Goal: Task Accomplishment & Management: Manage account settings

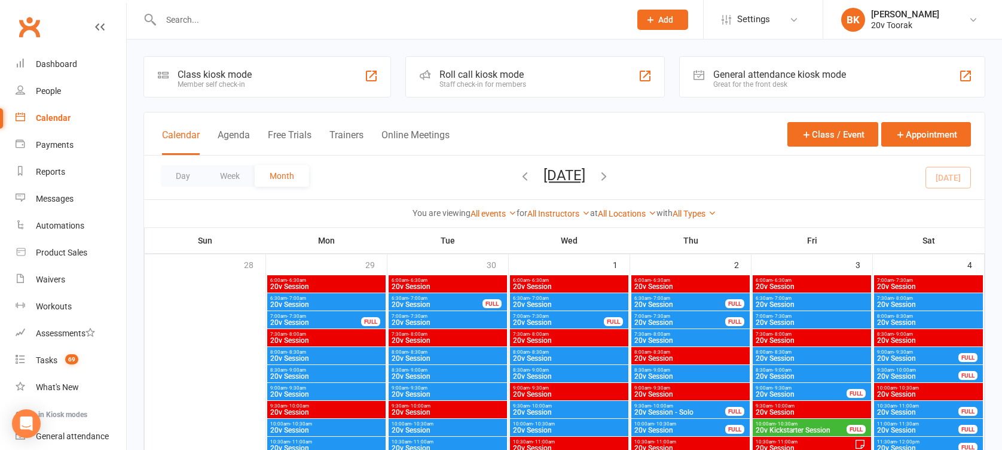
click at [923, 25] on link "BK Byron Kruger 20v Toorak" at bounding box center [912, 20] width 143 height 24
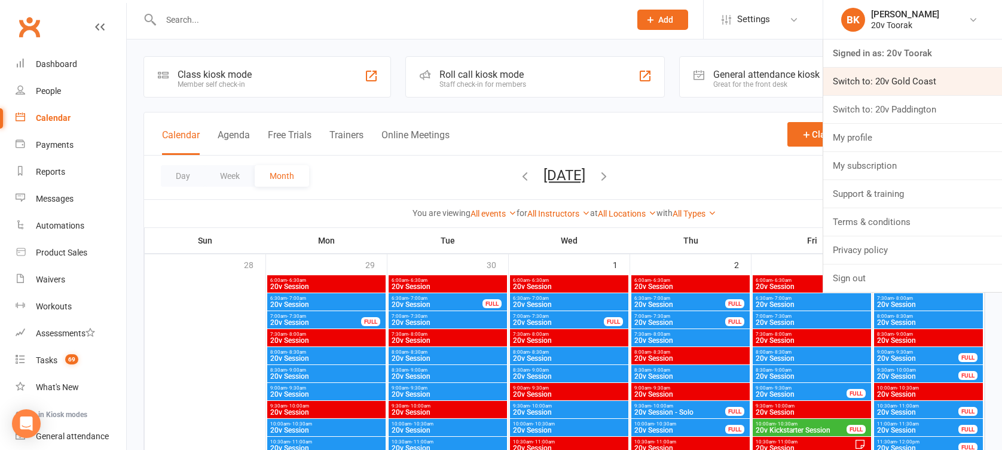
click at [888, 90] on link "Switch to: 20v Gold Coast" at bounding box center [912, 81] width 179 height 27
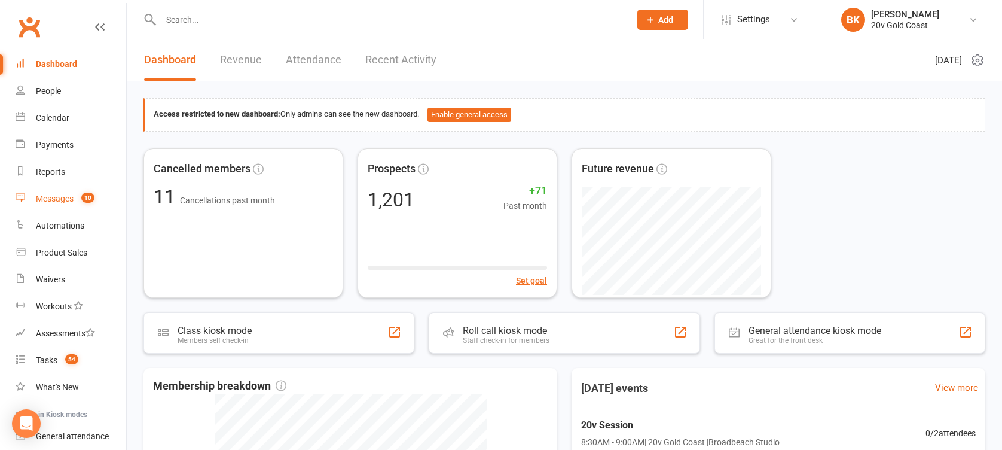
click at [89, 203] on link "Messages 10" at bounding box center [71, 198] width 111 height 27
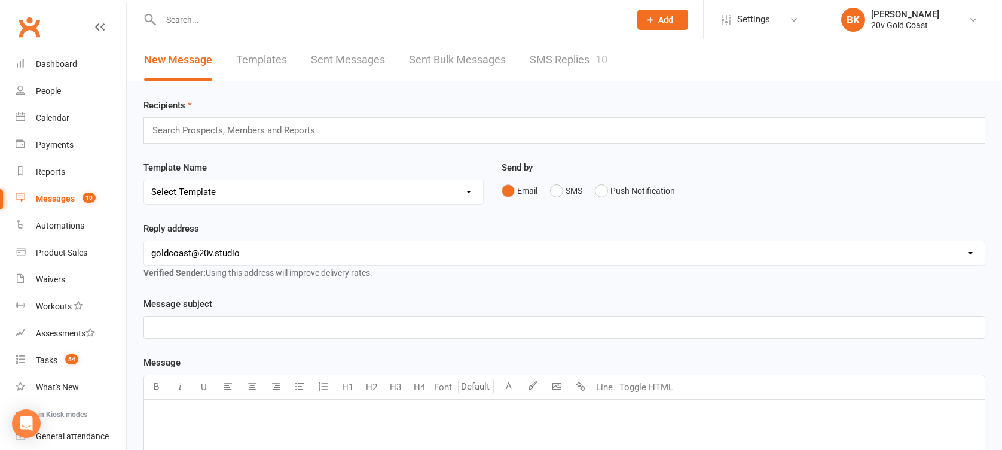
click at [563, 74] on link "SMS Replies 10" at bounding box center [569, 59] width 78 height 41
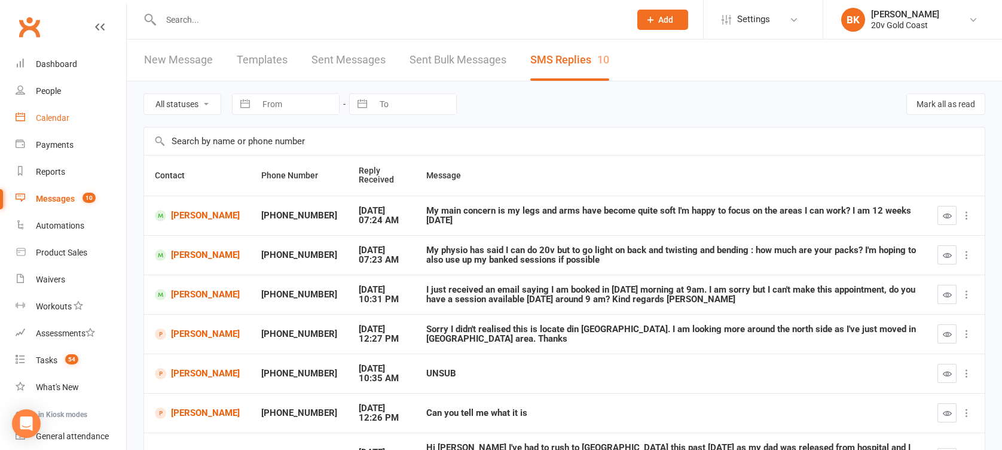
click at [54, 109] on link "Calendar" at bounding box center [71, 118] width 111 height 27
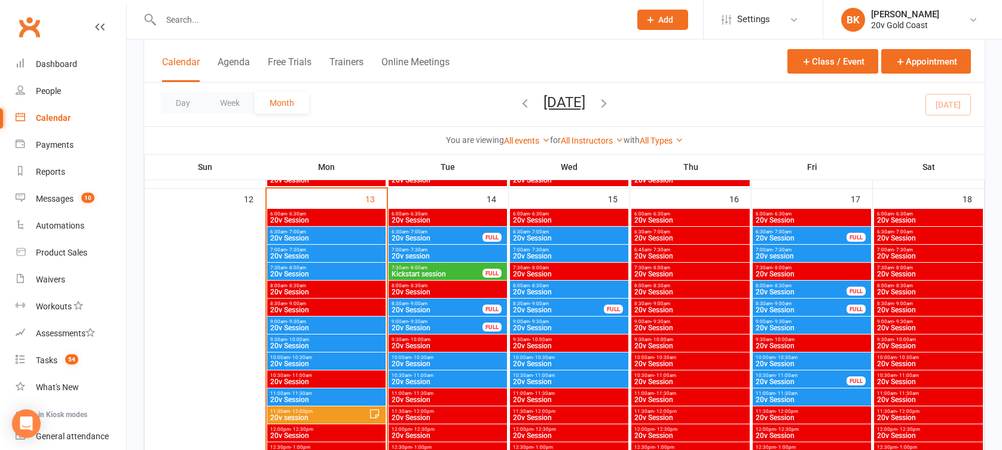
scroll to position [1042, 0]
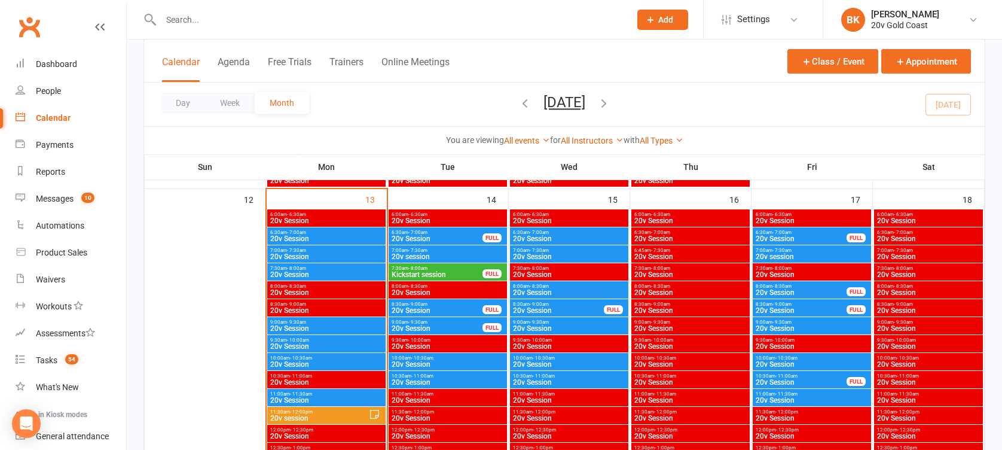
click at [332, 323] on span "9:00am - 9:30am" at bounding box center [327, 321] width 114 height 5
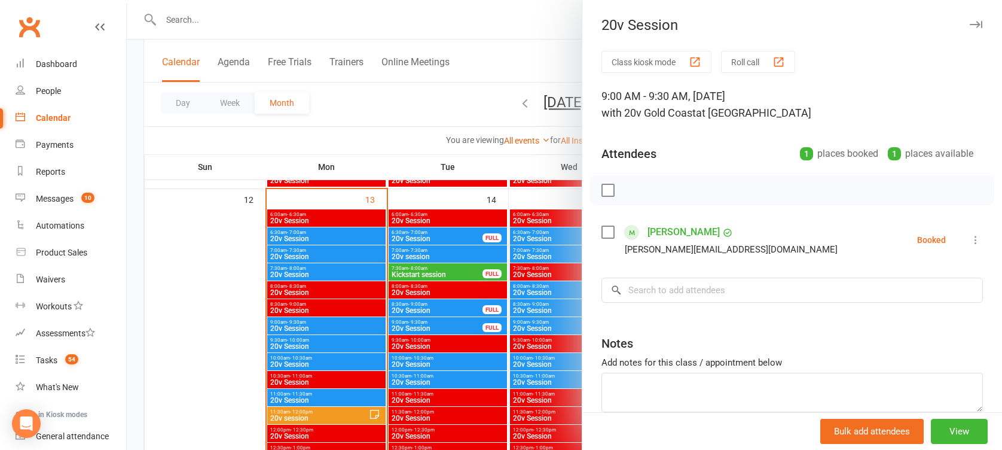
click at [332, 323] on div at bounding box center [564, 225] width 875 height 450
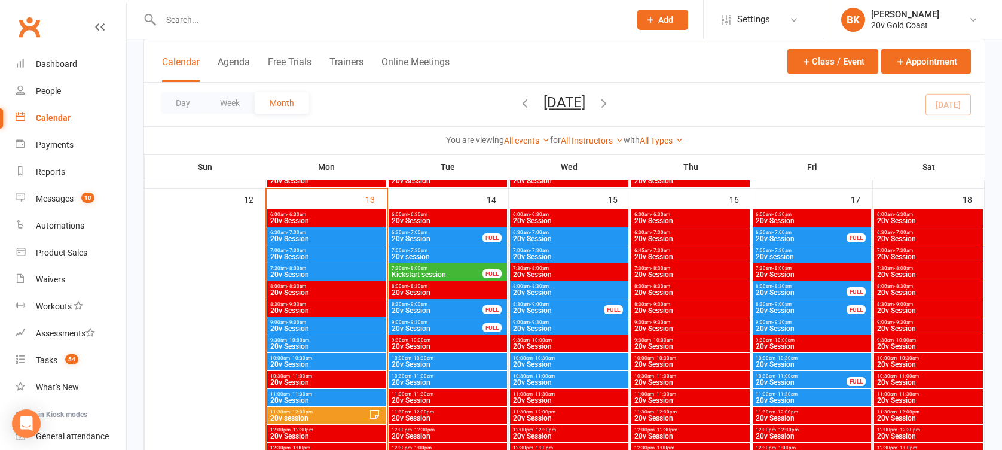
click at [331, 340] on span "9:30am - 10:00am" at bounding box center [327, 339] width 114 height 5
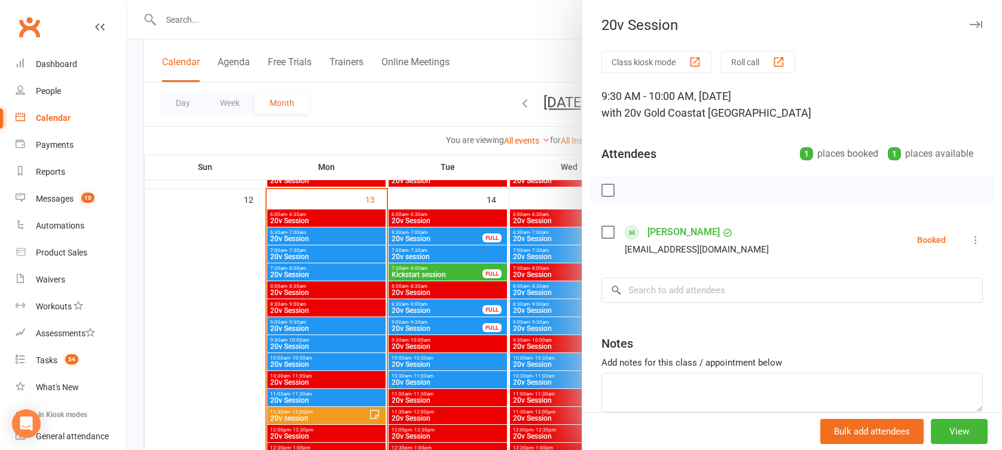
click at [331, 340] on div at bounding box center [564, 225] width 875 height 450
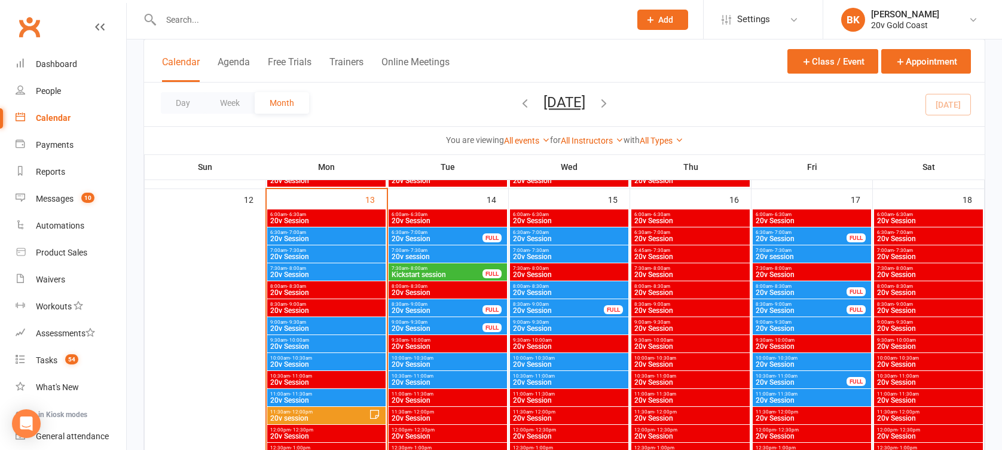
click at [330, 360] on span "20v Session" at bounding box center [327, 363] width 114 height 7
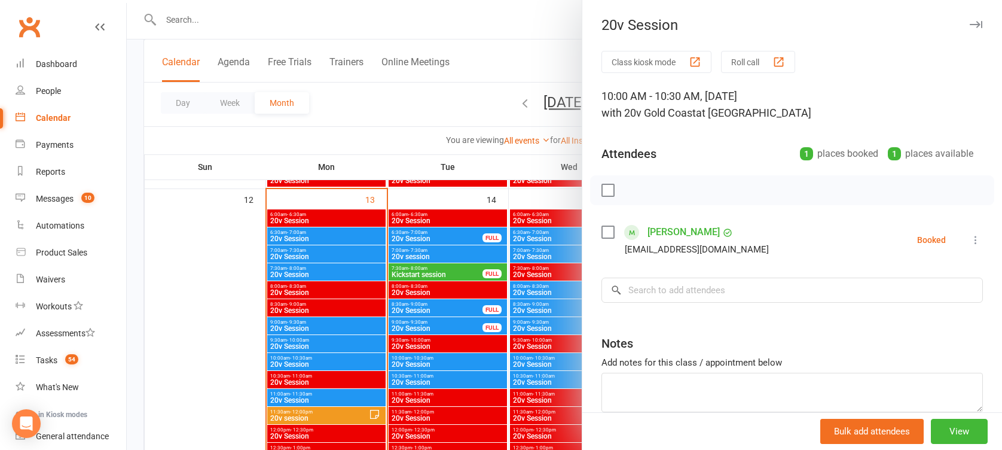
click at [330, 360] on div at bounding box center [564, 225] width 875 height 450
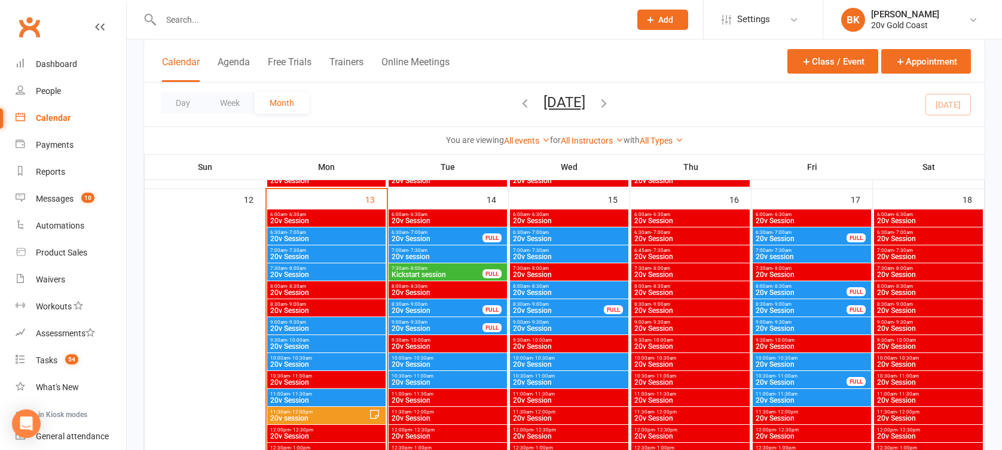
click at [338, 254] on span "20v Session" at bounding box center [327, 256] width 114 height 7
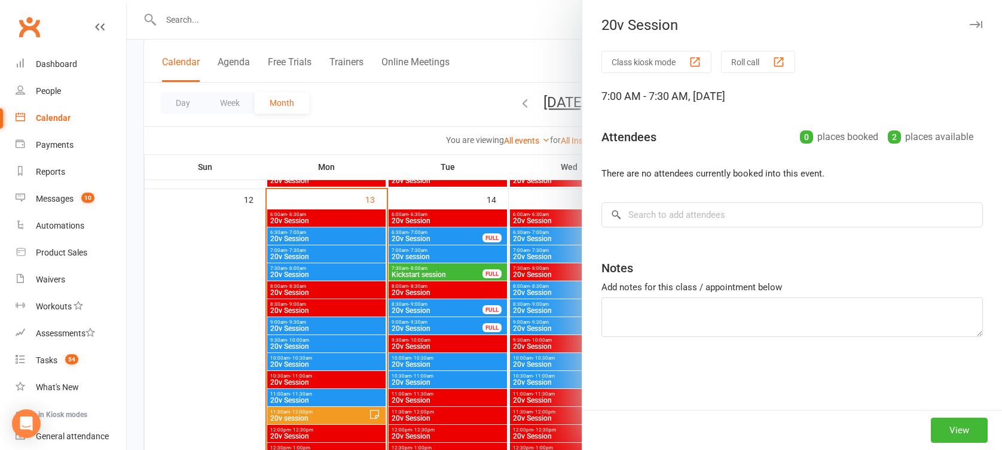
click at [338, 254] on div at bounding box center [564, 225] width 875 height 450
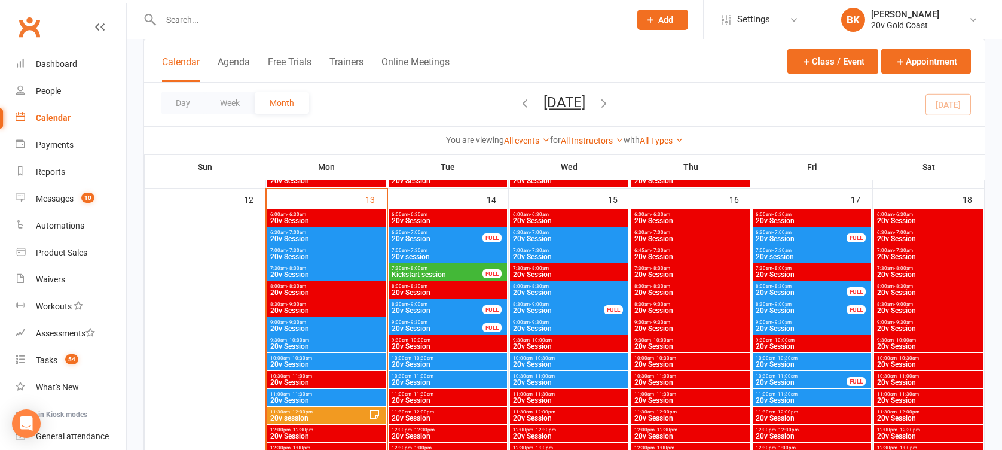
click at [327, 236] on span "20v Session" at bounding box center [327, 238] width 114 height 7
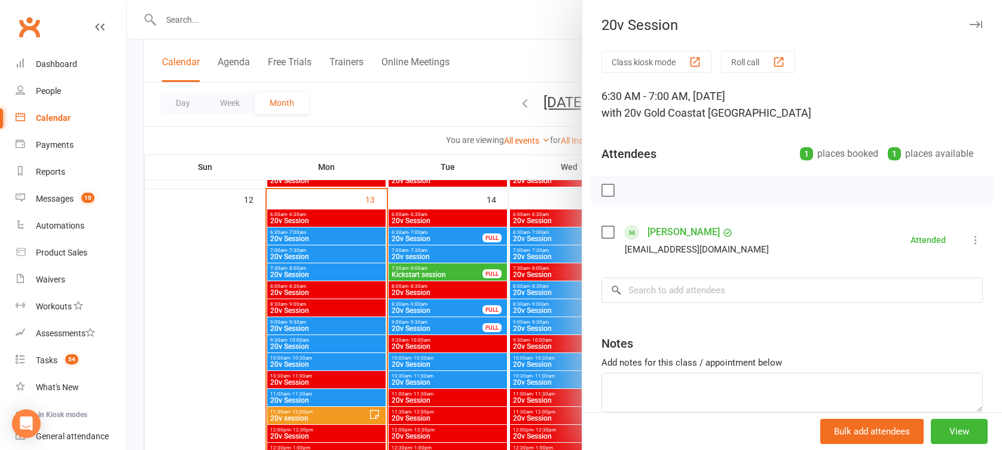
click at [327, 236] on div at bounding box center [564, 225] width 875 height 450
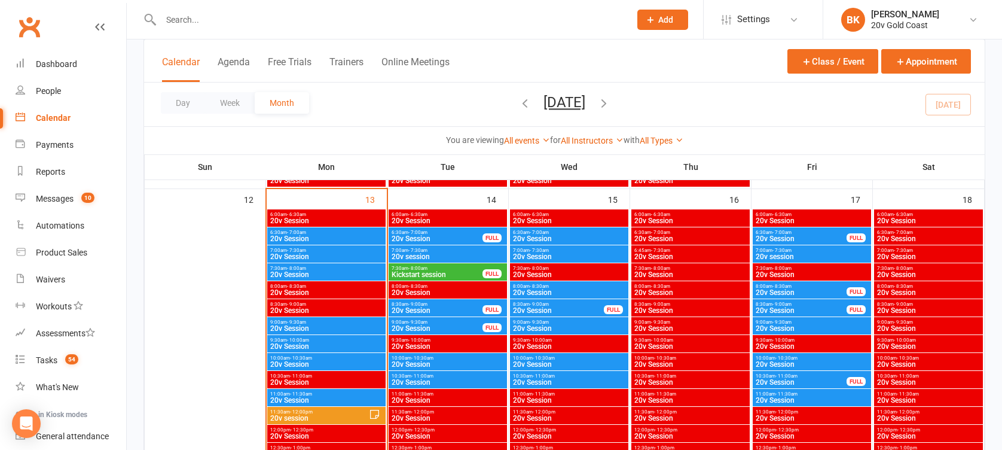
click at [317, 268] on span "7:30am - 8:00am" at bounding box center [327, 267] width 114 height 5
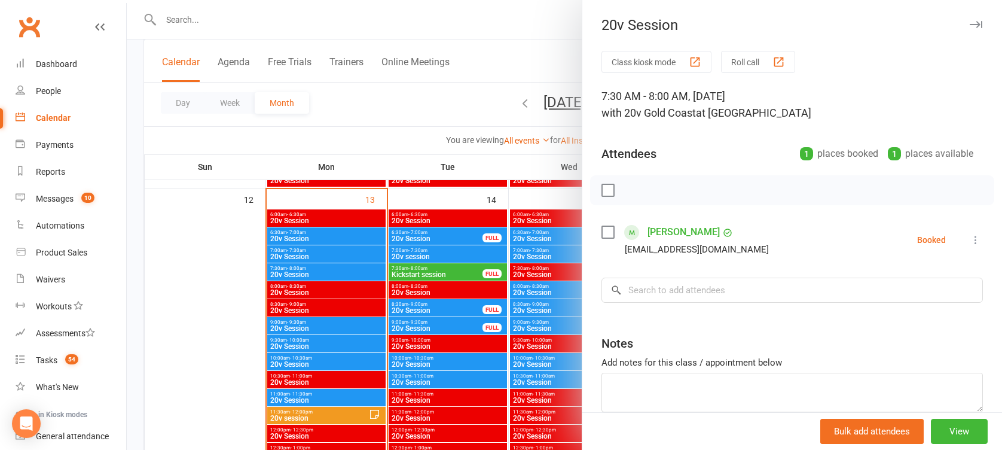
click at [317, 268] on div at bounding box center [564, 225] width 875 height 450
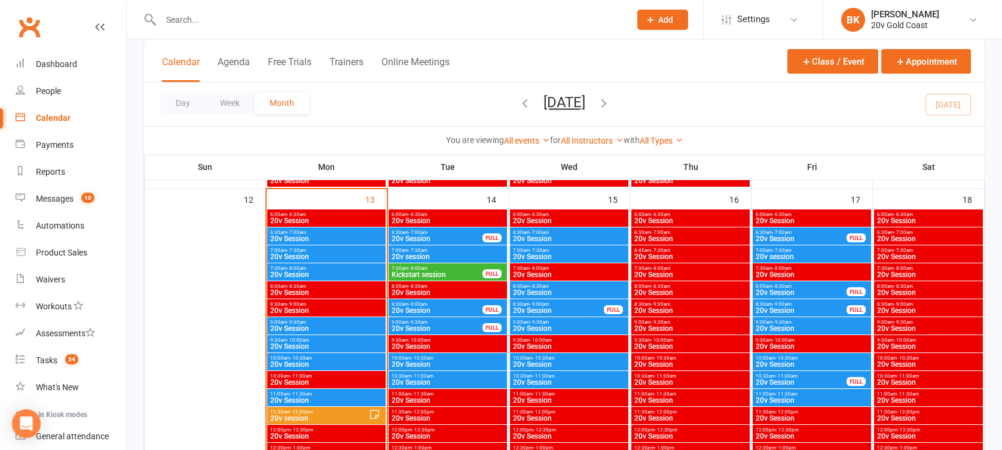
click at [319, 247] on span "7:00am - 7:30am" at bounding box center [327, 249] width 114 height 5
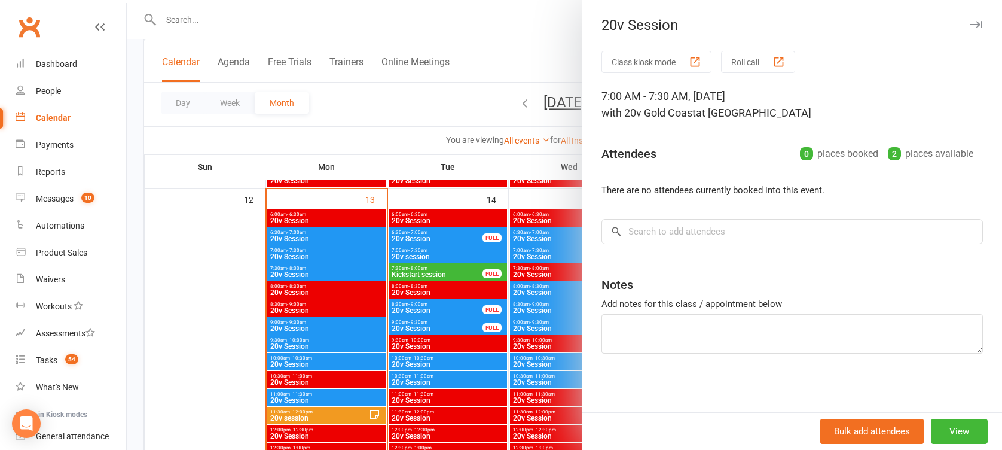
click at [319, 247] on div at bounding box center [564, 225] width 875 height 450
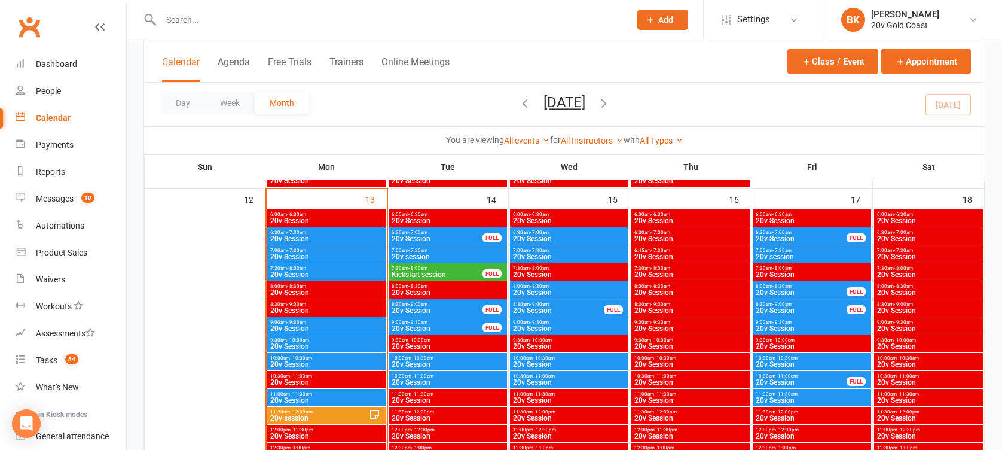
click at [306, 276] on span "20v Session" at bounding box center [327, 274] width 114 height 7
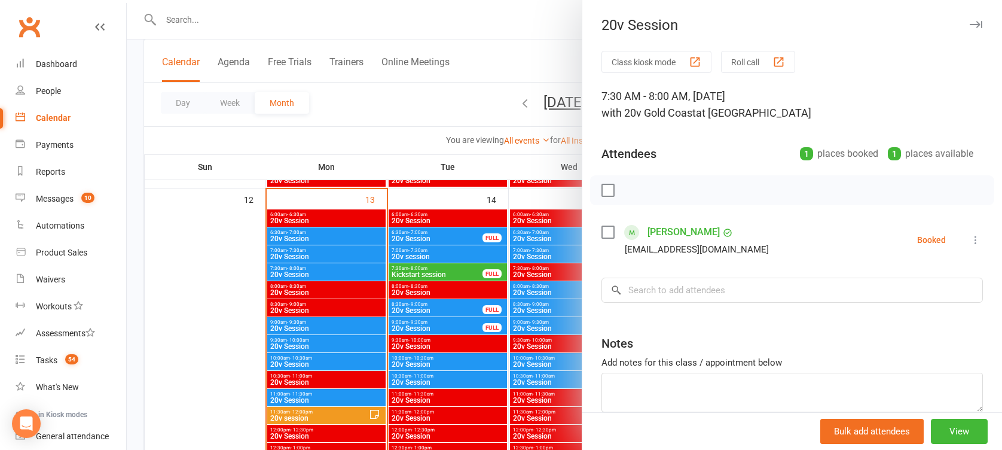
click at [309, 275] on div at bounding box center [564, 225] width 875 height 450
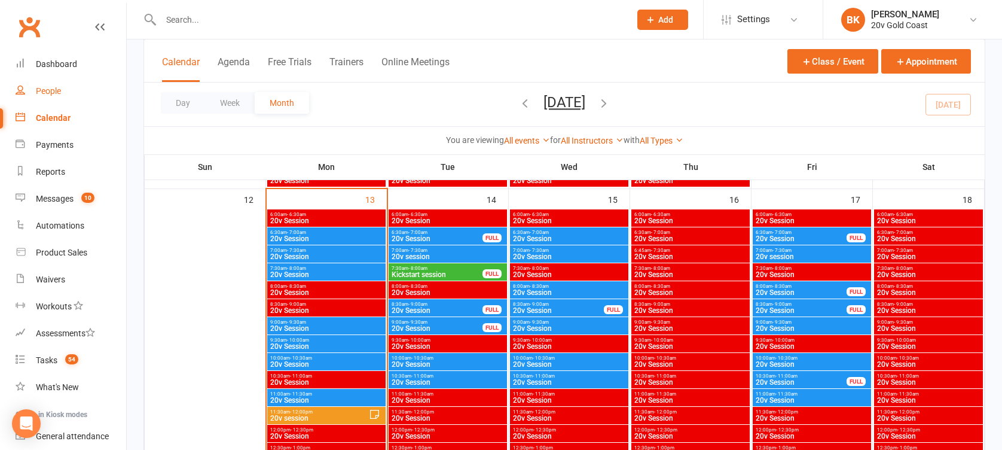
click at [87, 93] on link "People" at bounding box center [71, 91] width 111 height 27
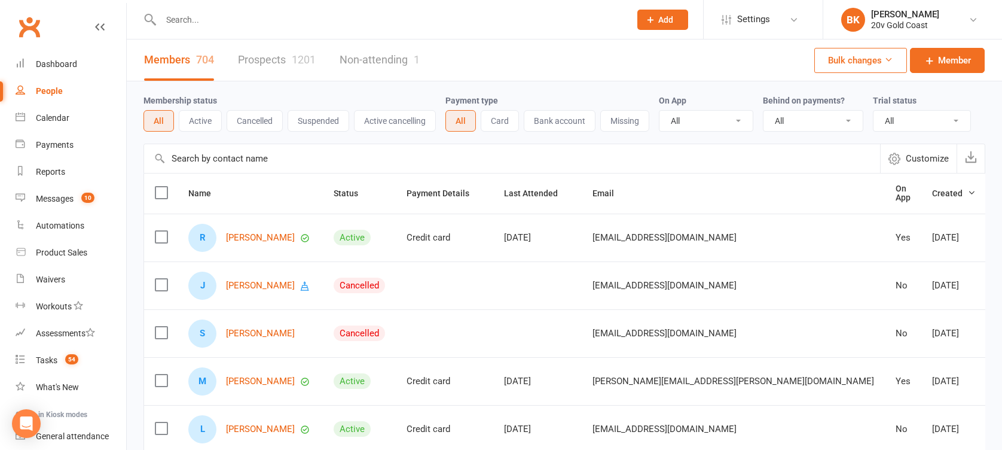
click at [292, 54] on link "Prospects 1201" at bounding box center [277, 59] width 78 height 41
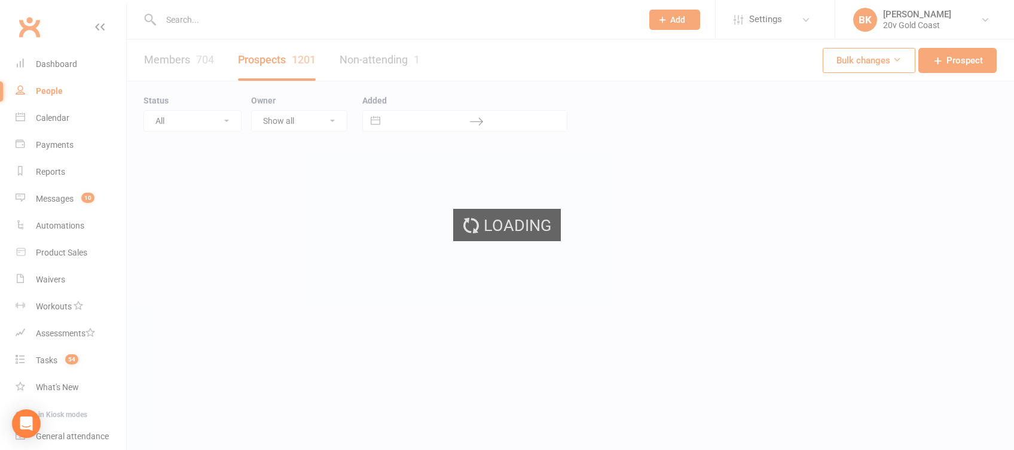
select select "100"
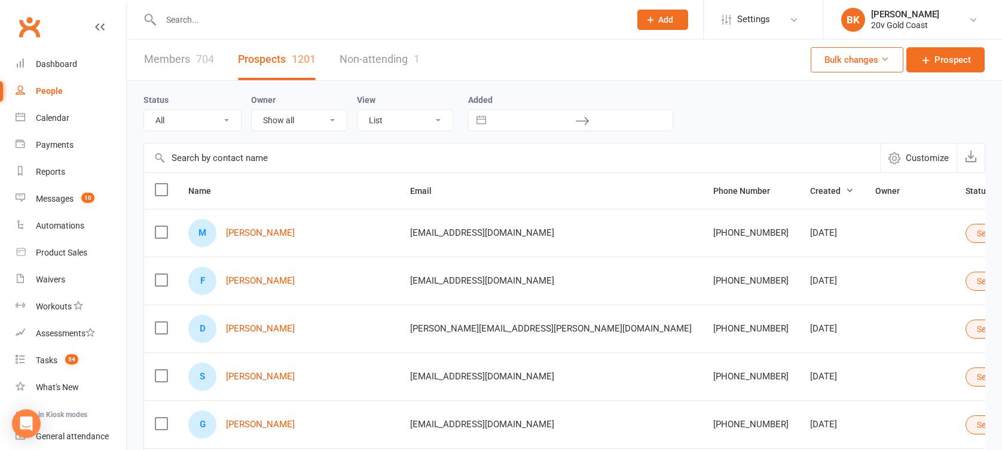
scroll to position [118, 0]
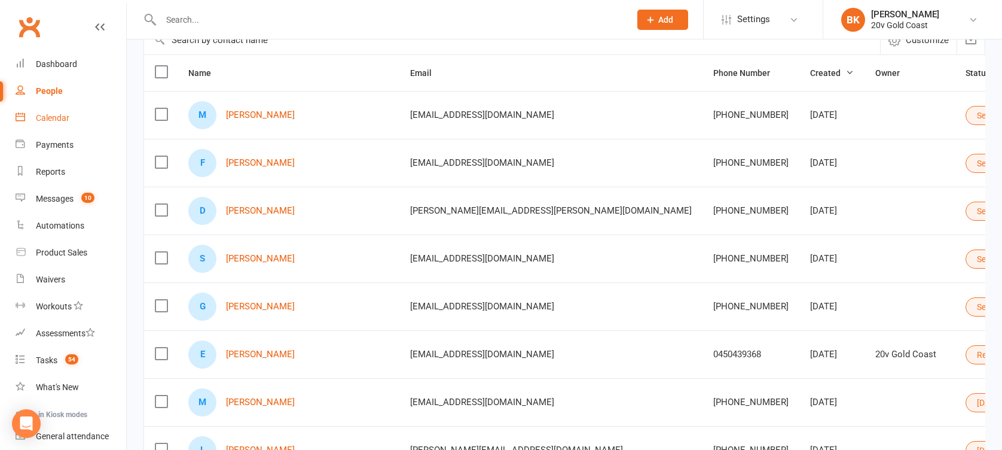
click at [51, 125] on link "Calendar" at bounding box center [71, 118] width 111 height 27
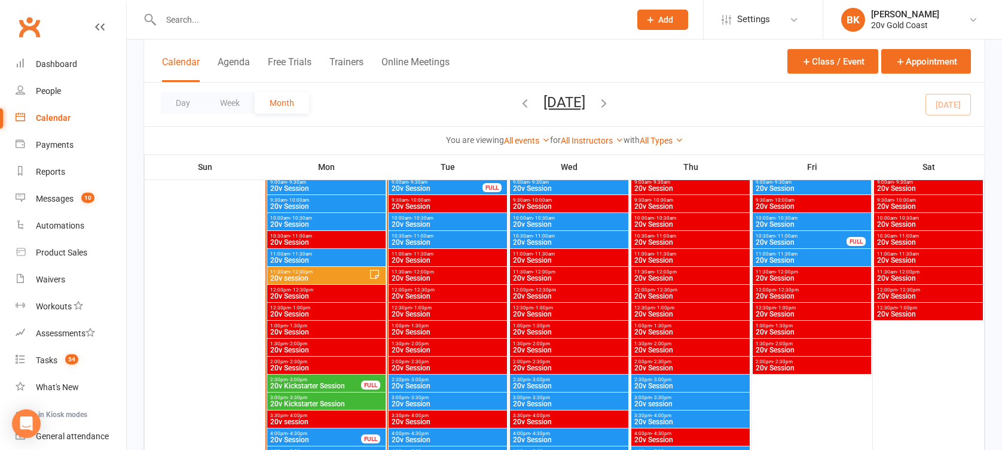
scroll to position [1181, 0]
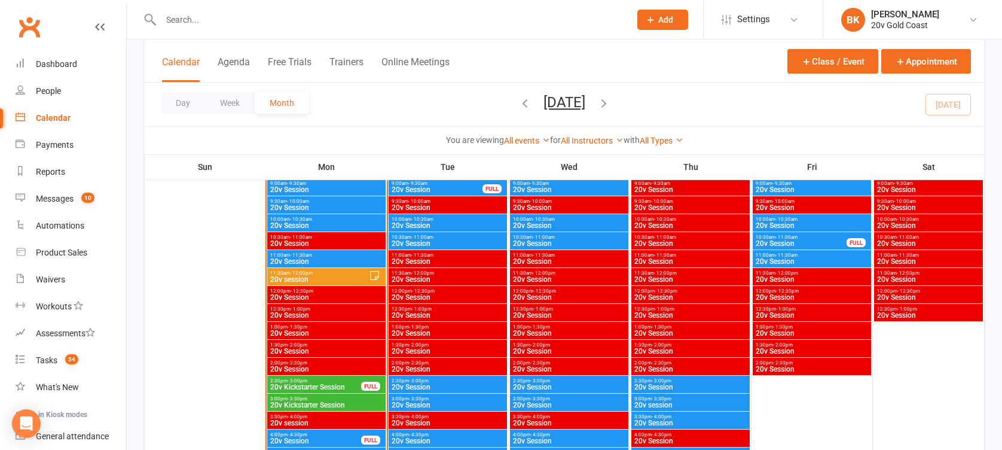
click at [311, 276] on span "20v session" at bounding box center [319, 279] width 99 height 7
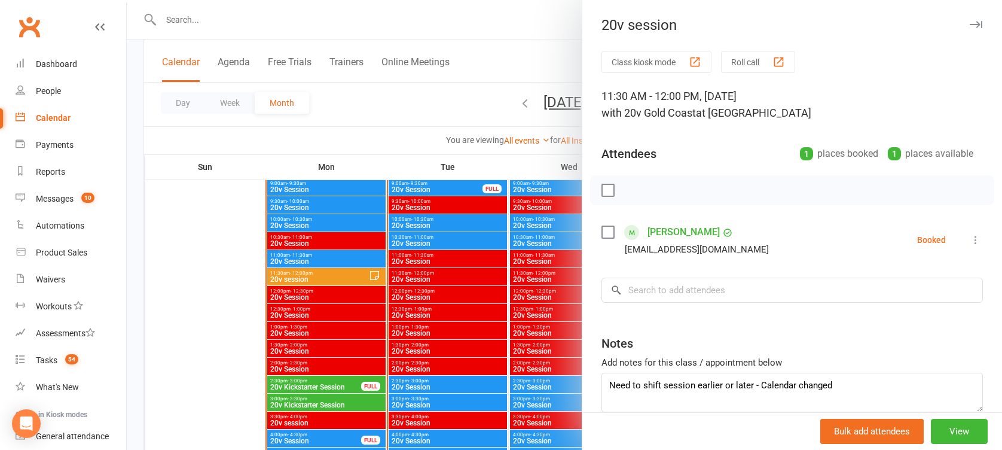
click at [311, 276] on div at bounding box center [564, 225] width 875 height 450
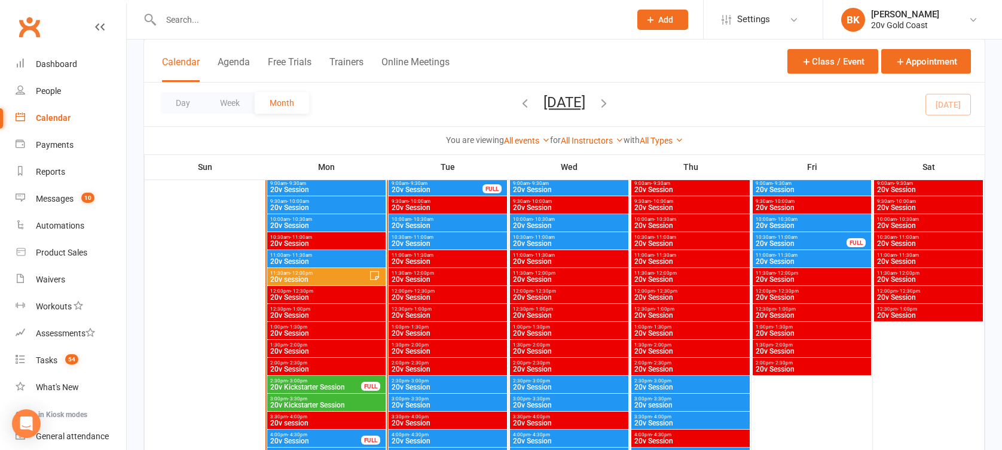
click at [310, 260] on span "20v Session" at bounding box center [327, 261] width 114 height 7
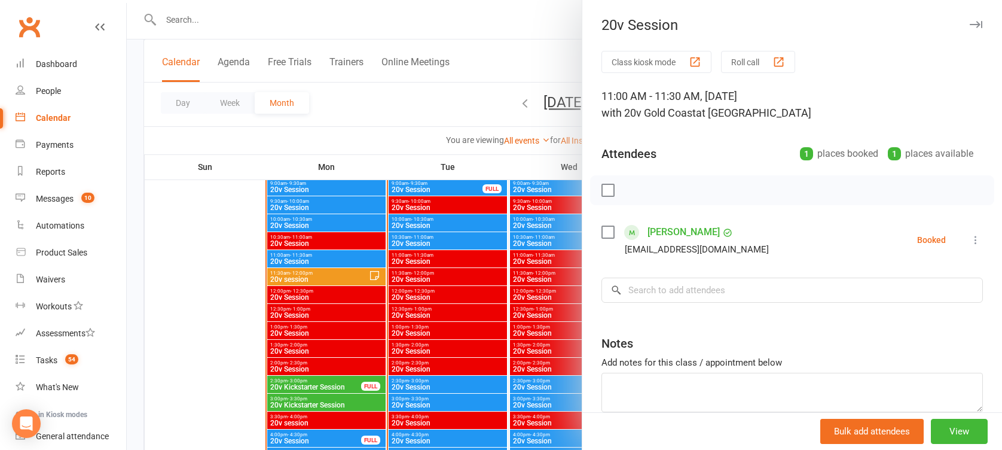
click at [310, 260] on div at bounding box center [564, 225] width 875 height 450
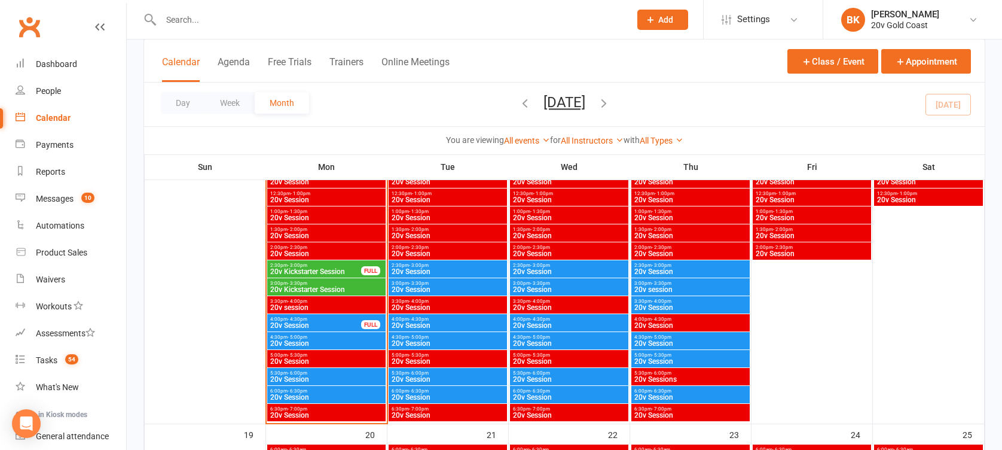
scroll to position [976, 0]
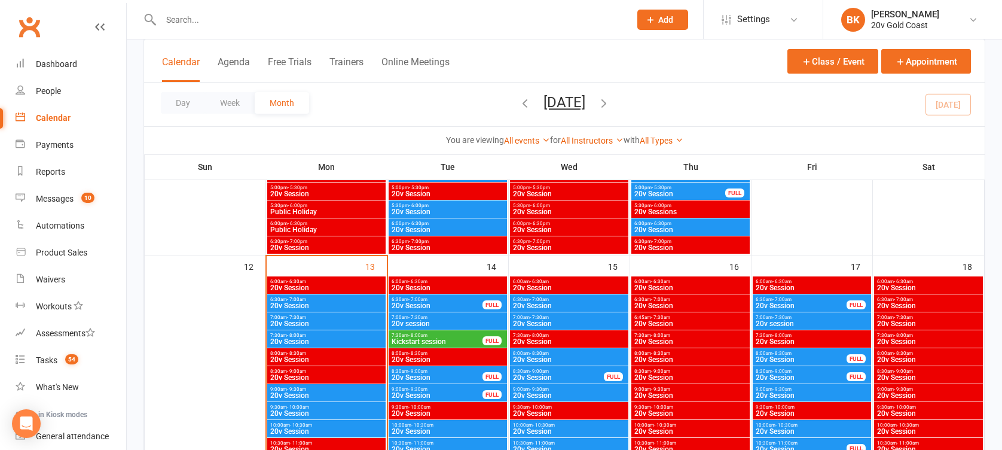
click at [420, 348] on div "8:00am - 8:30am 20v Session" at bounding box center [448, 356] width 118 height 17
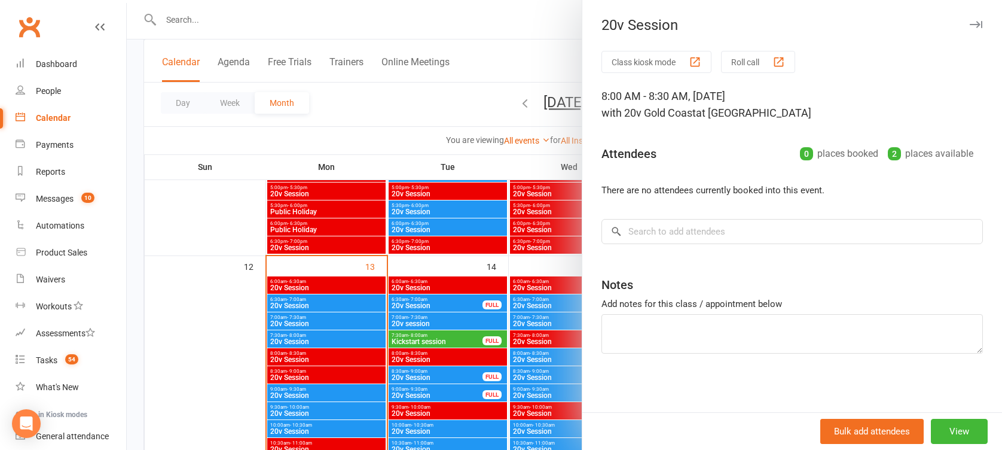
click at [420, 348] on div at bounding box center [564, 225] width 875 height 450
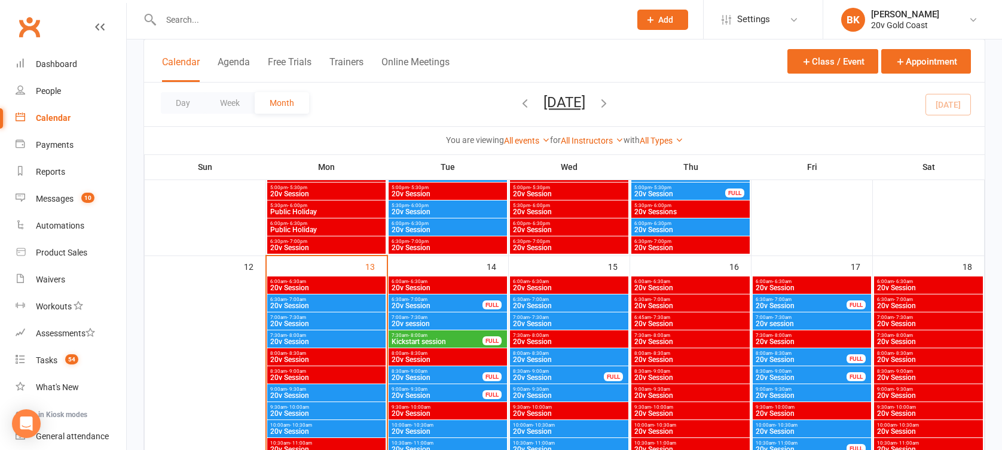
click at [428, 342] on span "Kickstart session" at bounding box center [437, 341] width 92 height 7
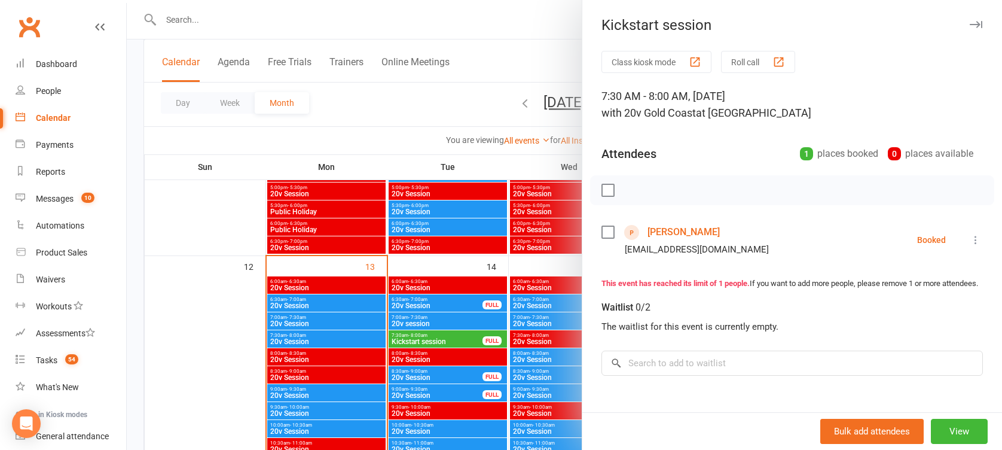
click at [428, 342] on div at bounding box center [564, 225] width 875 height 450
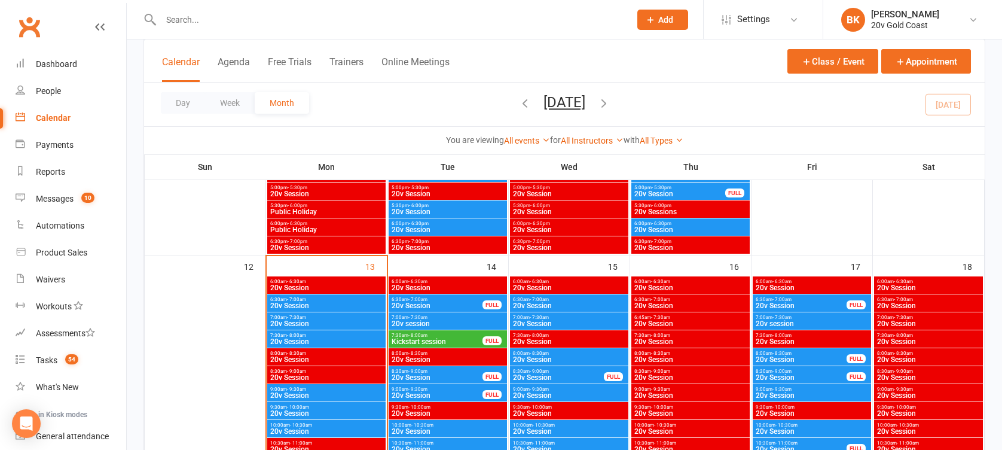
click at [432, 318] on span "7:00am - 7:30am" at bounding box center [448, 316] width 114 height 5
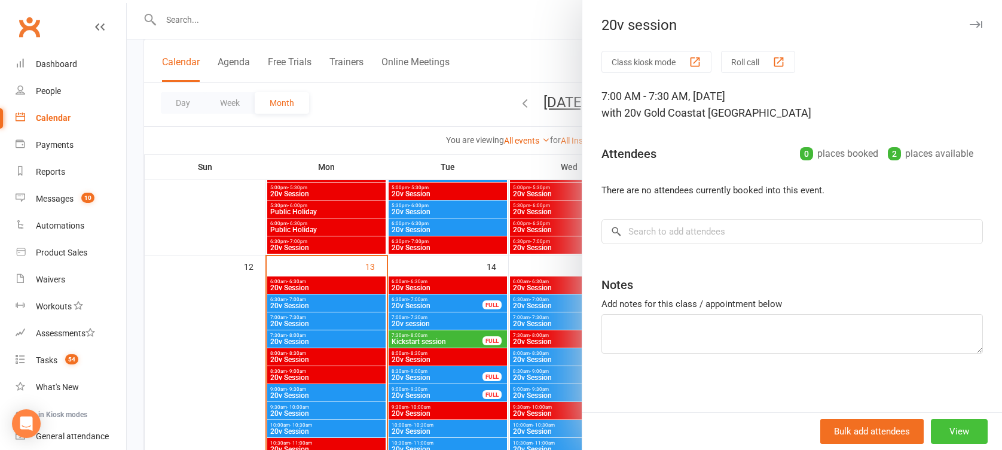
click at [935, 431] on button "View" at bounding box center [959, 430] width 57 height 25
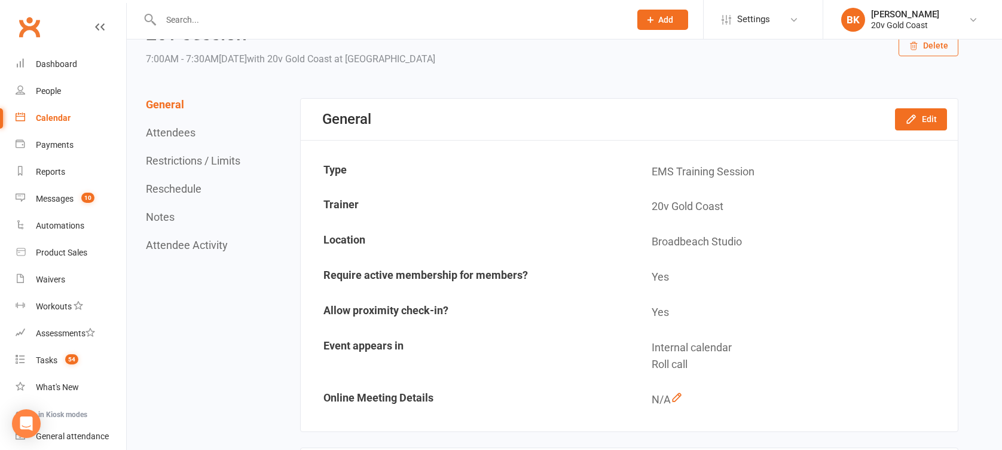
scroll to position [56, 0]
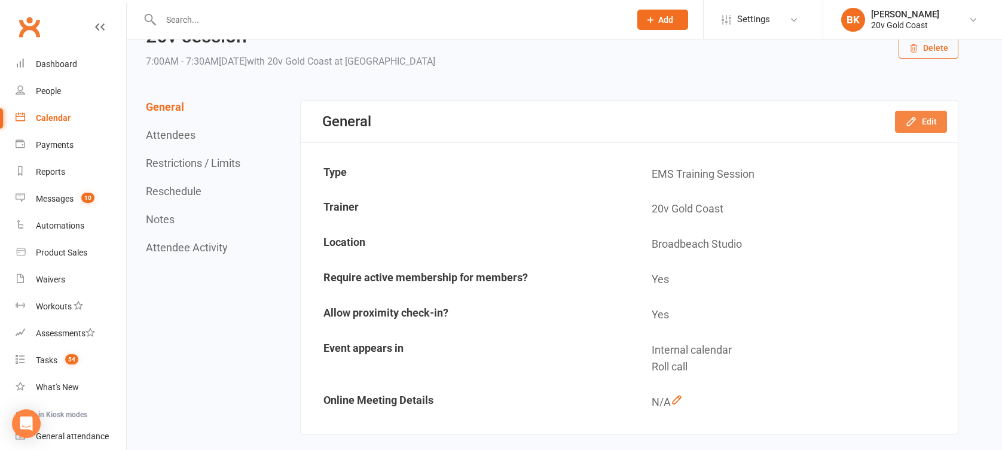
click at [921, 118] on button "Edit" at bounding box center [921, 122] width 52 height 22
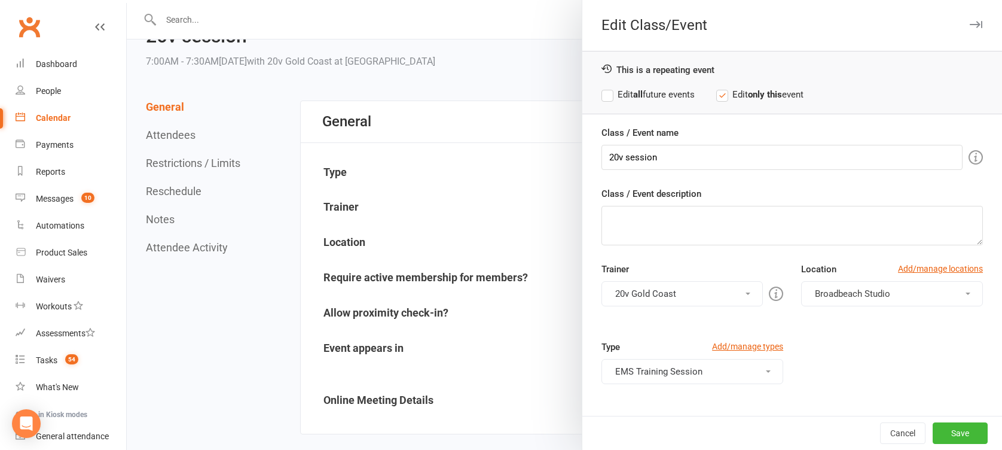
scroll to position [171, 0]
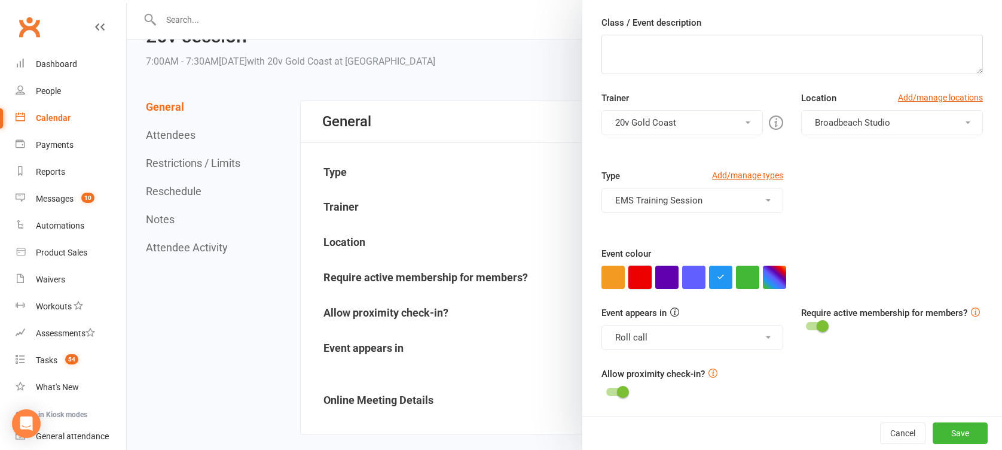
click at [632, 282] on button "button" at bounding box center [639, 276] width 23 height 23
click at [685, 342] on button "Roll call" at bounding box center [692, 337] width 182 height 25
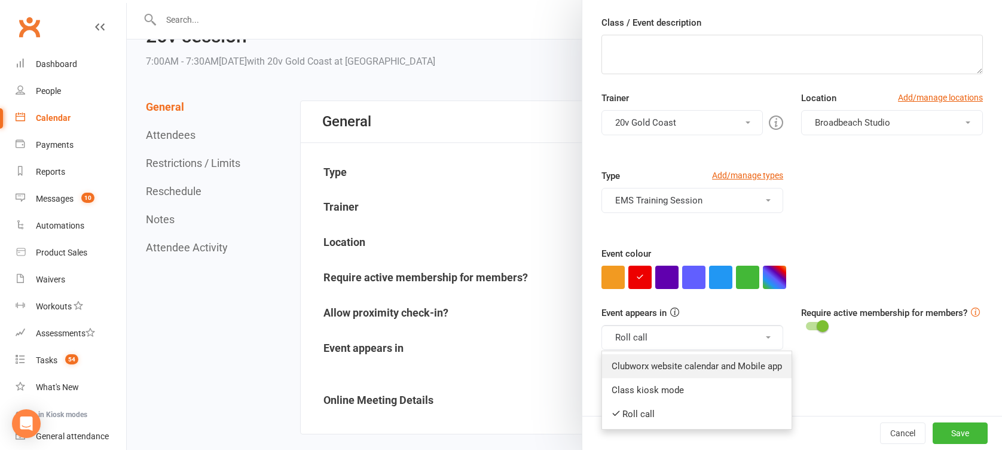
click at [667, 370] on link "Clubworx website calendar and Mobile app" at bounding box center [696, 366] width 189 height 24
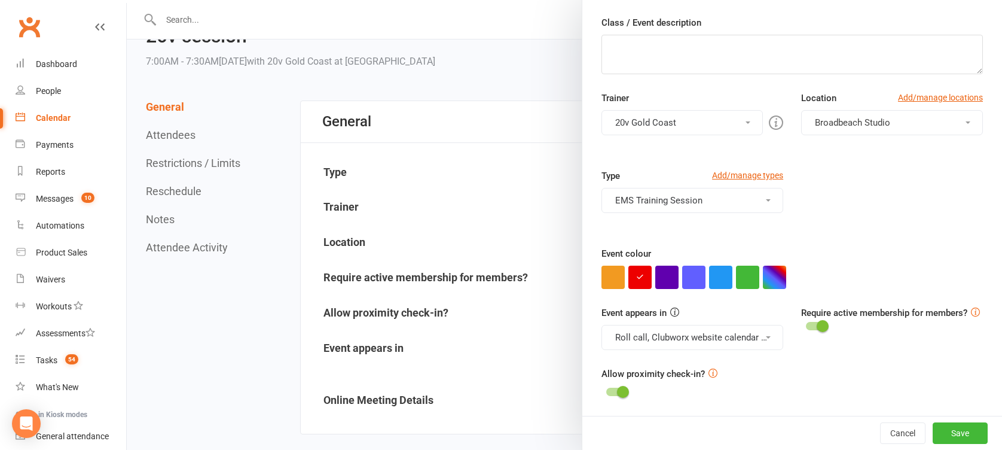
click at [667, 337] on button "Roll call, Clubworx website calendar and Mobile app" at bounding box center [692, 337] width 182 height 25
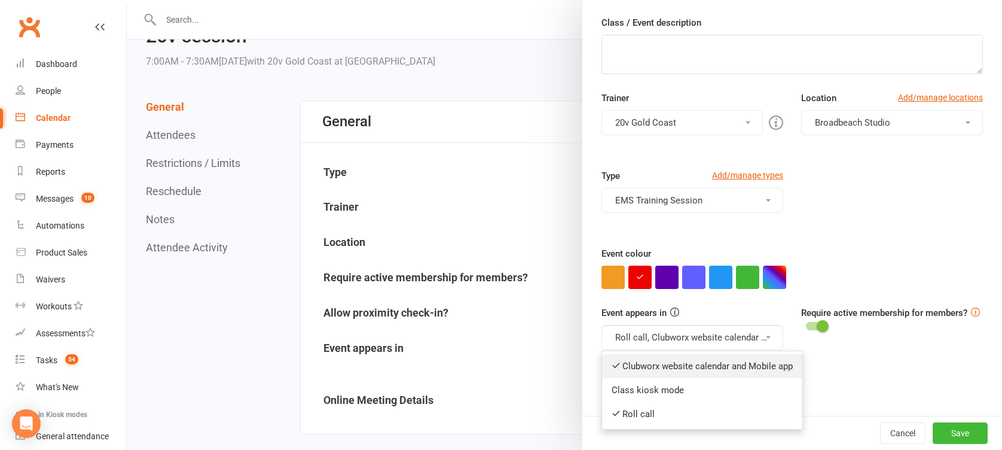
click at [668, 372] on link "Clubworx website calendar and Mobile app" at bounding box center [702, 366] width 200 height 24
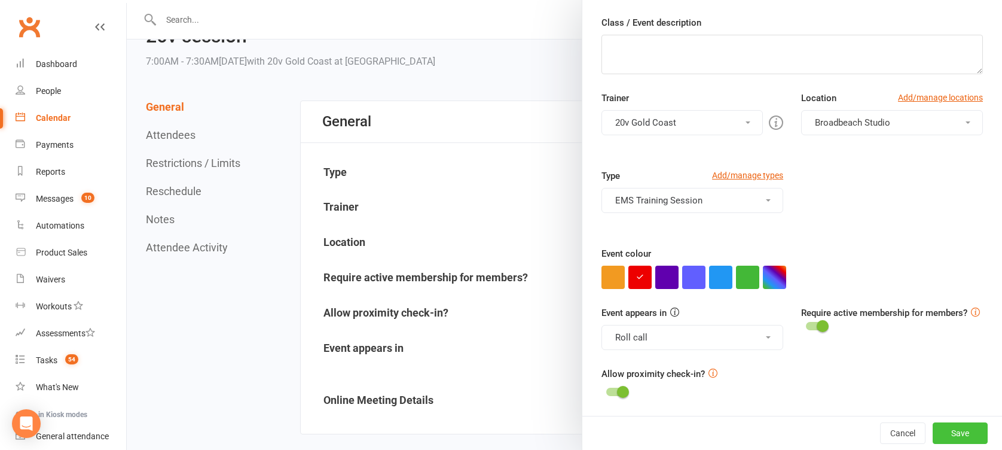
click at [944, 435] on button "Save" at bounding box center [959, 433] width 55 height 22
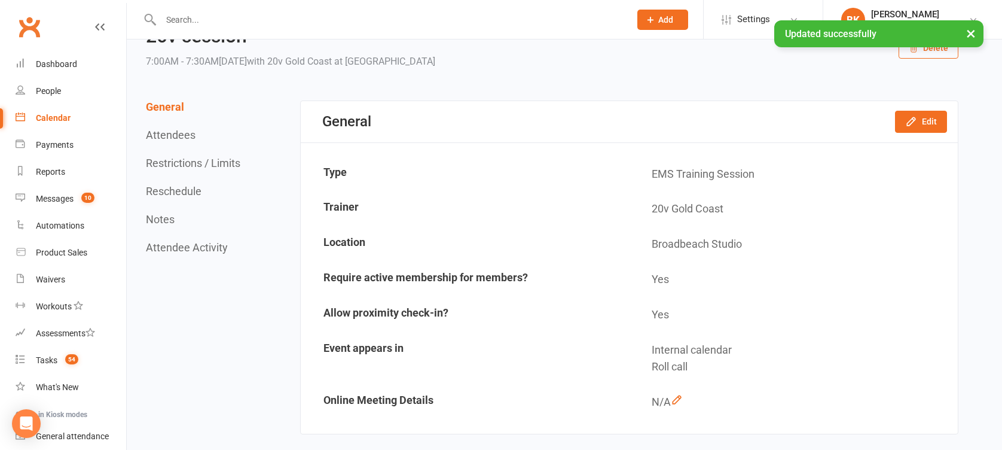
scroll to position [0, 0]
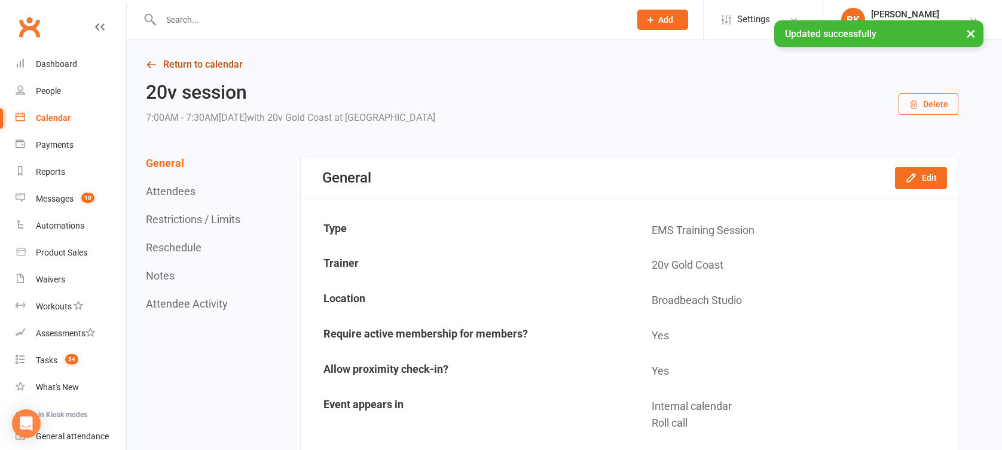
click at [221, 66] on link "Return to calendar" at bounding box center [552, 64] width 812 height 17
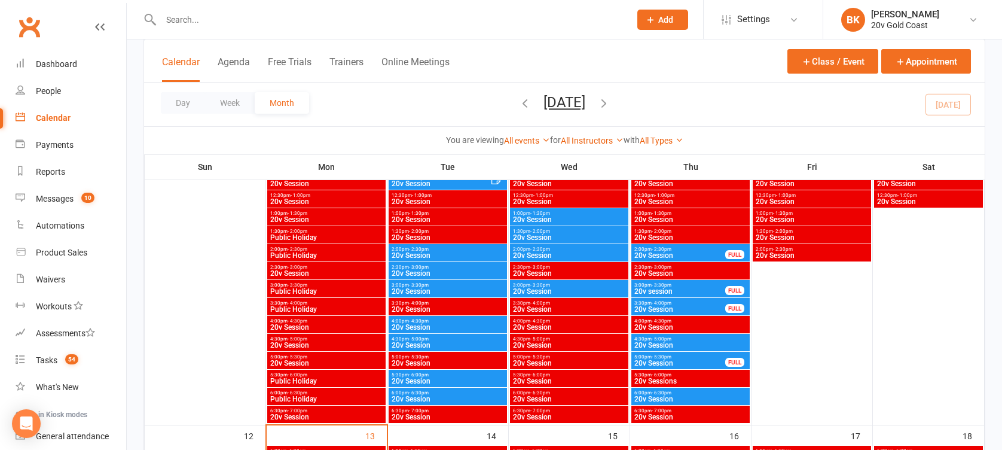
scroll to position [1022, 0]
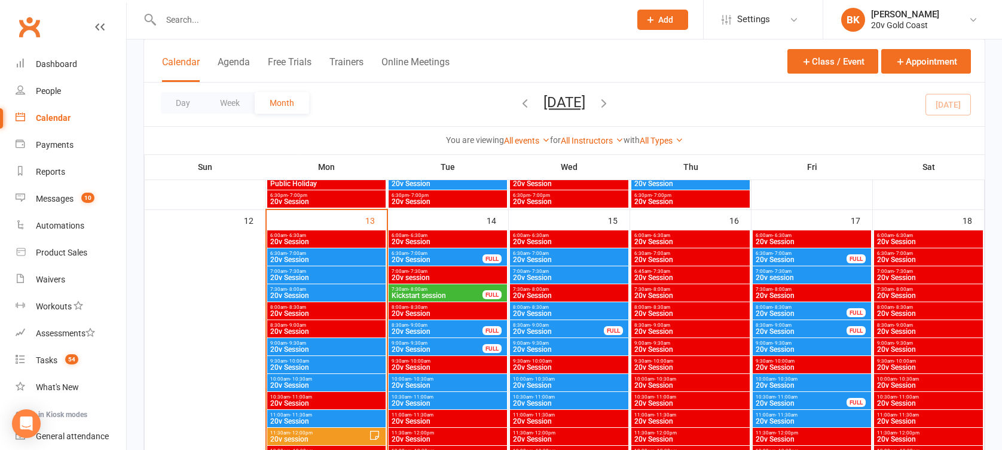
click at [425, 326] on span "- 9:00am" at bounding box center [417, 324] width 19 height 5
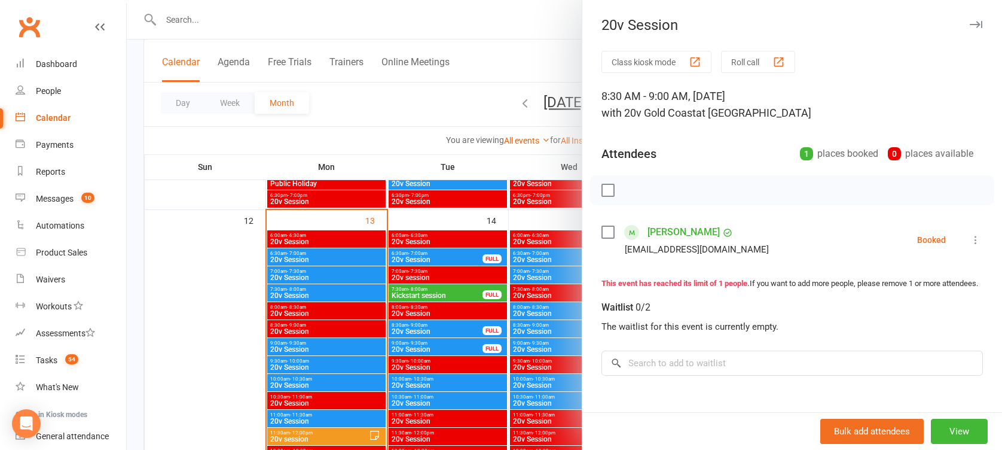
click at [425, 326] on div at bounding box center [564, 225] width 875 height 450
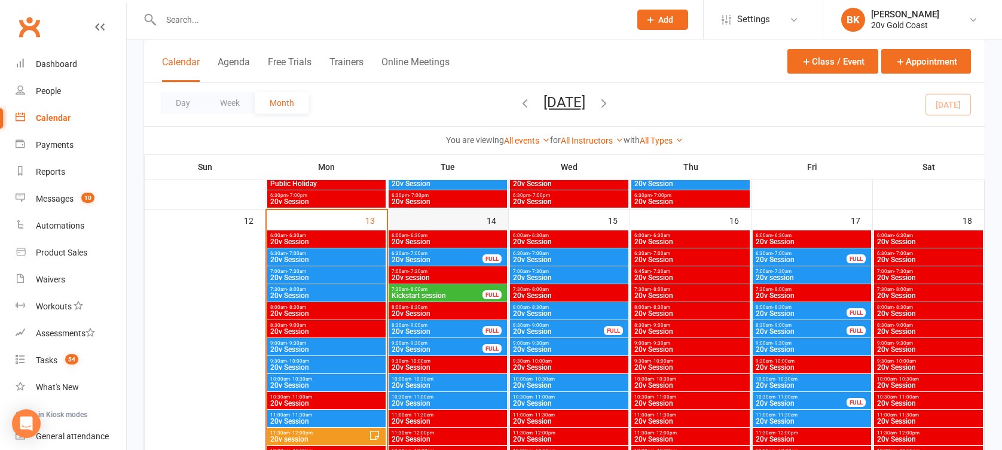
click at [427, 338] on div "9:00am - 9:30am 20v Session FULL" at bounding box center [448, 346] width 118 height 17
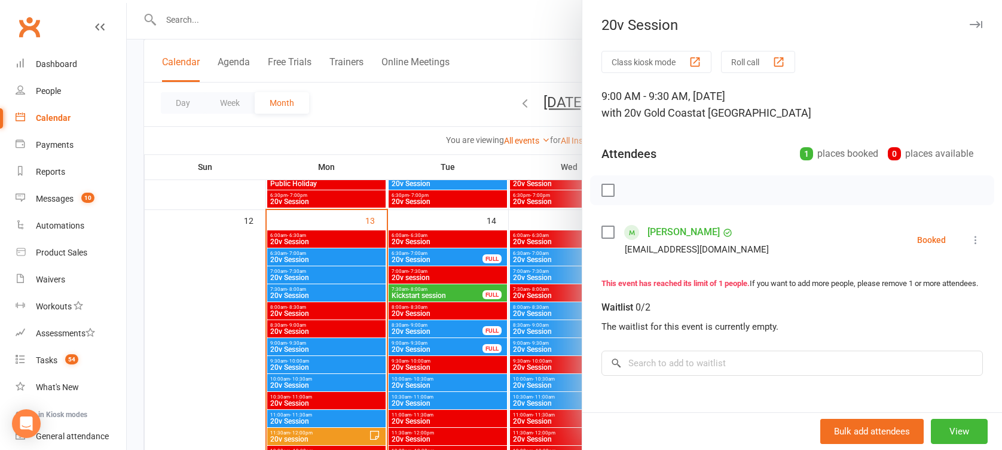
click at [428, 340] on div at bounding box center [564, 225] width 875 height 450
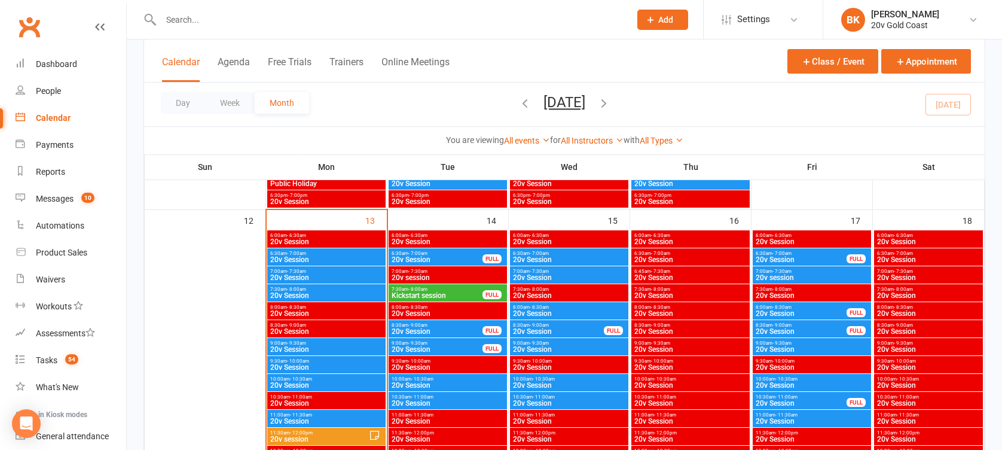
click at [428, 345] on span "20v Session" at bounding box center [437, 348] width 92 height 7
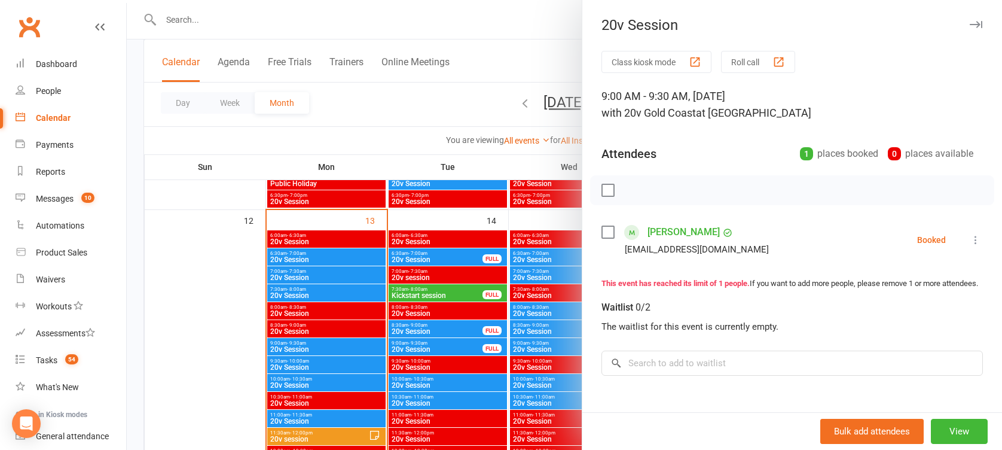
click at [428, 345] on div at bounding box center [564, 225] width 875 height 450
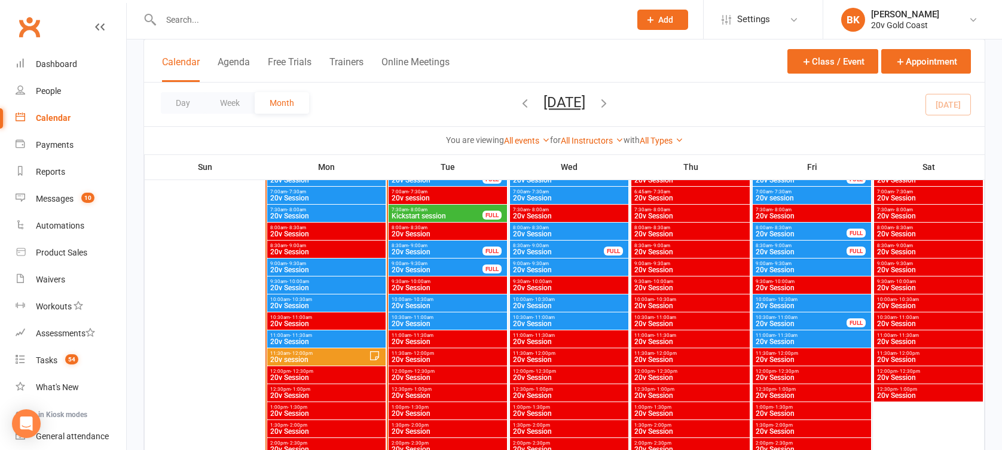
scroll to position [1105, 0]
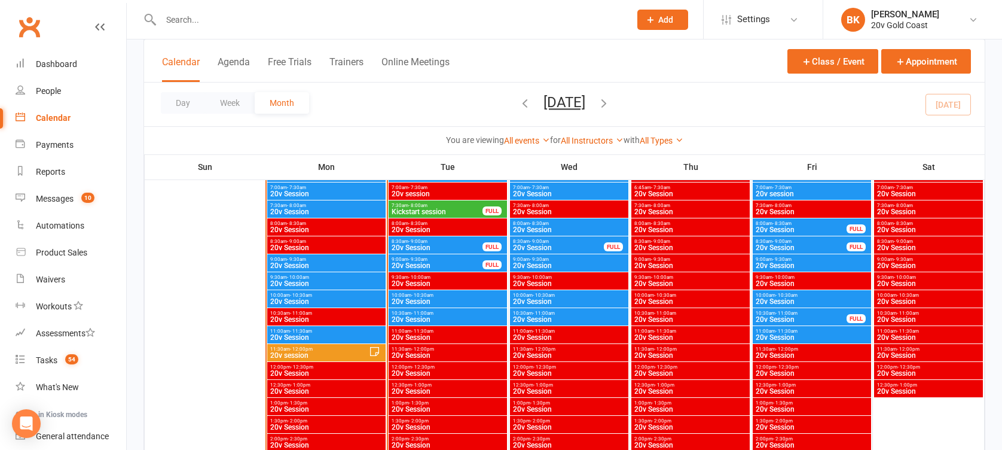
click at [422, 295] on span "- 10:30am" at bounding box center [422, 294] width 22 height 5
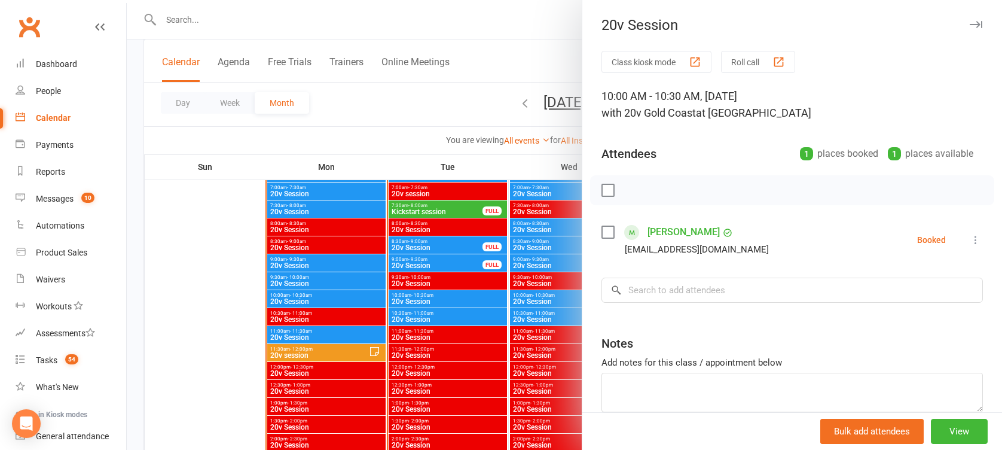
click at [422, 295] on div at bounding box center [564, 225] width 875 height 450
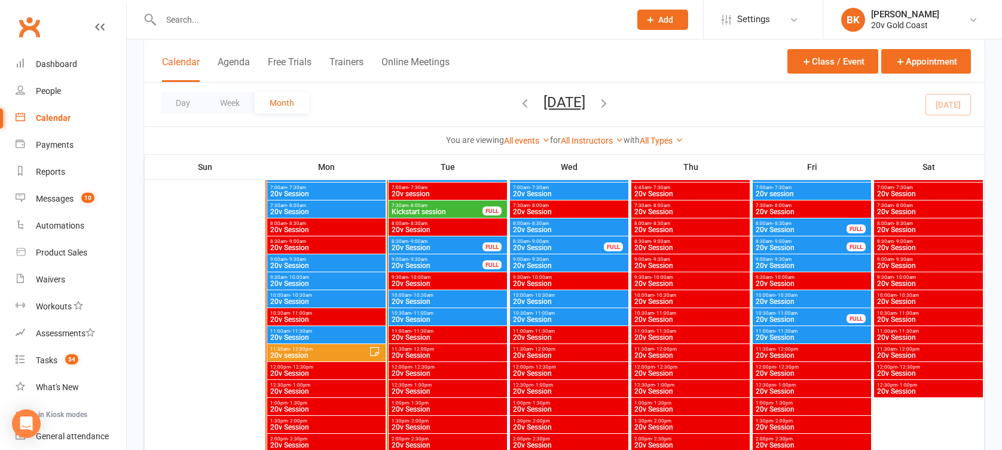
click at [422, 311] on span "- 11:00am" at bounding box center [422, 312] width 22 height 5
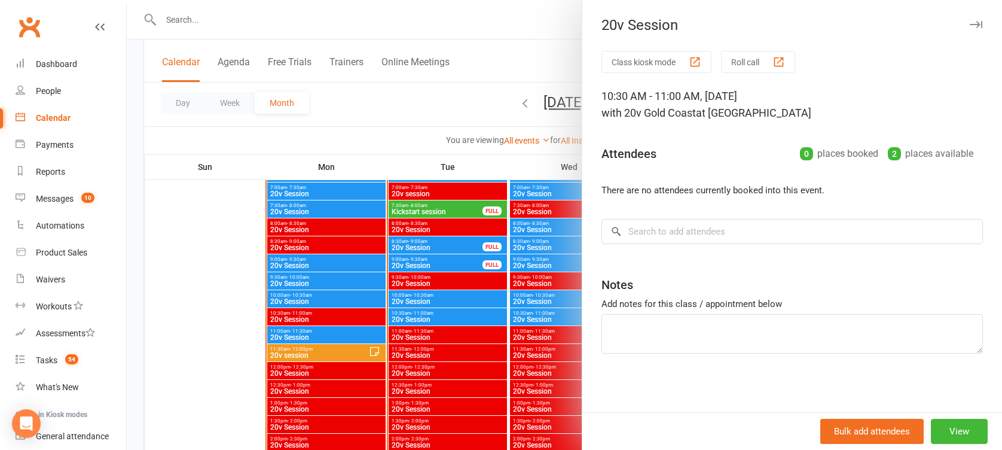
click at [422, 311] on div at bounding box center [564, 225] width 875 height 450
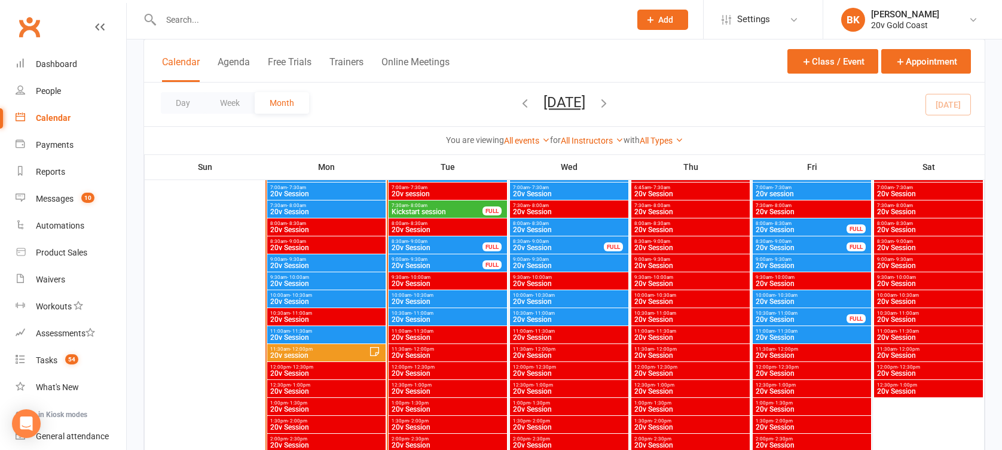
click at [436, 244] on span "20v Session" at bounding box center [437, 247] width 92 height 7
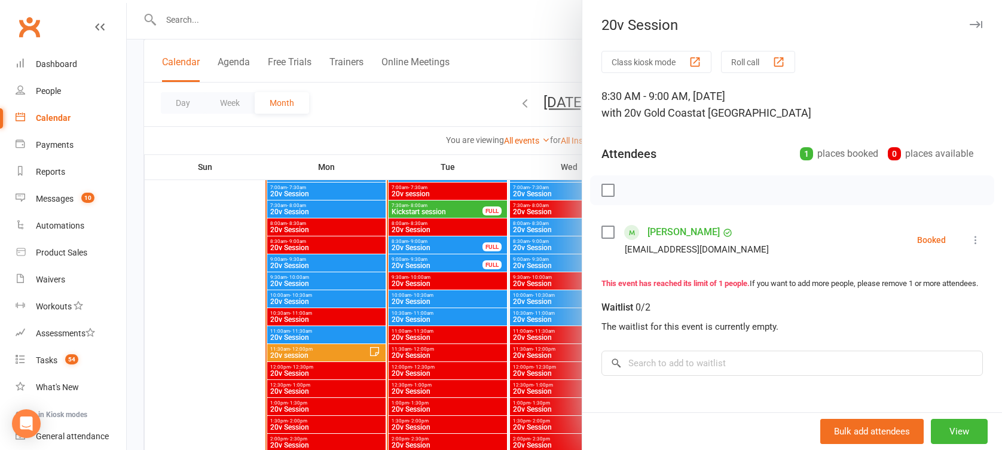
click at [436, 244] on div at bounding box center [564, 225] width 875 height 450
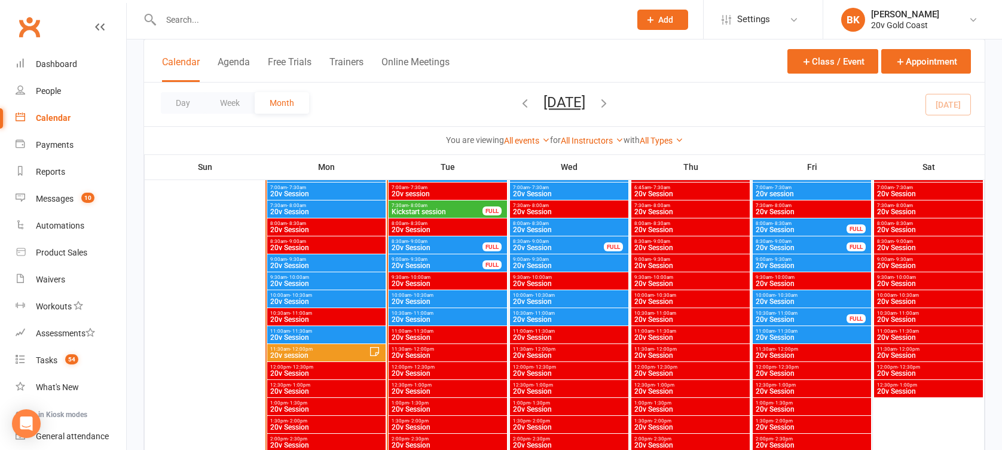
click at [433, 316] on span "20v Session" at bounding box center [448, 319] width 114 height 7
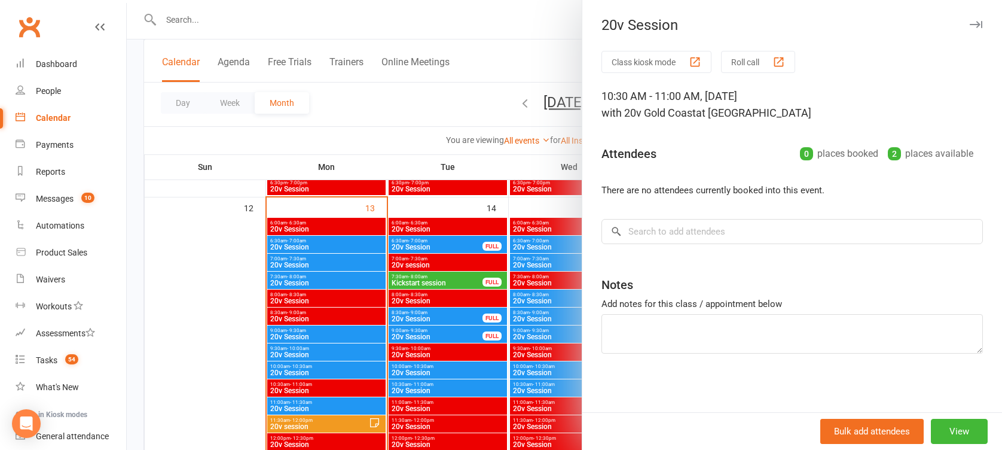
scroll to position [1033, 0]
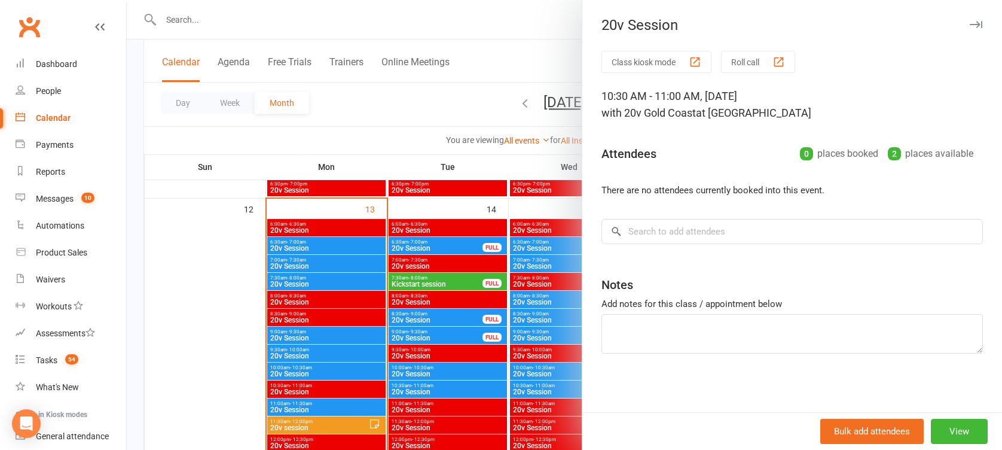
click at [427, 246] on div at bounding box center [564, 225] width 875 height 450
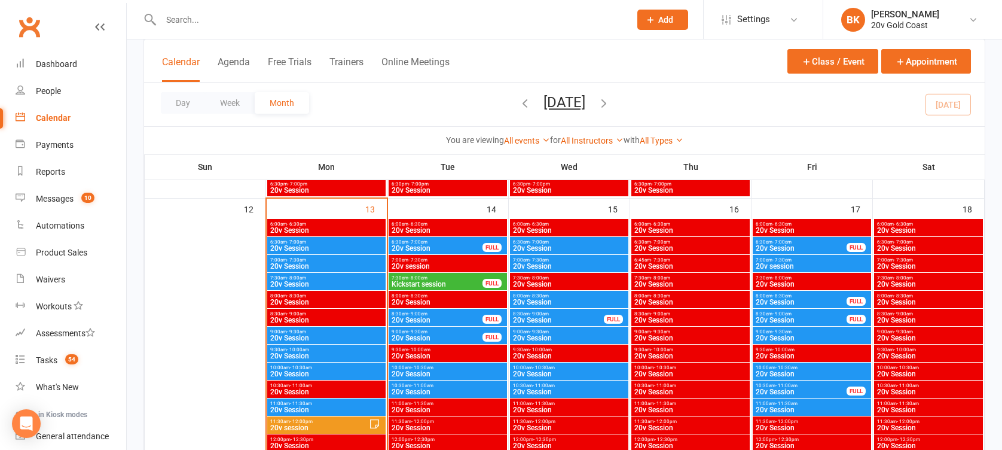
click at [427, 246] on span "20v Session" at bounding box center [437, 247] width 92 height 7
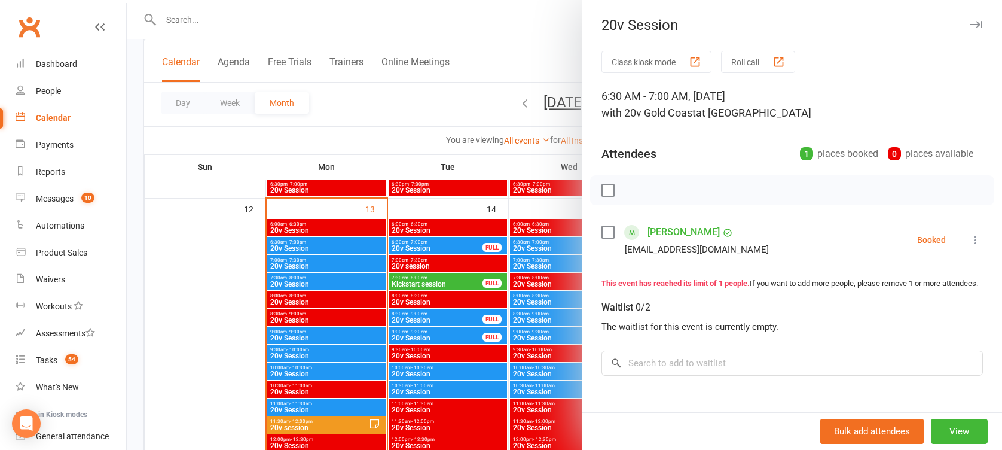
click at [427, 263] on div at bounding box center [564, 225] width 875 height 450
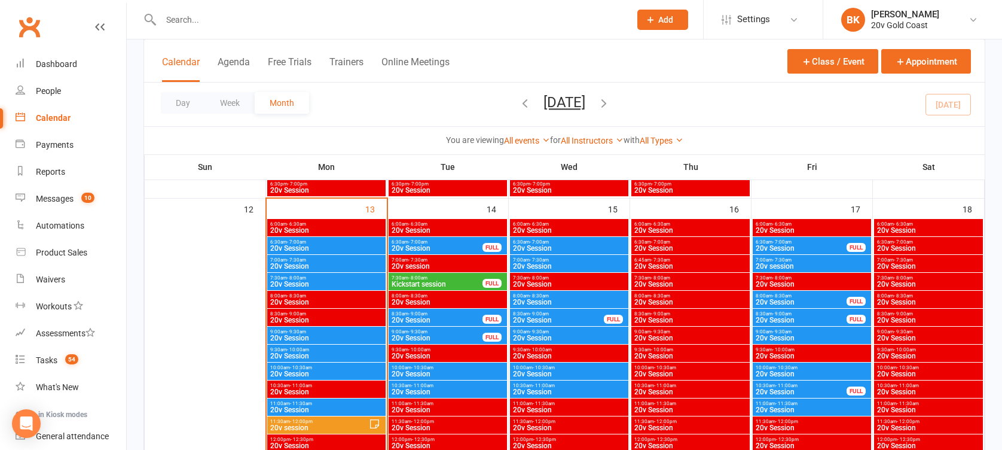
click at [427, 279] on span "7:30am - 8:00am" at bounding box center [437, 277] width 92 height 5
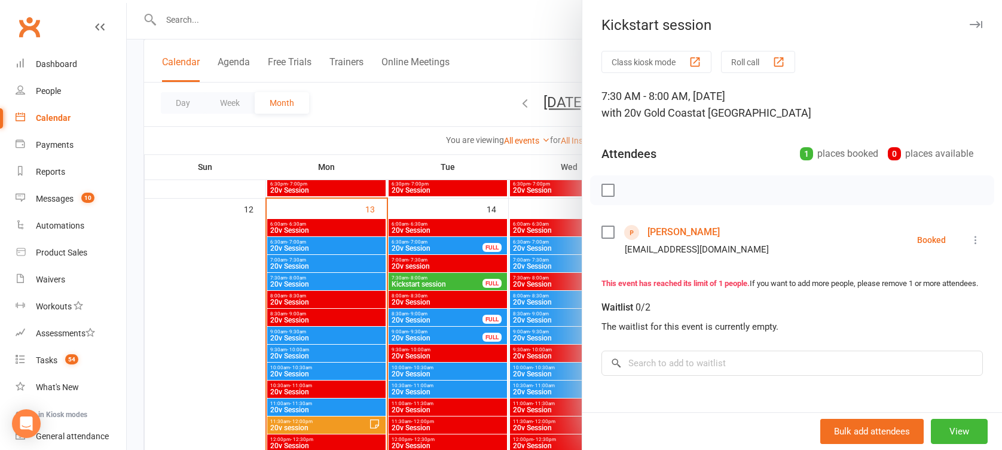
click at [658, 233] on link "[PERSON_NAME]" at bounding box center [683, 231] width 72 height 19
click at [399, 319] on div at bounding box center [564, 225] width 875 height 450
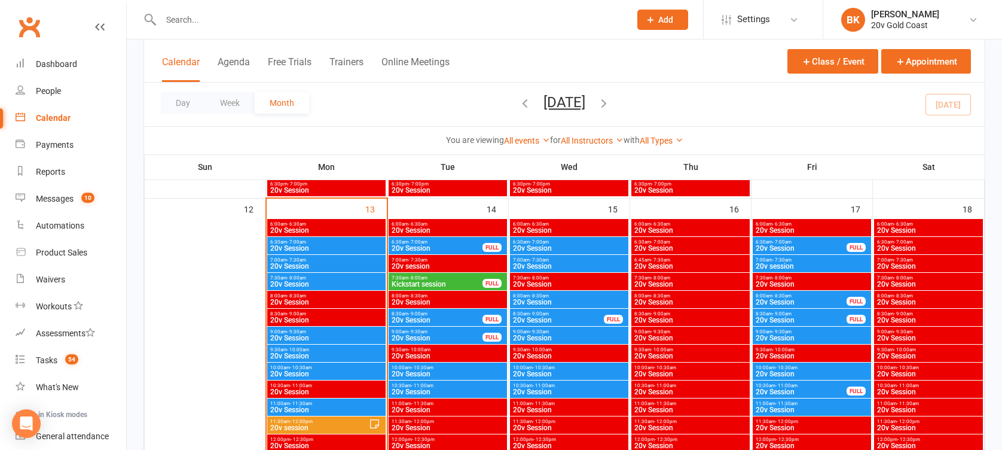
scroll to position [1279, 0]
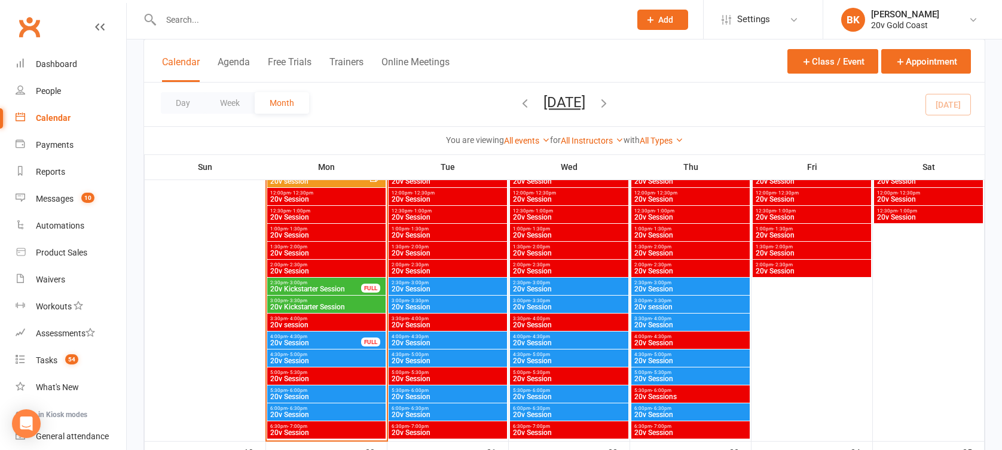
click at [426, 335] on span "- 4:30pm" at bounding box center [419, 336] width 20 height 5
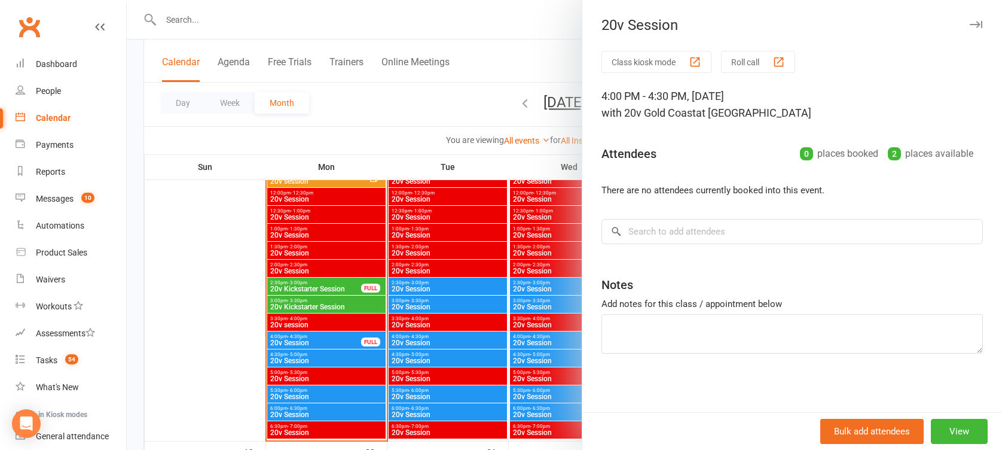
click at [426, 335] on div at bounding box center [564, 225] width 875 height 450
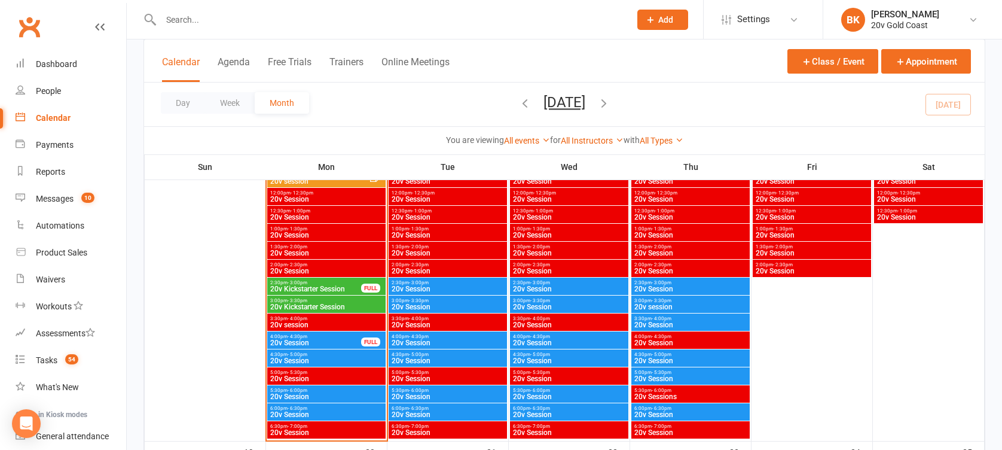
click at [425, 307] on span "20v Session" at bounding box center [448, 306] width 114 height 7
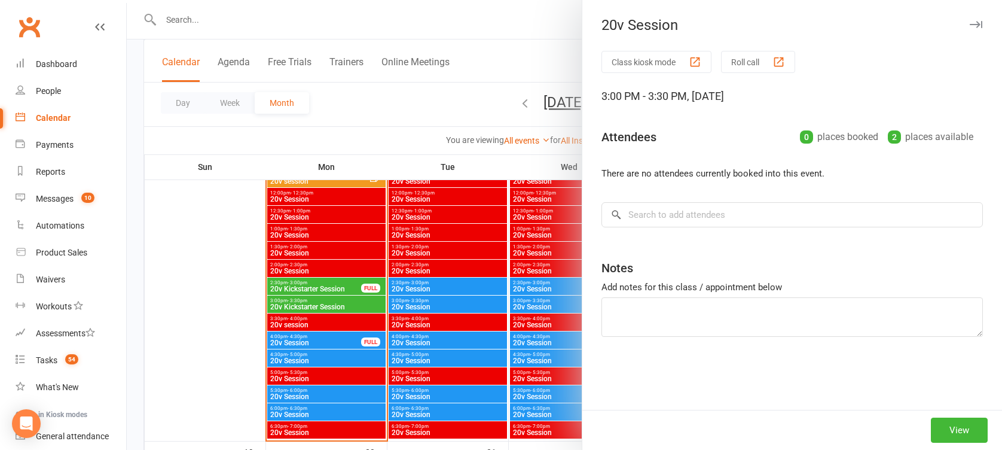
click at [425, 307] on div at bounding box center [564, 225] width 875 height 450
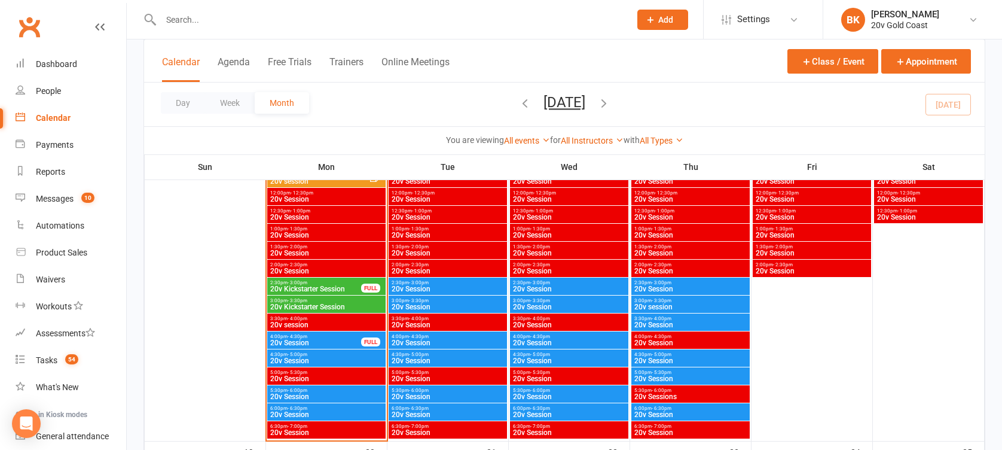
click at [435, 286] on span "20v Session" at bounding box center [448, 288] width 114 height 7
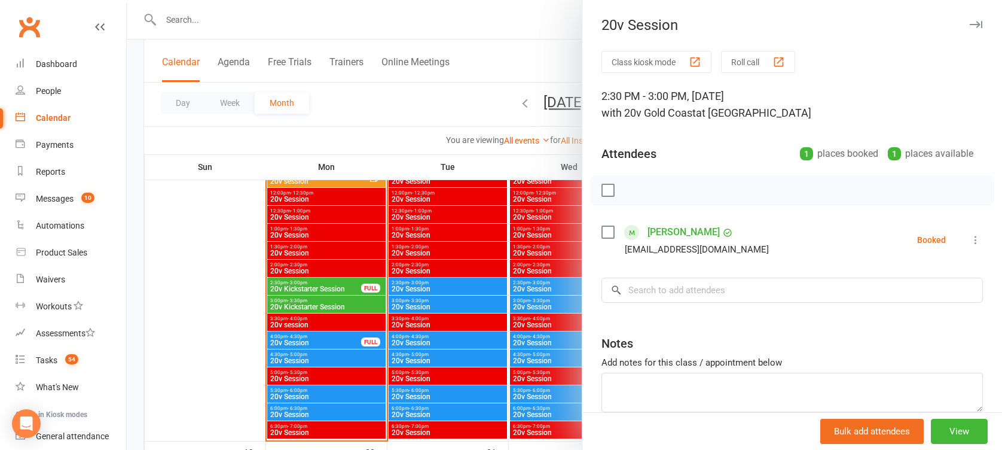
click at [435, 286] on div at bounding box center [564, 225] width 875 height 450
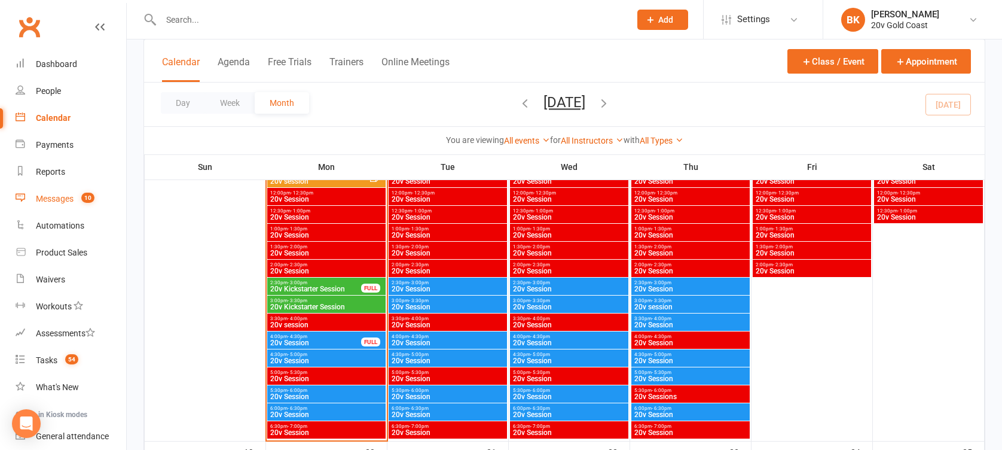
click at [56, 211] on link "Messages 10" at bounding box center [71, 198] width 111 height 27
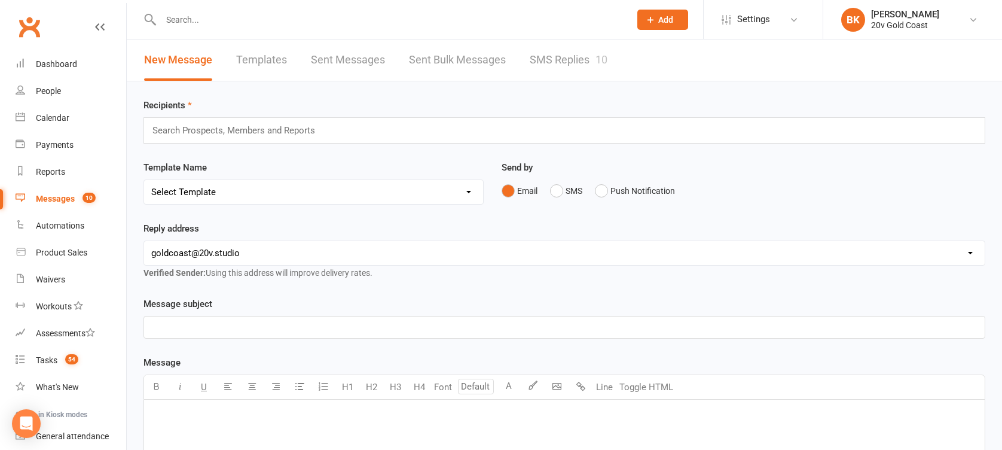
click at [577, 44] on link "SMS Replies 10" at bounding box center [569, 59] width 78 height 41
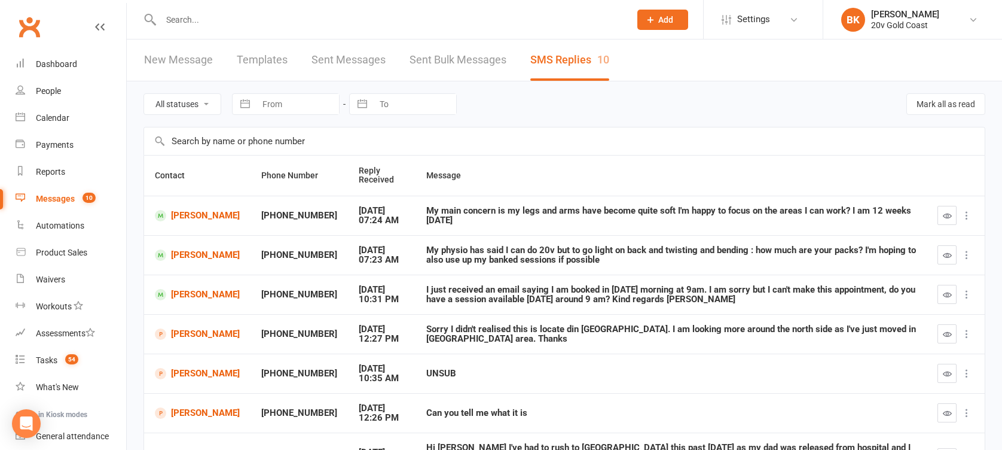
click at [215, 103] on select "All statuses Read only Unread only" at bounding box center [182, 104] width 77 height 20
select select "unread_only"
click at [144, 94] on select "All statuses Read only Unread only" at bounding box center [182, 104] width 77 height 20
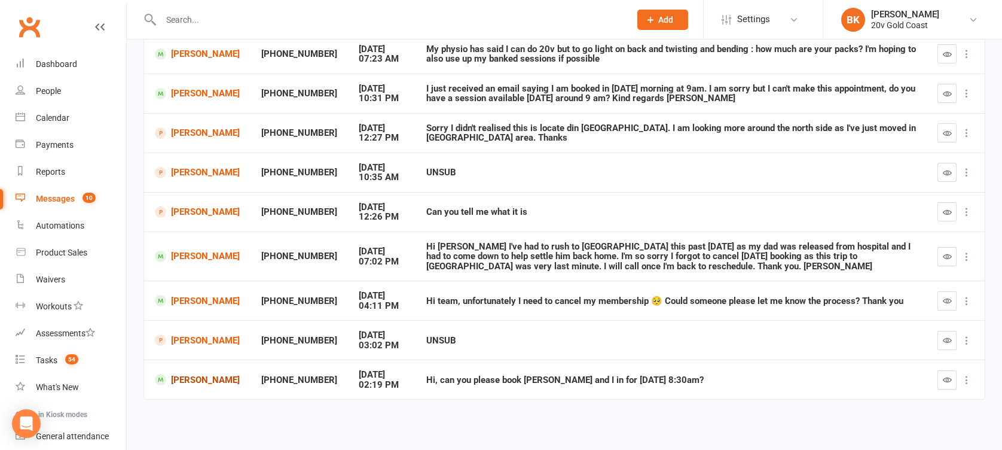
click at [184, 378] on link "Victoria Younan" at bounding box center [197, 379] width 85 height 11
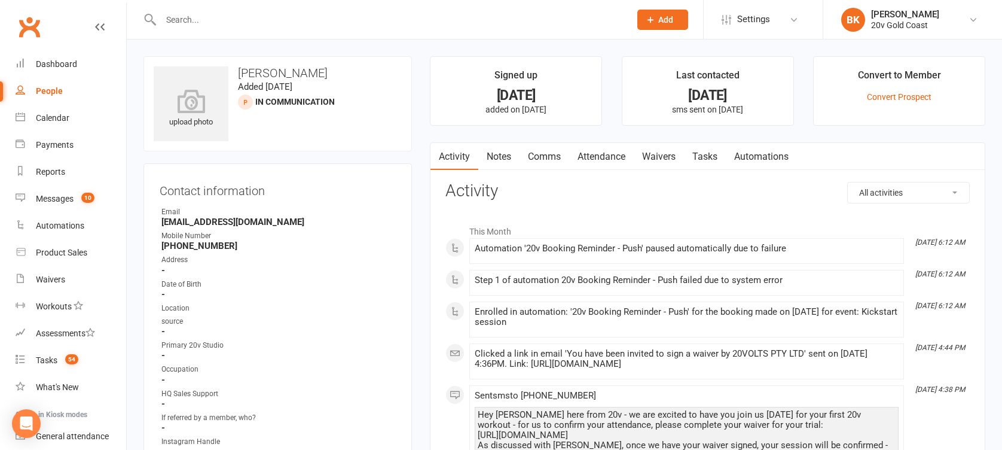
click at [669, 156] on link "Waivers" at bounding box center [659, 156] width 50 height 27
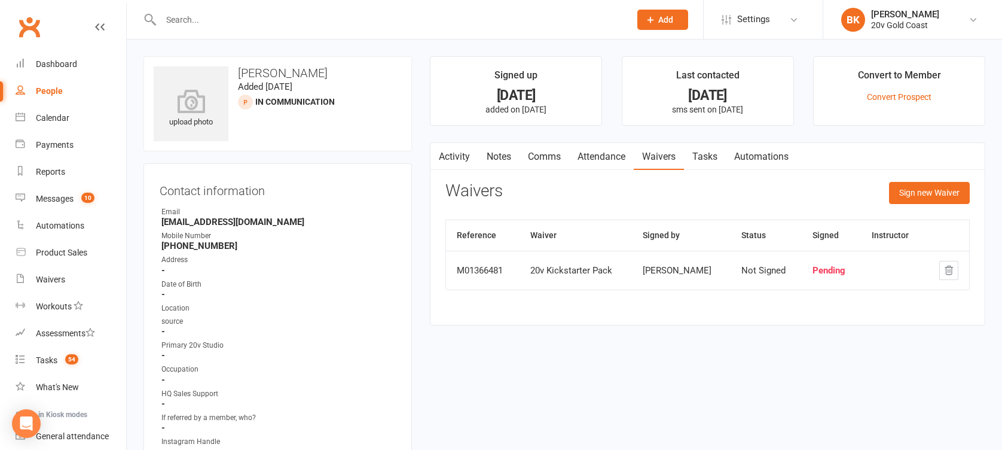
click at [595, 164] on link "Attendance" at bounding box center [601, 156] width 65 height 27
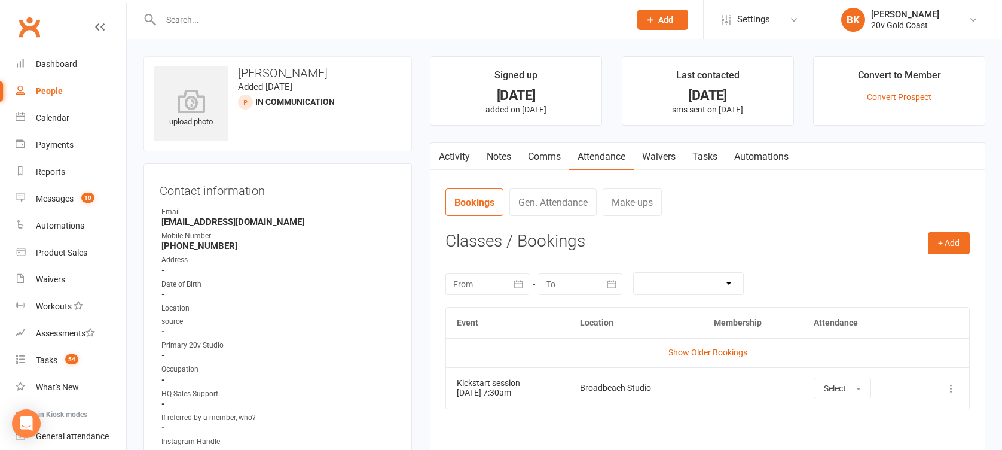
click at [488, 165] on link "Notes" at bounding box center [498, 156] width 41 height 27
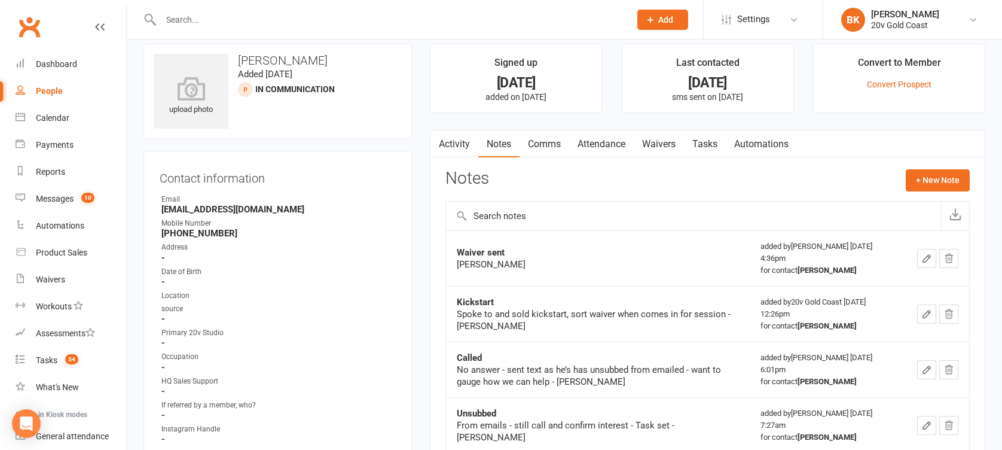
scroll to position [4, 0]
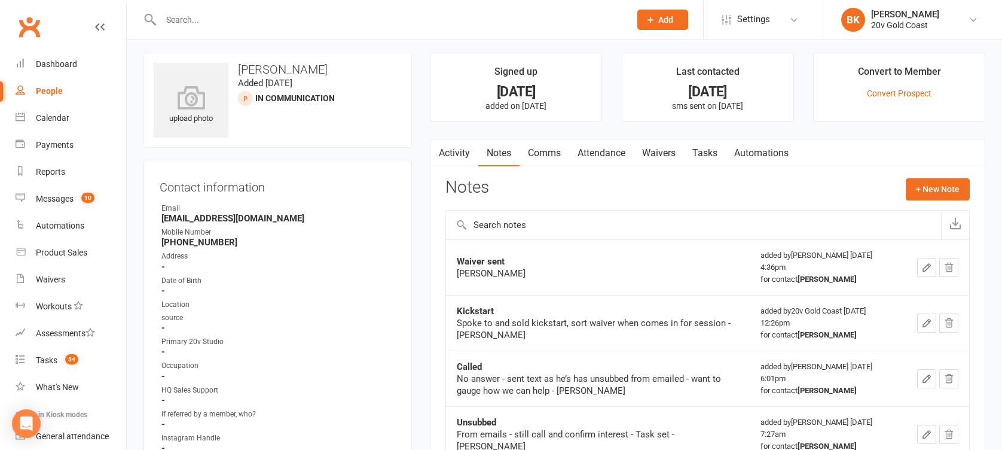
click at [457, 145] on link "Activity" at bounding box center [454, 152] width 48 height 27
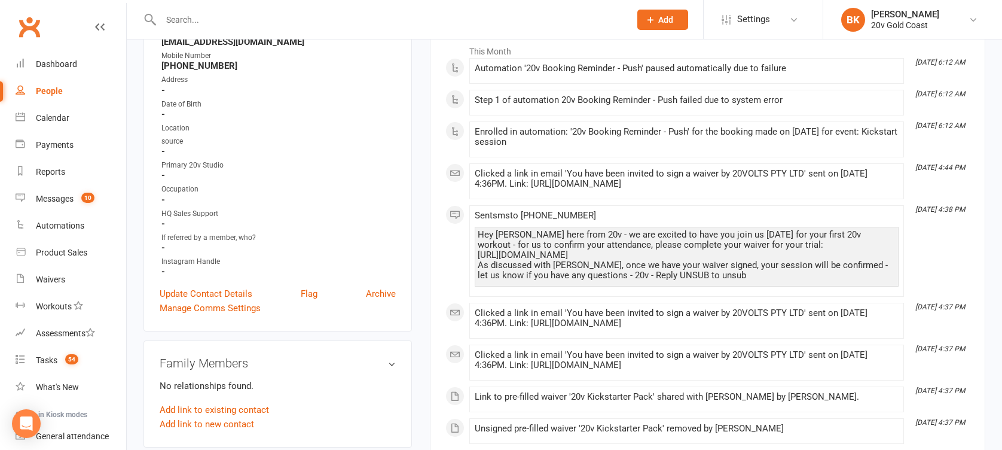
scroll to position [179, 0]
drag, startPoint x: 718, startPoint y: 191, endPoint x: 531, endPoint y: 185, distance: 187.2
click at [531, 185] on div "Clicked a link in email 'You have been invited to sign a waiver by 20VOLTS PTY …" at bounding box center [687, 179] width 424 height 20
copy div "[URL][DOMAIN_NAME]"
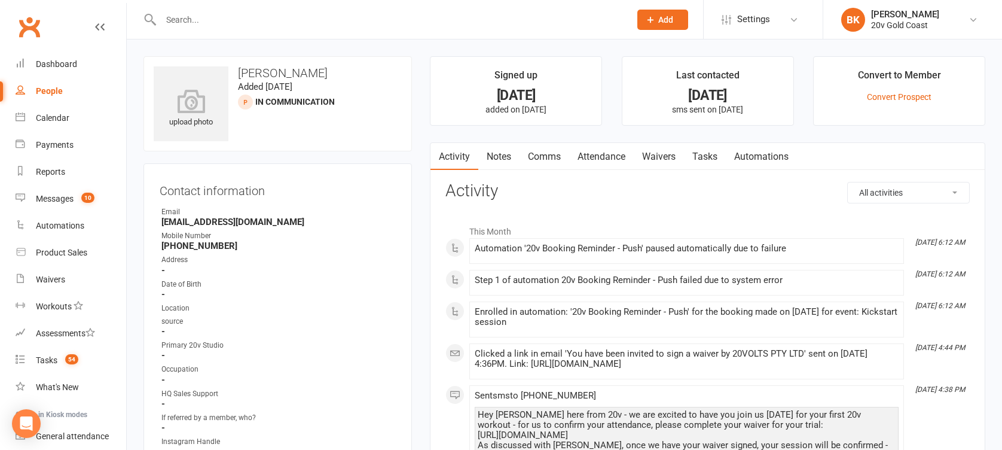
click at [536, 161] on link "Comms" at bounding box center [544, 156] width 50 height 27
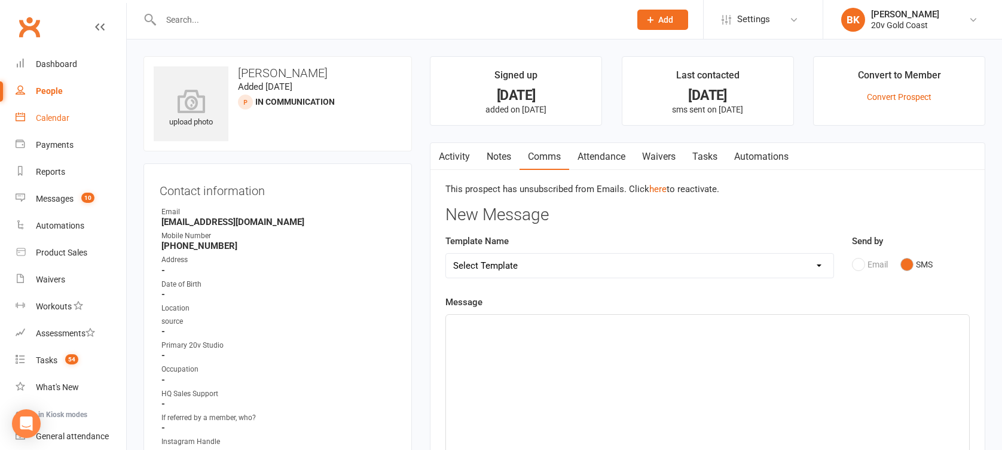
click at [52, 128] on link "Calendar" at bounding box center [71, 118] width 111 height 27
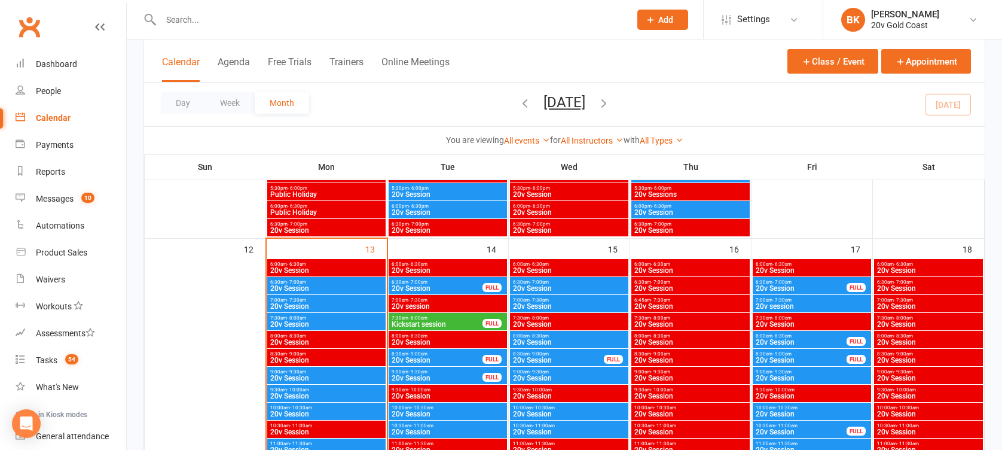
scroll to position [991, 0]
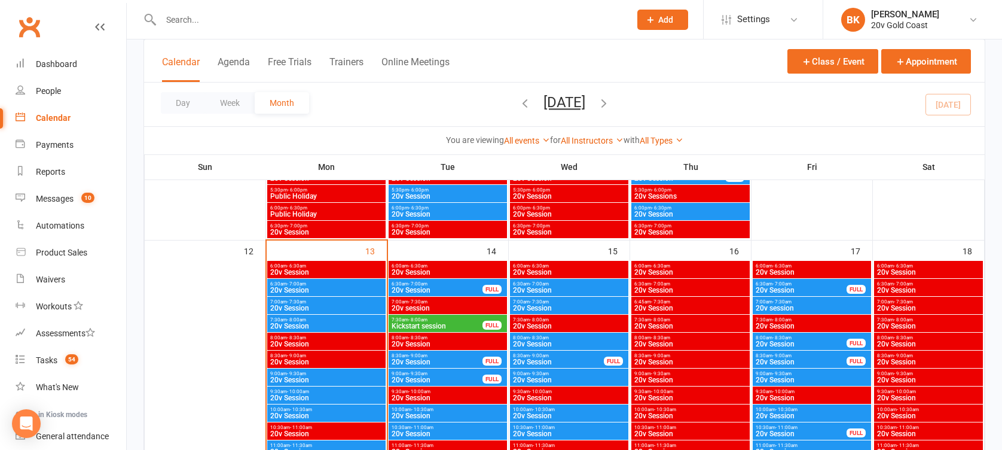
click at [549, 377] on span "20v Session" at bounding box center [569, 379] width 114 height 7
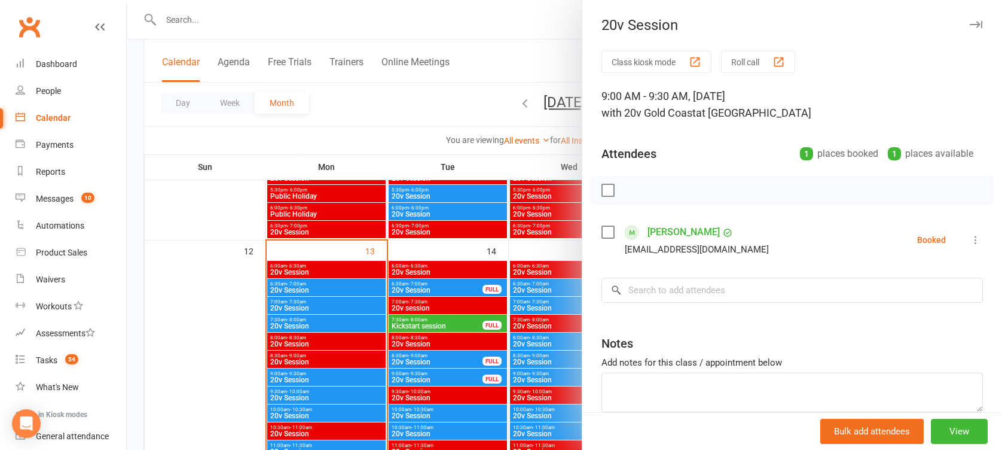
click at [540, 377] on div at bounding box center [564, 225] width 875 height 450
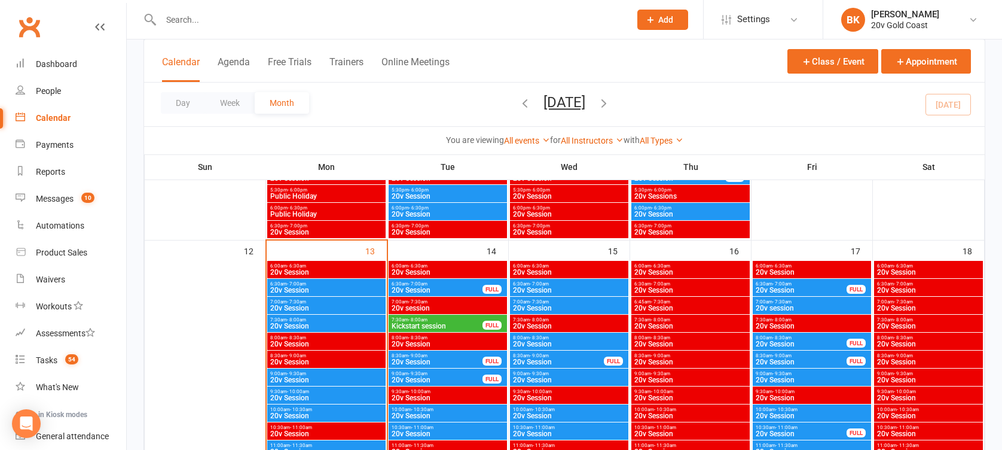
click at [543, 338] on span "- 8:30am" at bounding box center [539, 337] width 19 height 5
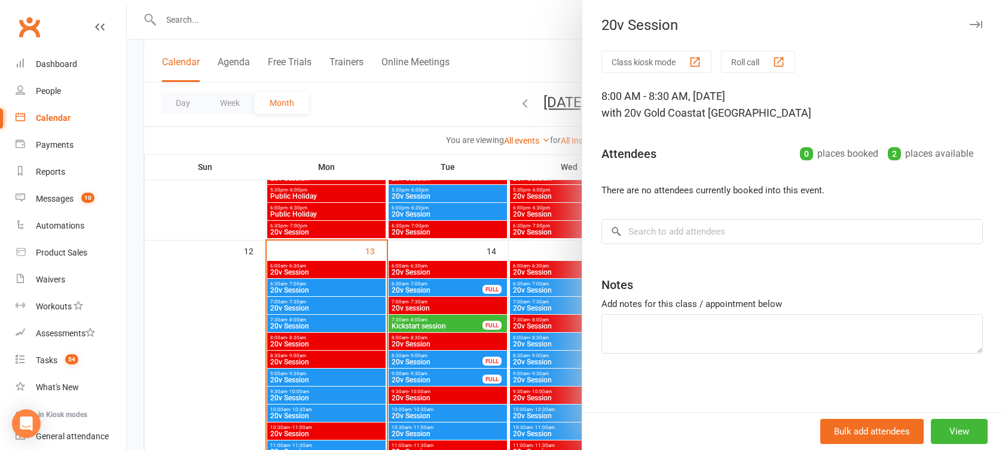
click at [543, 338] on div at bounding box center [564, 225] width 875 height 450
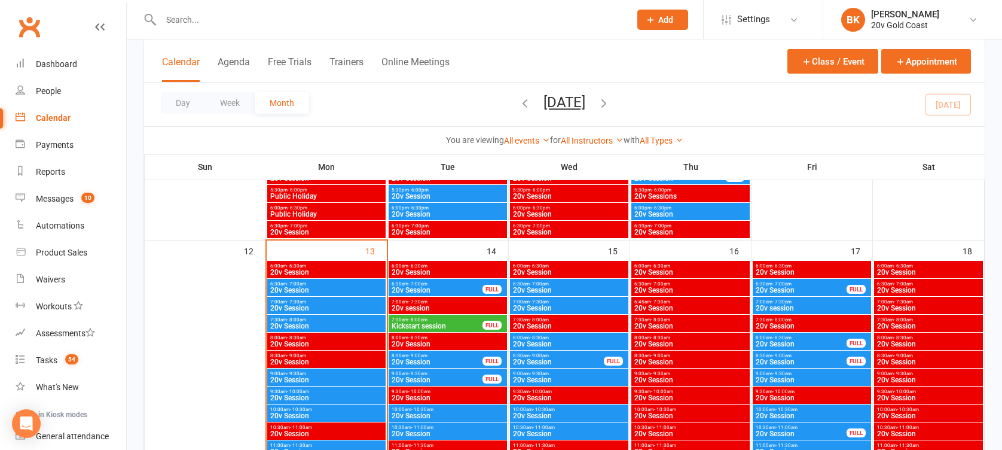
drag, startPoint x: 542, startPoint y: 316, endPoint x: 542, endPoint y: 305, distance: 10.8
click at [438, 414] on span "20v Session" at bounding box center [448, 415] width 114 height 7
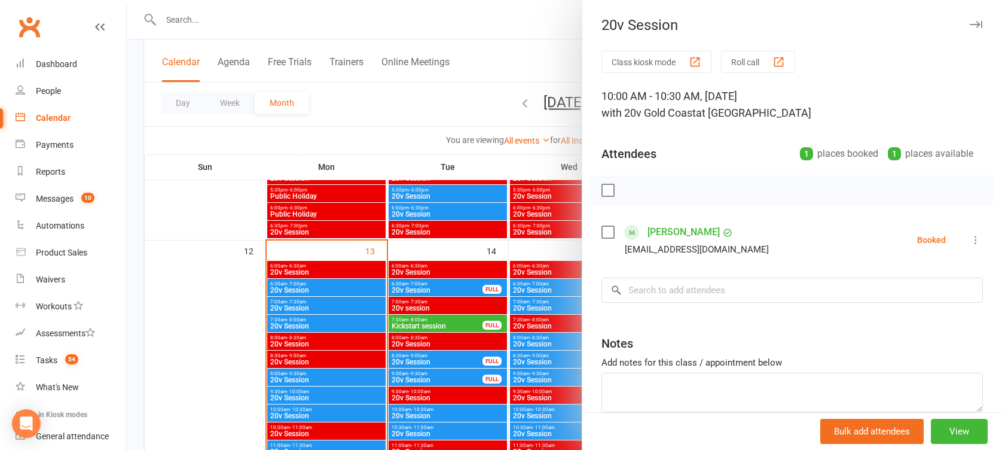
click at [438, 414] on div at bounding box center [564, 225] width 875 height 450
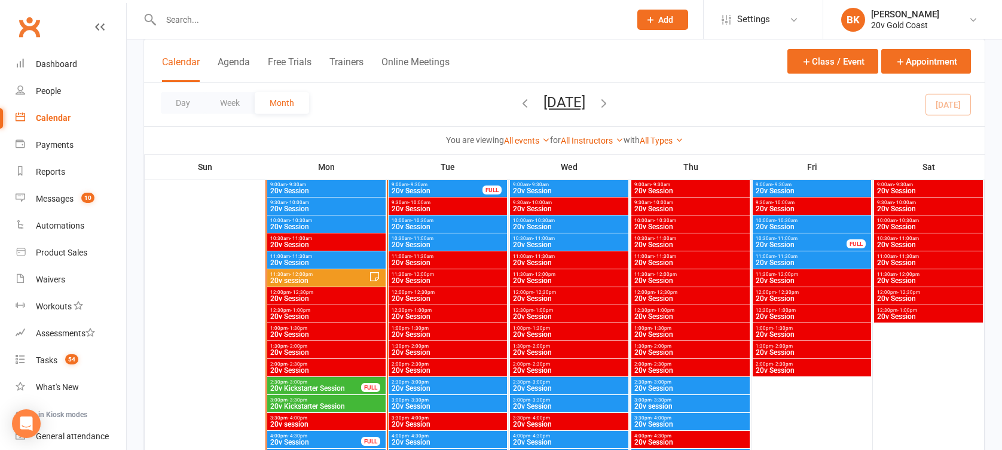
scroll to position [1287, 0]
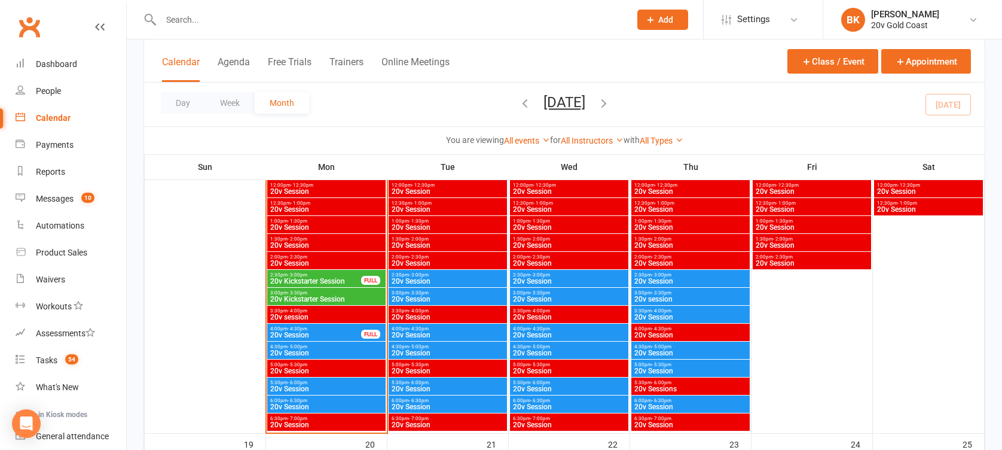
click at [419, 277] on span "20v Session" at bounding box center [448, 280] width 114 height 7
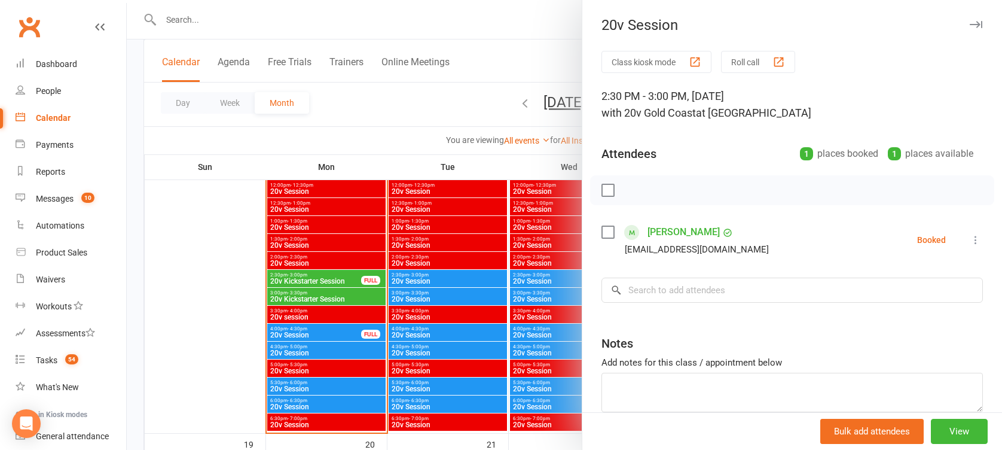
click at [419, 276] on div at bounding box center [564, 225] width 875 height 450
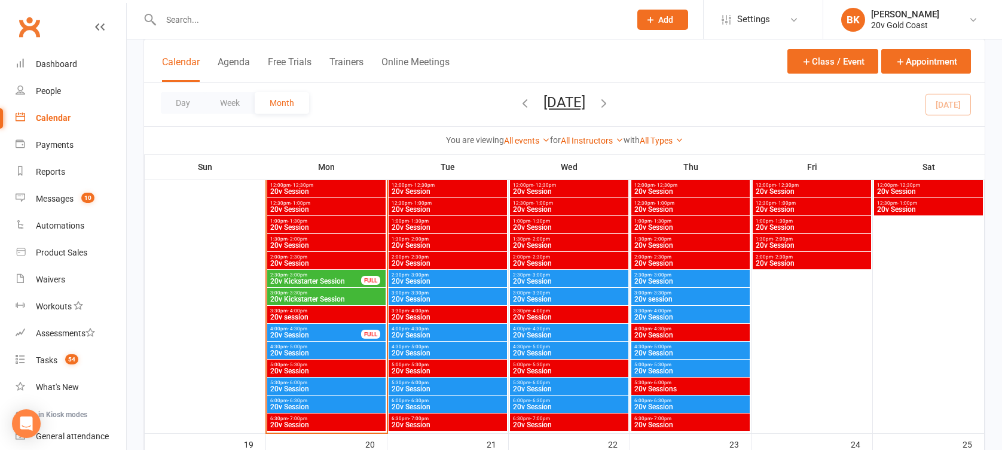
click at [424, 331] on span "20v Session" at bounding box center [448, 334] width 114 height 7
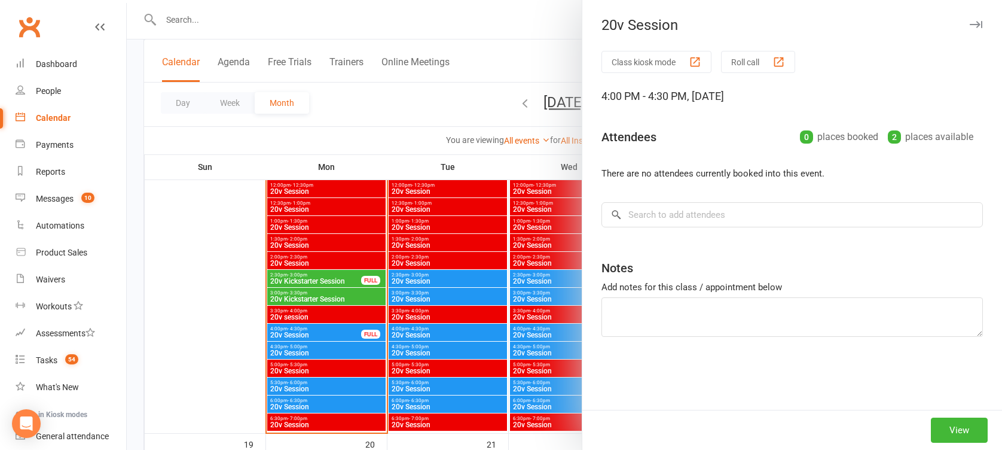
click at [424, 331] on div at bounding box center [564, 225] width 875 height 450
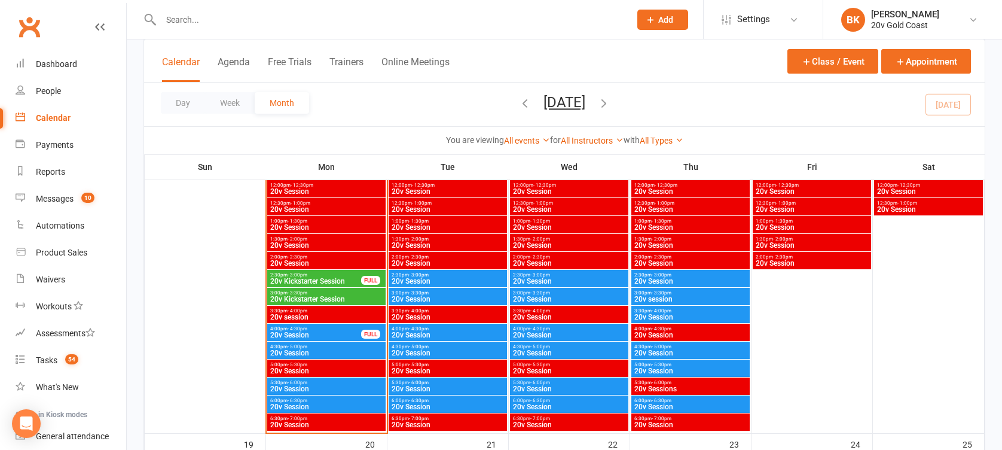
click at [424, 344] on span "- 5:00pm" at bounding box center [419, 346] width 20 height 5
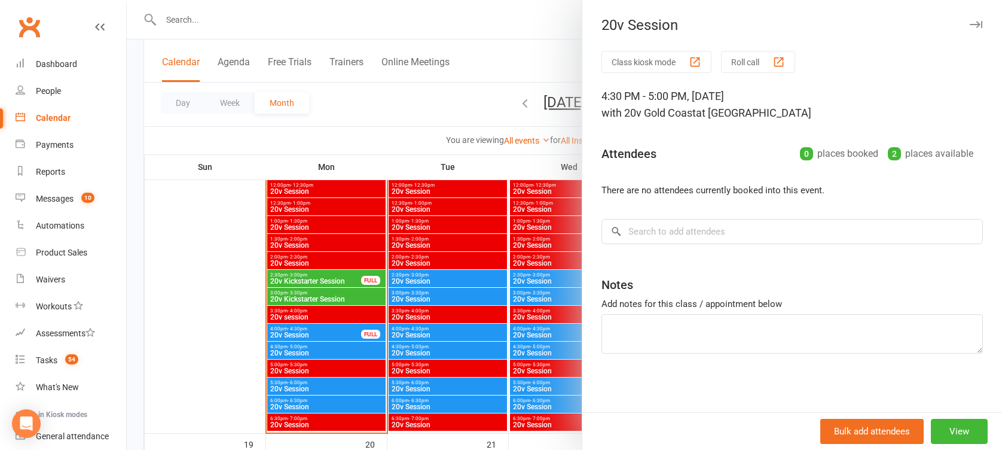
click at [424, 344] on div at bounding box center [564, 225] width 875 height 450
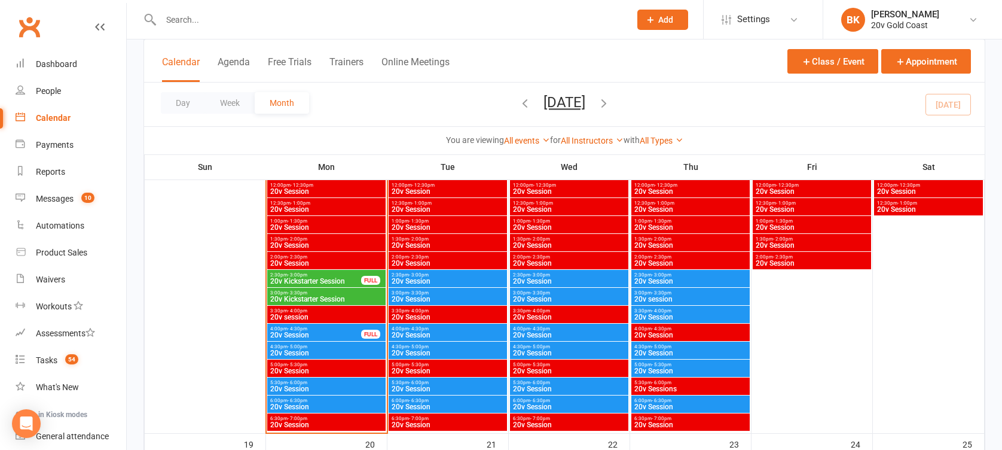
scroll to position [1332, 0]
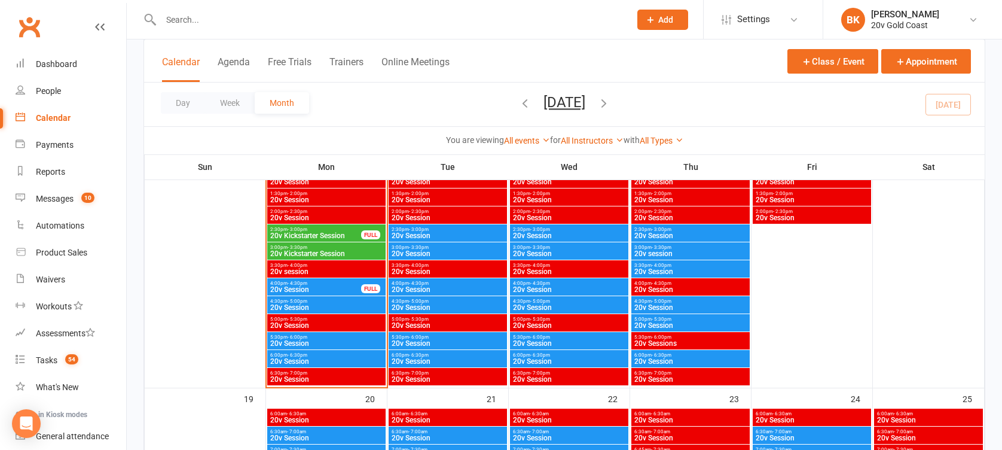
click at [418, 337] on span "- 6:00pm" at bounding box center [419, 336] width 20 height 5
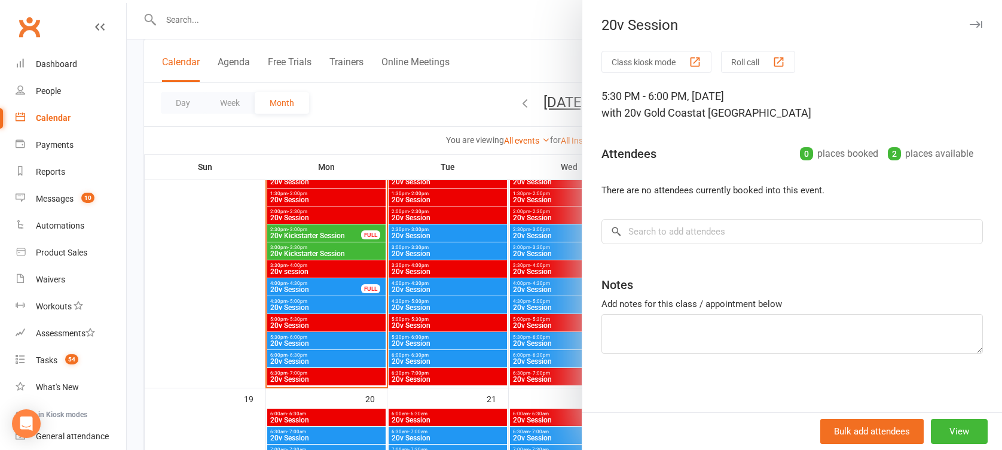
click at [418, 337] on div at bounding box center [564, 225] width 875 height 450
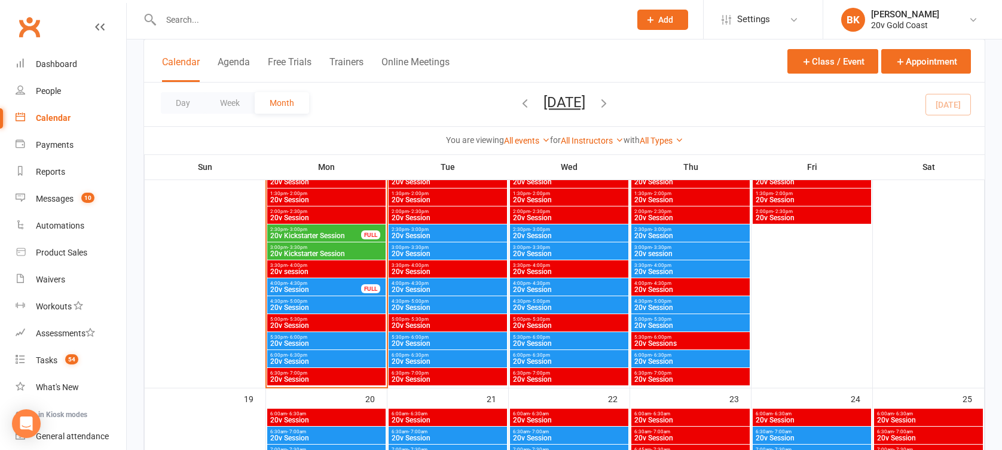
click at [419, 354] on span "- 6:30pm" at bounding box center [419, 354] width 20 height 5
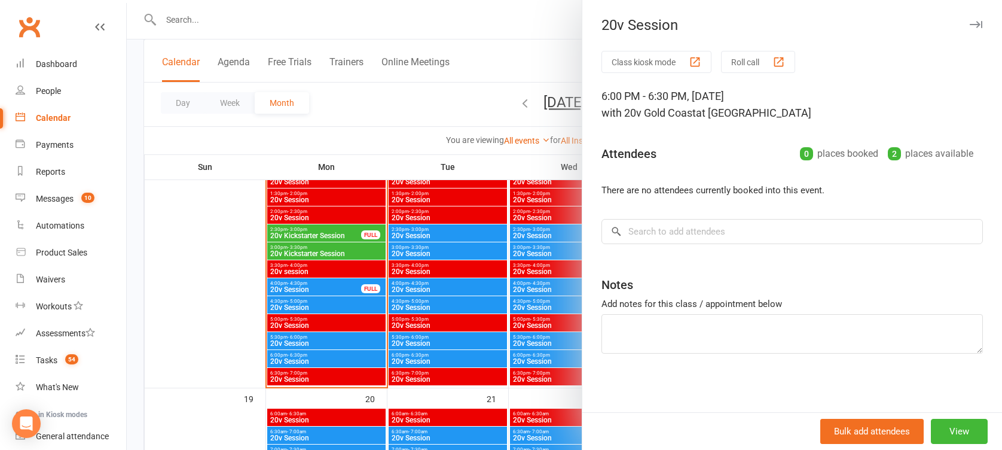
click at [419, 354] on div at bounding box center [564, 225] width 875 height 450
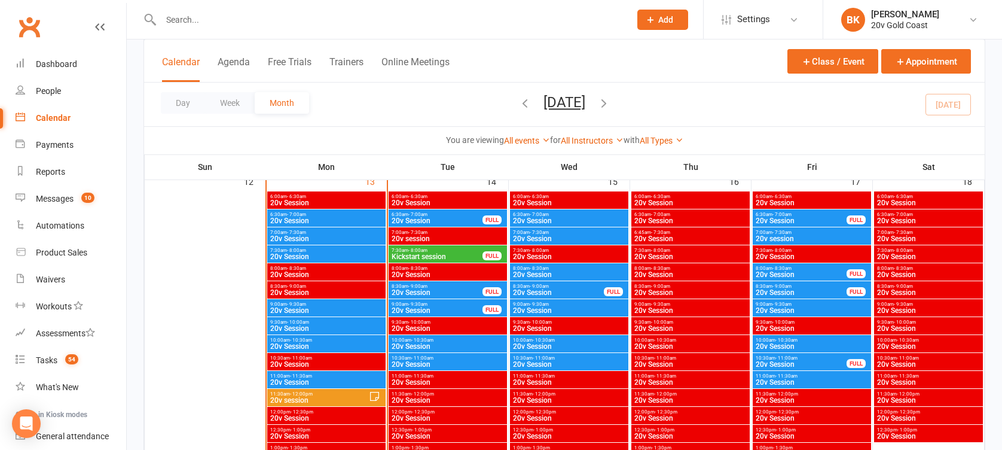
scroll to position [1282, 0]
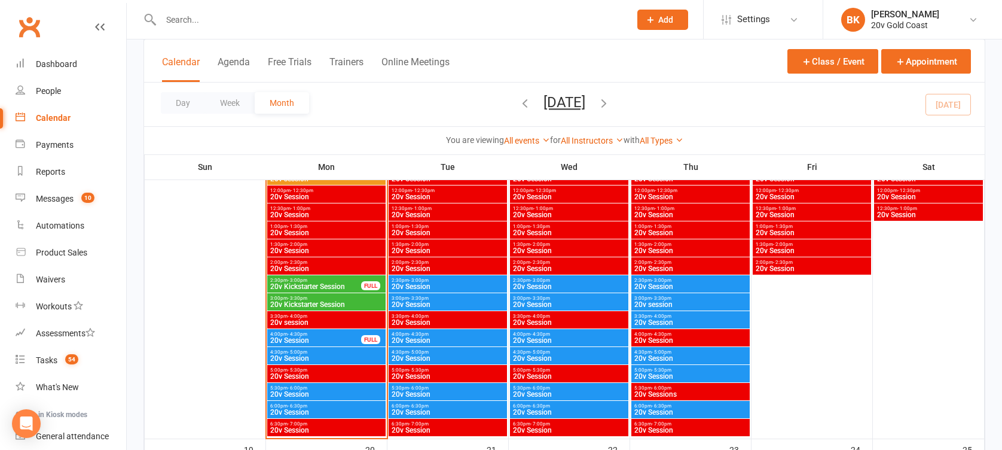
click at [545, 285] on span "20v Session" at bounding box center [569, 286] width 114 height 7
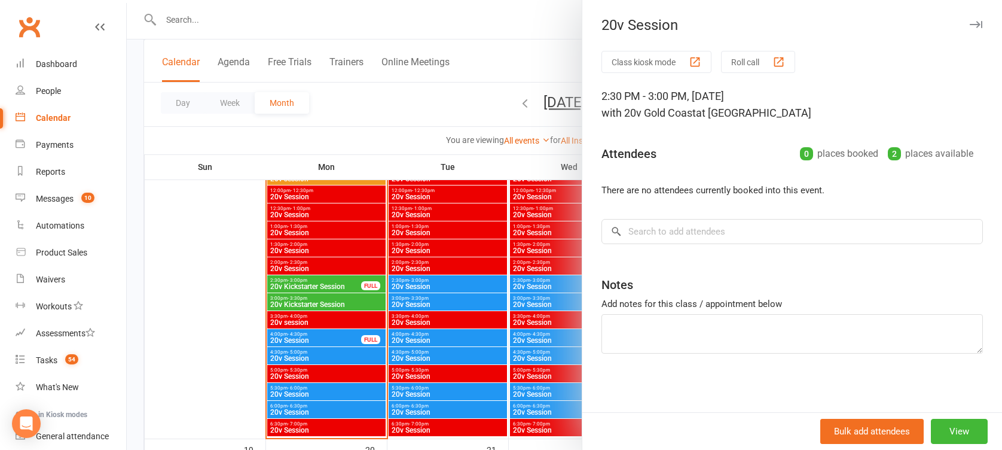
click at [545, 285] on div at bounding box center [564, 225] width 875 height 450
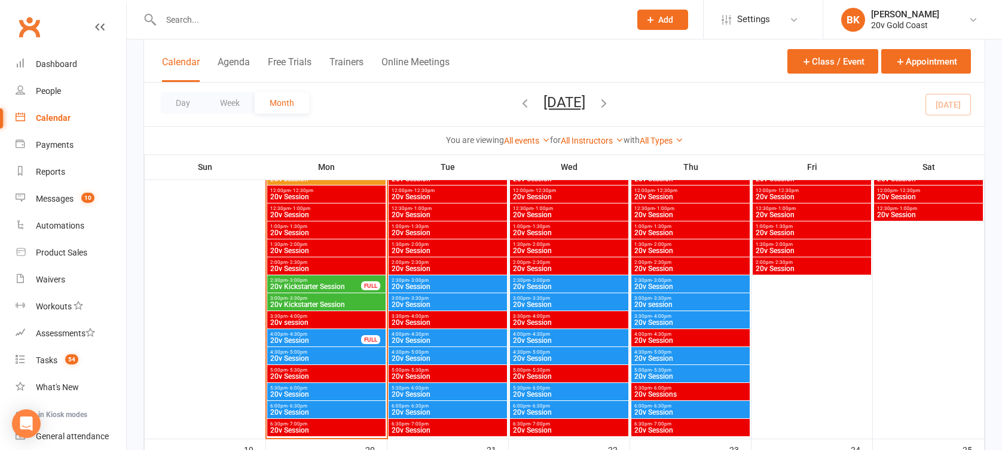
click at [543, 314] on span "- 4:00pm" at bounding box center [540, 315] width 20 height 5
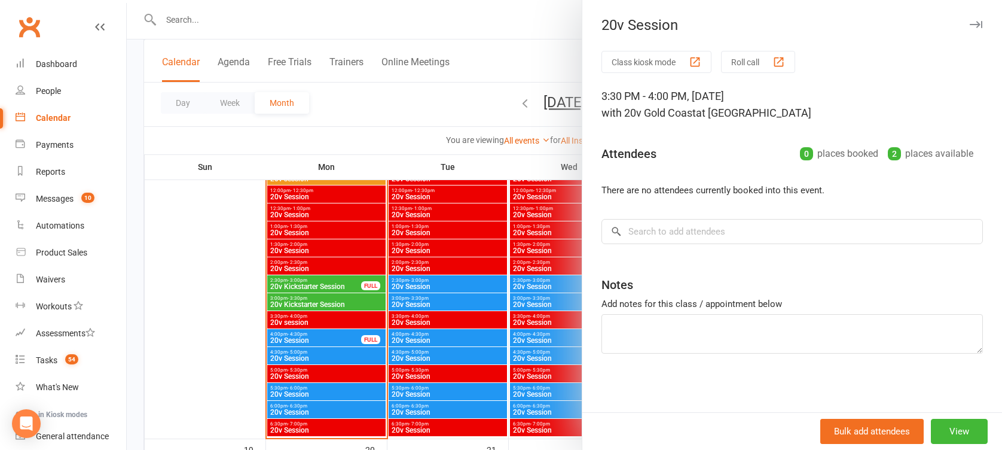
click at [543, 314] on div at bounding box center [564, 225] width 875 height 450
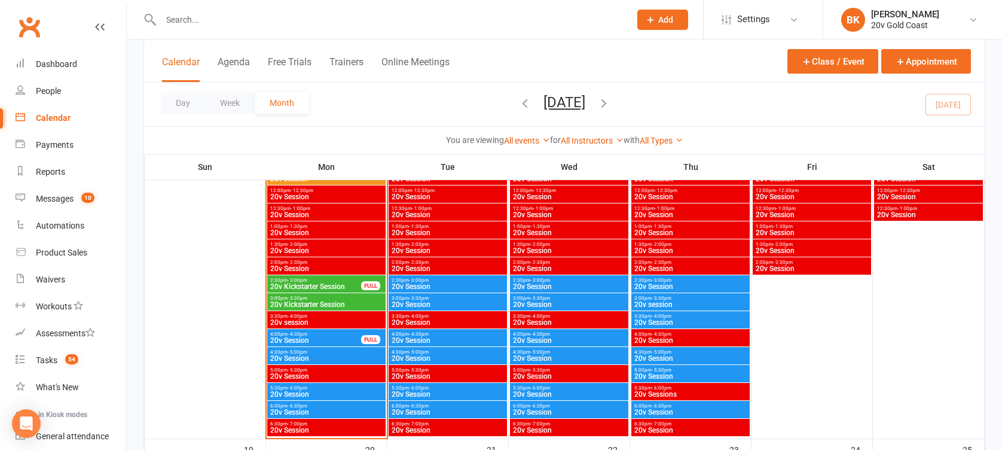
click at [537, 297] on span "- 3:30pm" at bounding box center [540, 297] width 20 height 5
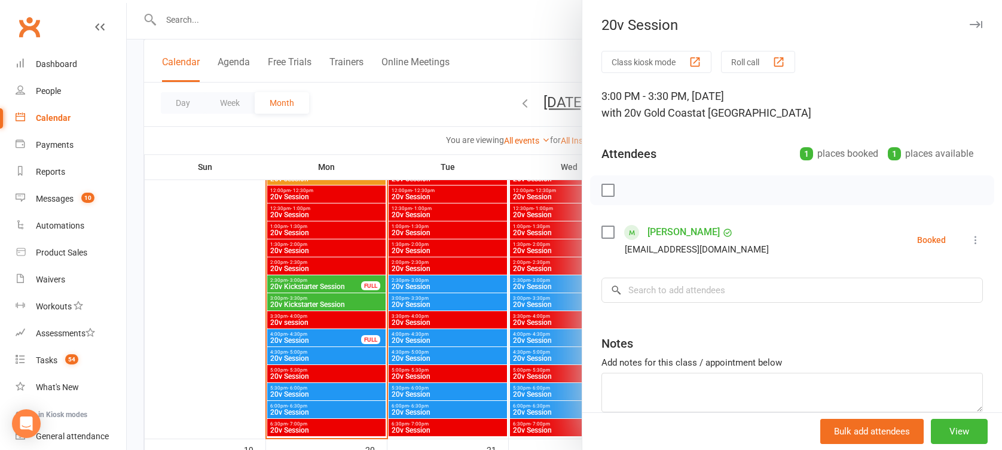
click at [537, 297] on div at bounding box center [564, 225] width 875 height 450
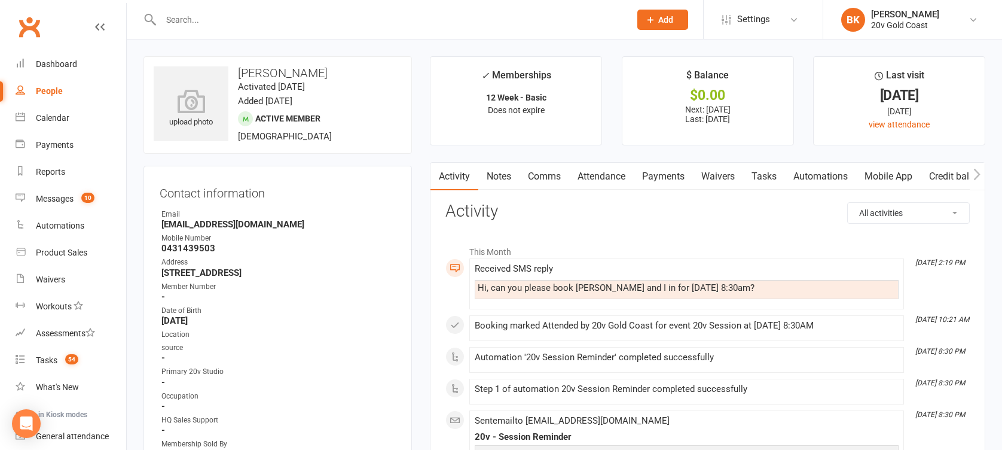
click at [876, 172] on link "Mobile App" at bounding box center [888, 176] width 65 height 27
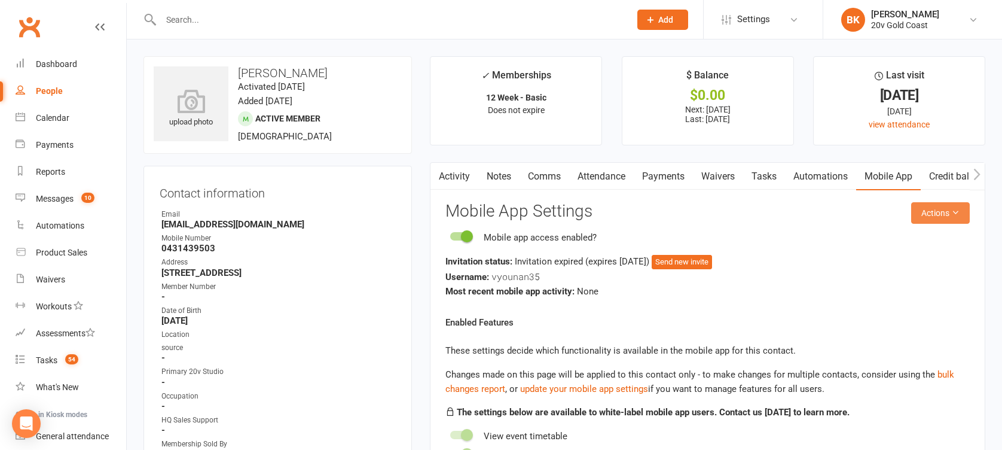
click at [946, 206] on button "Actions" at bounding box center [940, 213] width 59 height 22
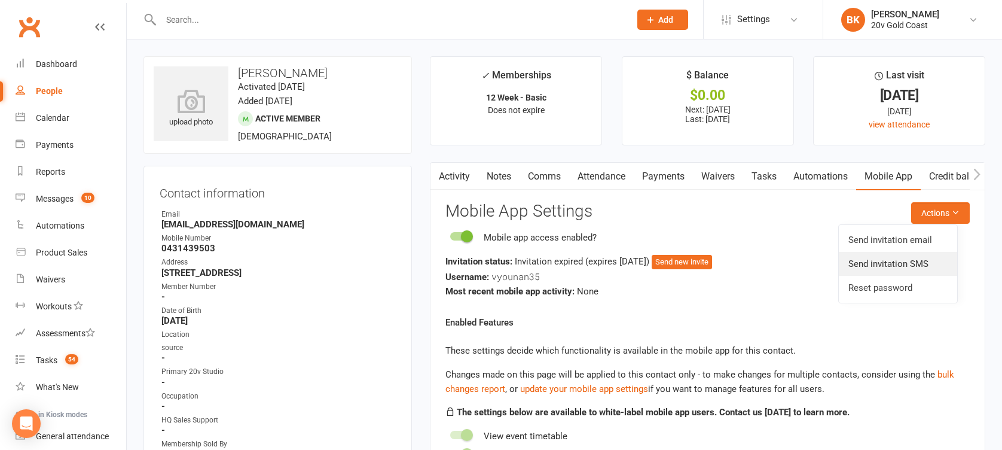
click at [883, 264] on link "Send invitation SMS" at bounding box center [898, 264] width 118 height 24
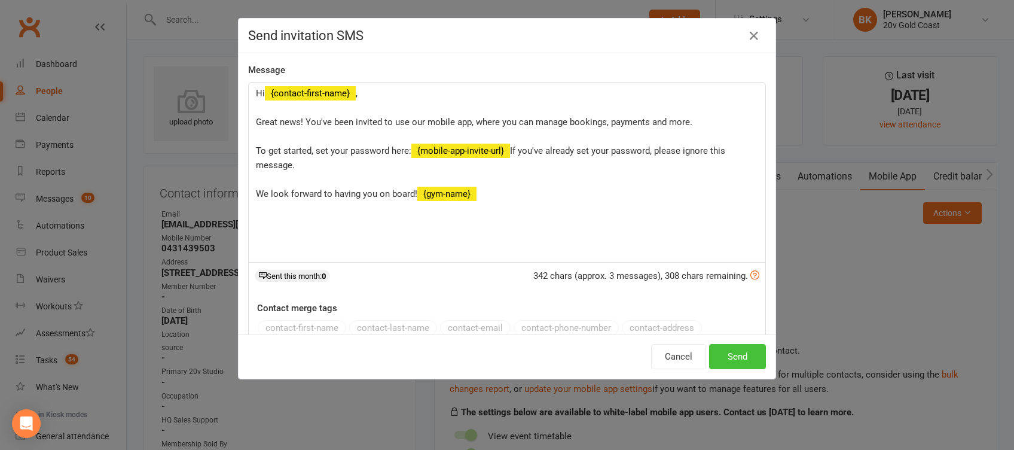
click at [734, 361] on button "Send" at bounding box center [737, 356] width 57 height 25
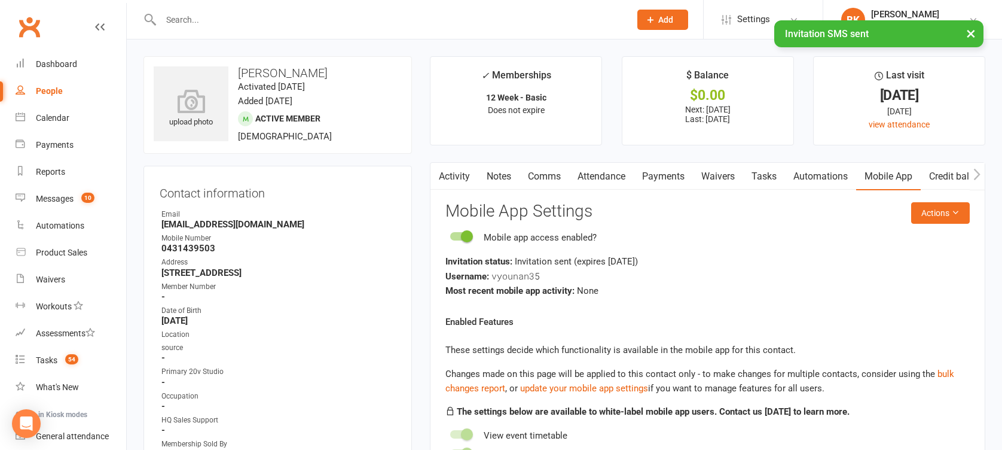
click at [542, 178] on link "Comms" at bounding box center [544, 176] width 50 height 27
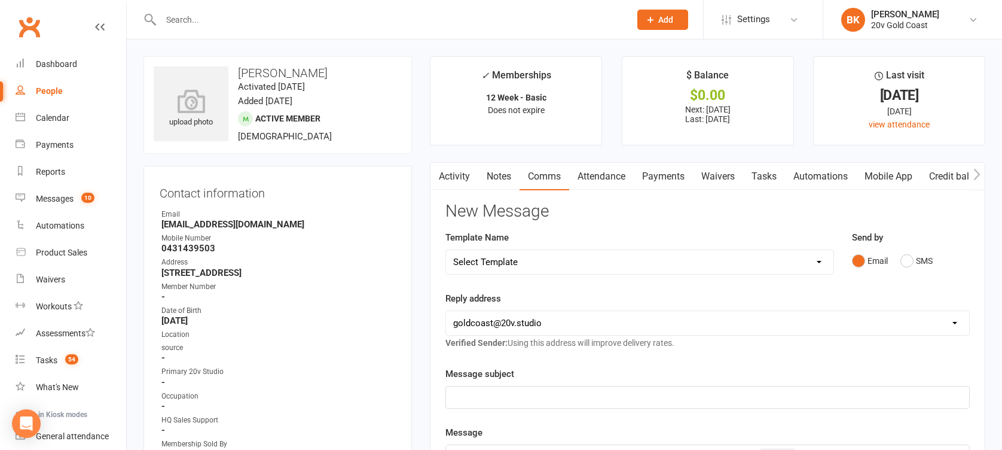
click at [457, 179] on link "Activity" at bounding box center [454, 176] width 48 height 27
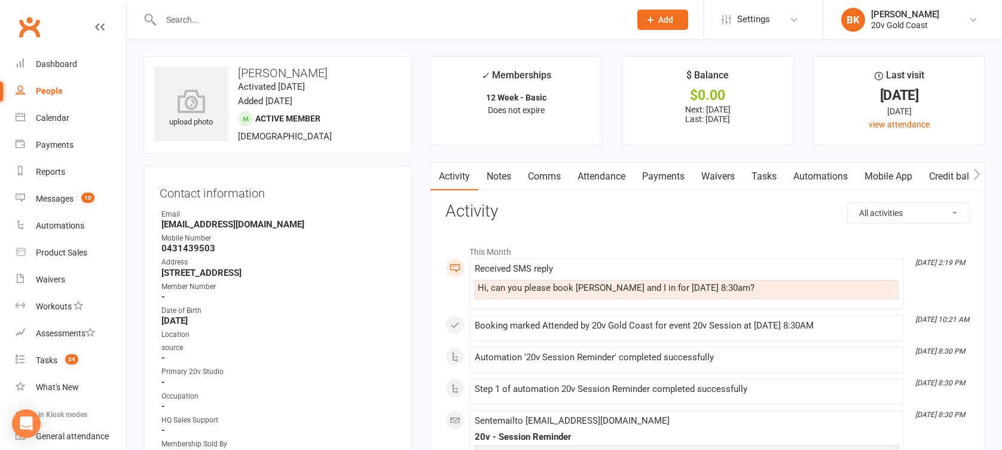
click at [551, 170] on link "Comms" at bounding box center [544, 176] width 50 height 27
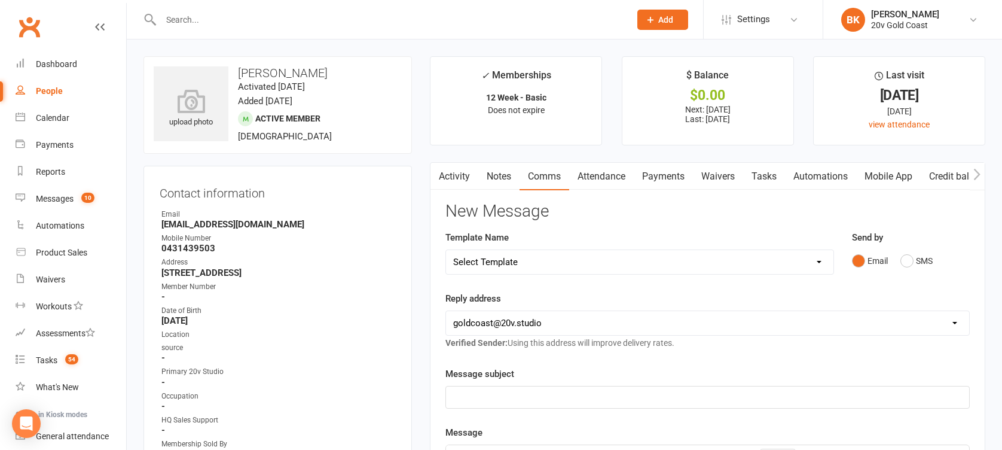
click at [937, 258] on div "Email SMS" at bounding box center [911, 260] width 118 height 23
click at [920, 258] on button "SMS" at bounding box center [916, 260] width 32 height 23
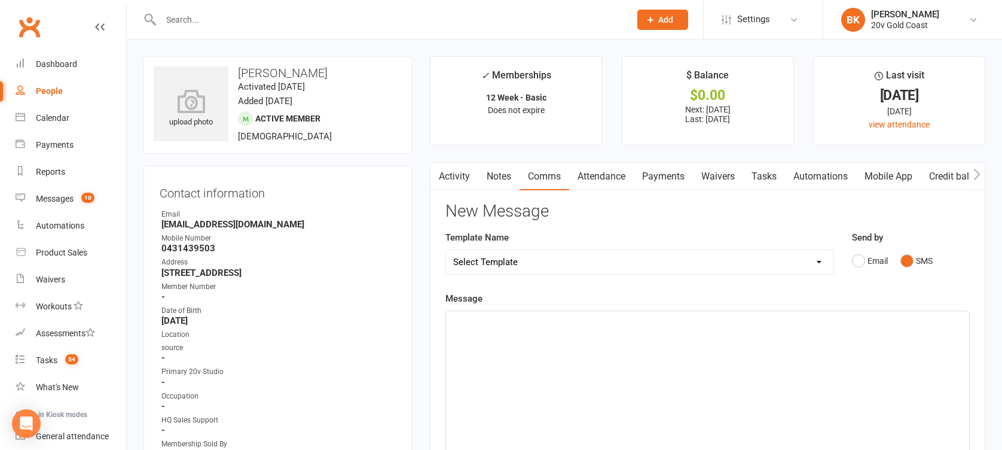
click at [896, 323] on p "﻿" at bounding box center [707, 321] width 509 height 14
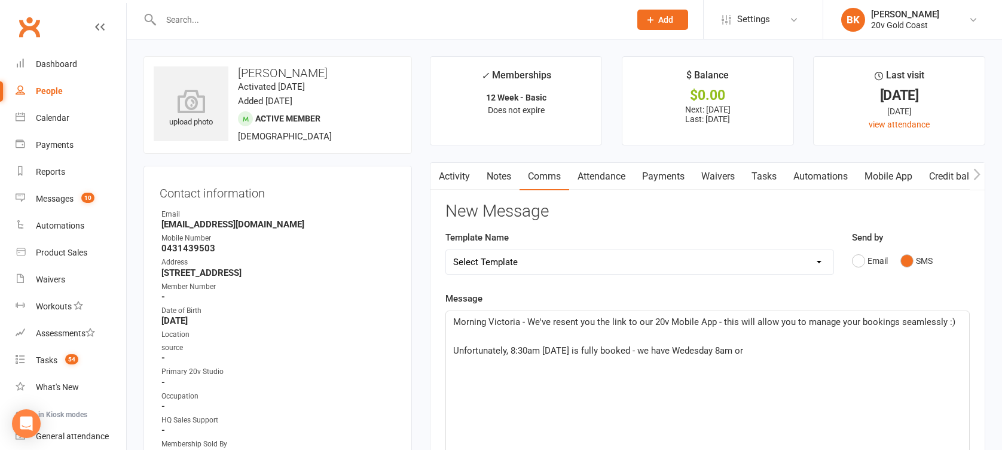
click at [678, 348] on span "Unfortunately, 8:30am on Tues is fully booked - we have Wedesday 8am or" at bounding box center [598, 350] width 290 height 11
click at [714, 349] on span "Unfortunately, 8:30am on Tues is fully booked - we have Tuesday 4 or 5:30pm Wed…" at bounding box center [637, 350] width 369 height 11
click at [860, 345] on p "Unfortunately, 8:30am on Tues is fully booked - we have Tuesday 4pm or 5:30pm W…" at bounding box center [707, 350] width 509 height 14
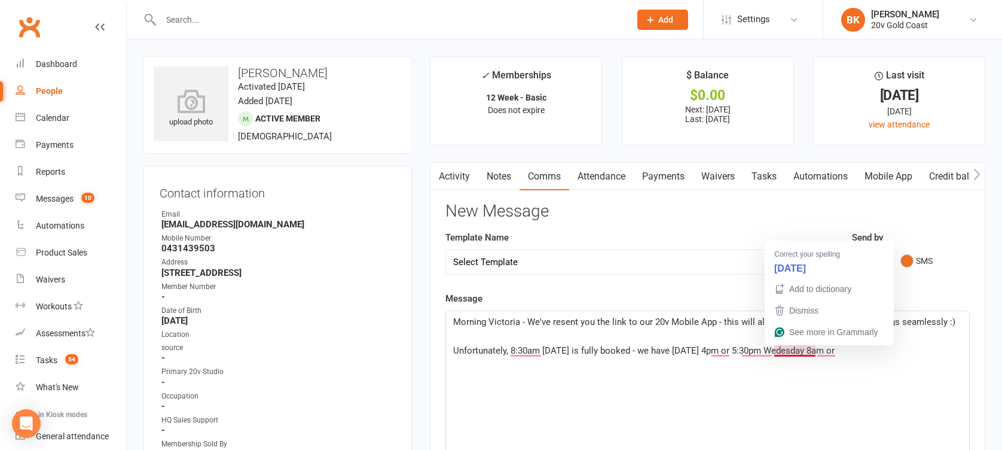
click at [775, 350] on span "Unfortunately, 8:30am on Tues is fully booked - we have Tuesday 4pm or 5:30pm W…" at bounding box center [643, 350] width 381 height 11
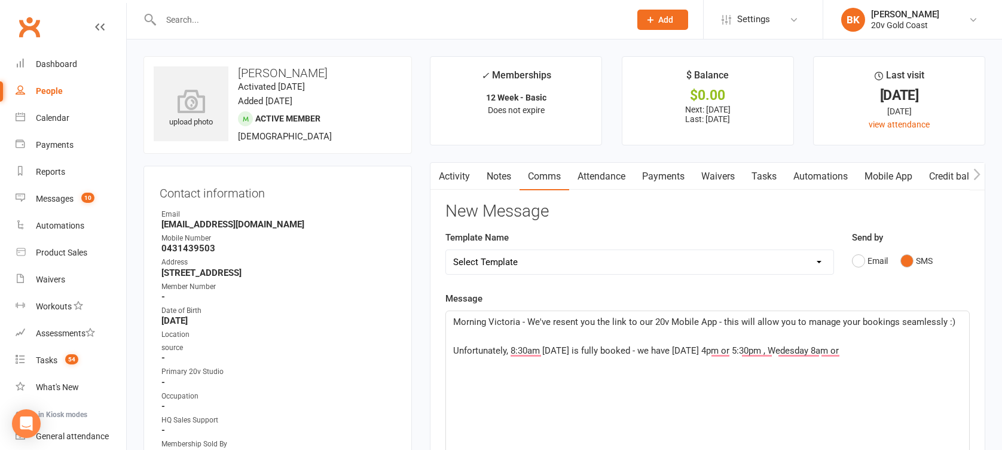
click at [852, 350] on p "Unfortunately, 8:30am on Tues is fully booked - we have Tuesday 4pm or 5:30pm ,…" at bounding box center [707, 350] width 509 height 14
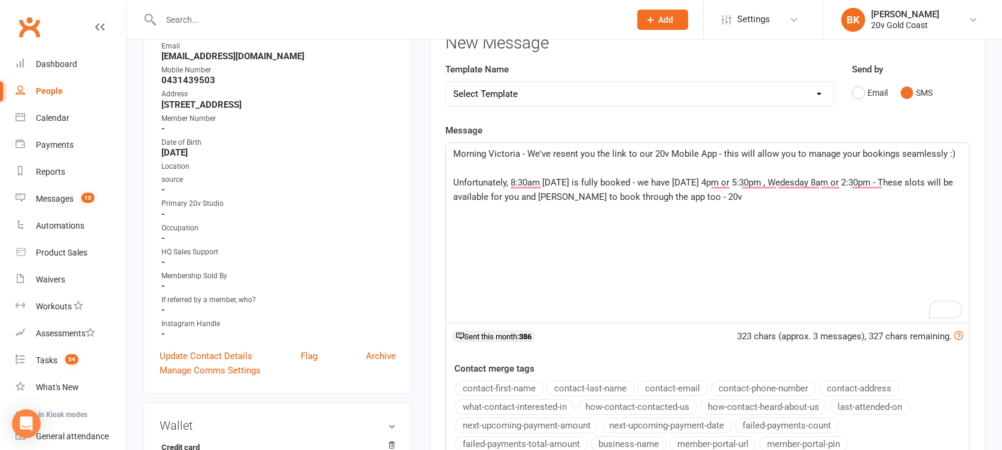
scroll to position [169, 0]
click at [675, 196] on span "Unfortunately, 8:30am on Tues is fully booked - we have Tuesday 4pm or 5:30pm ,…" at bounding box center [704, 188] width 502 height 25
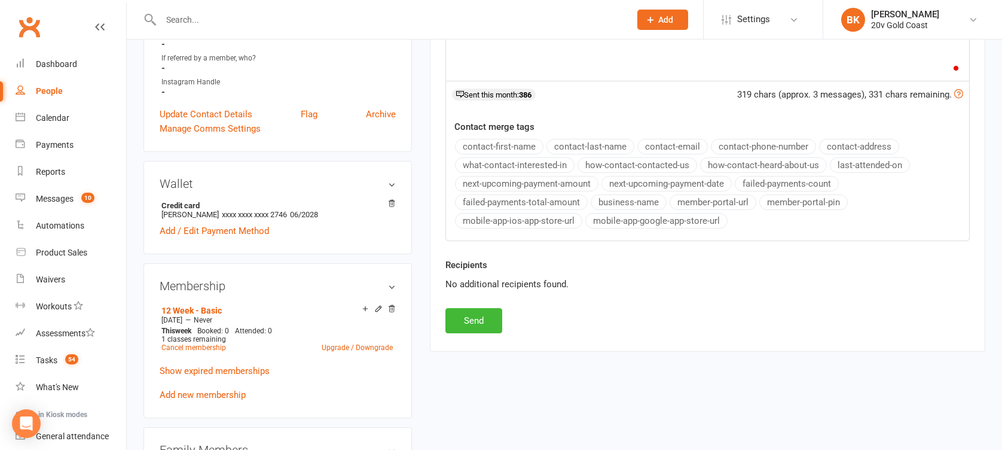
scroll to position [411, 0]
click at [475, 302] on div "Recipients No additional recipients found." at bounding box center [707, 281] width 542 height 50
click at [472, 310] on button "Send" at bounding box center [473, 318] width 57 height 25
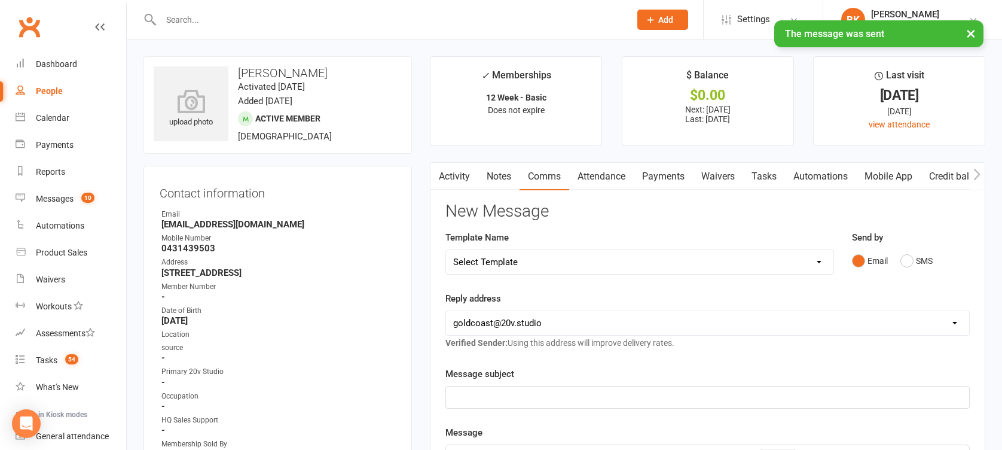
click at [203, 18] on input "text" at bounding box center [389, 19] width 464 height 17
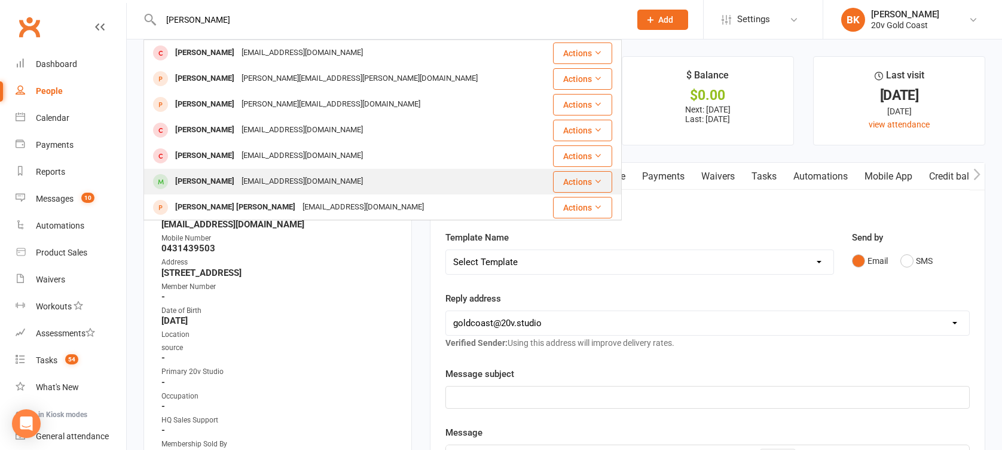
type input "john"
click at [198, 193] on div "John Younan Jhy.consult@gmail.com" at bounding box center [343, 181] width 396 height 25
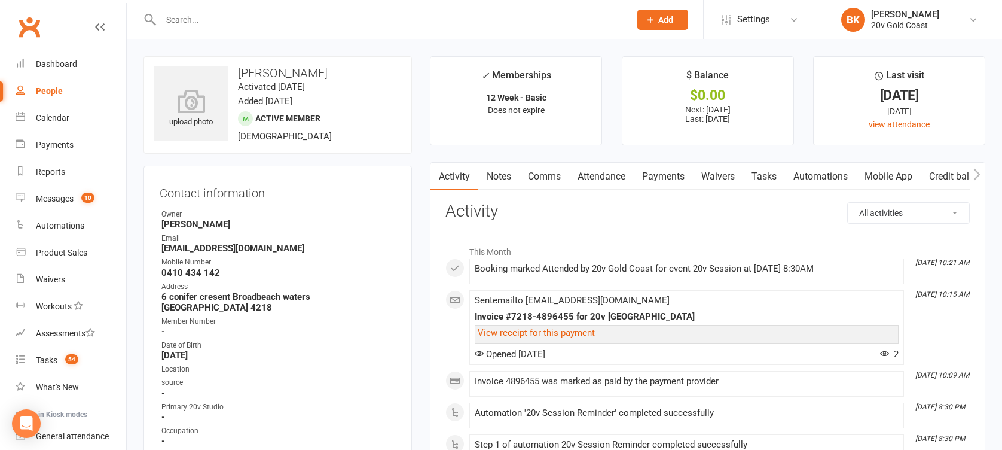
click at [888, 181] on link "Mobile App" at bounding box center [888, 176] width 65 height 27
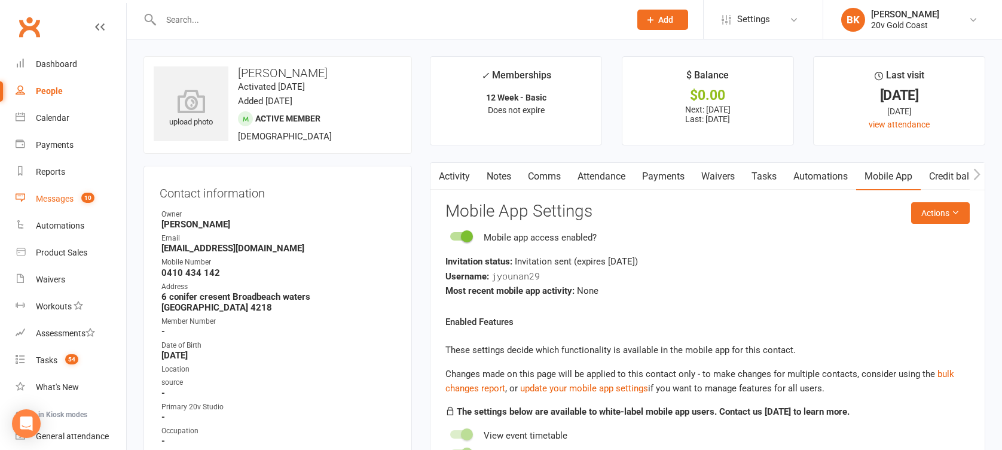
click at [38, 206] on link "Messages 10" at bounding box center [71, 198] width 111 height 27
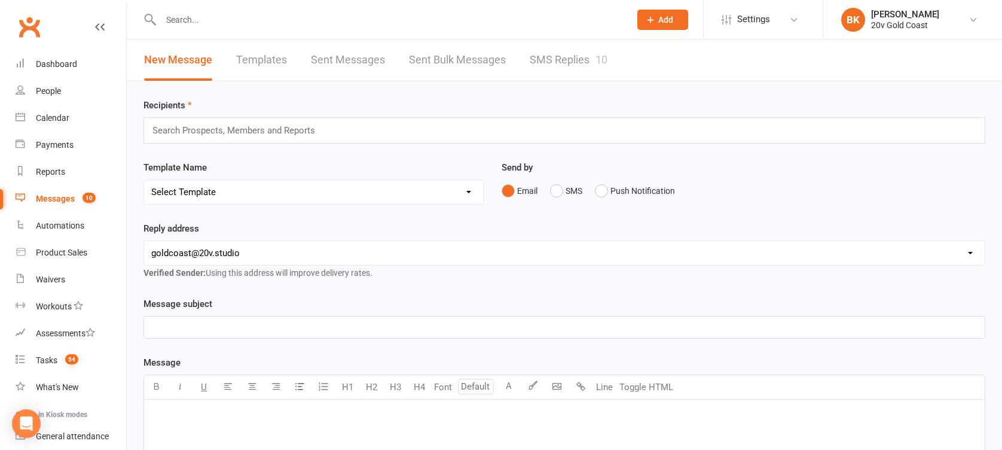
click at [579, 65] on link "SMS Replies 10" at bounding box center [569, 59] width 78 height 41
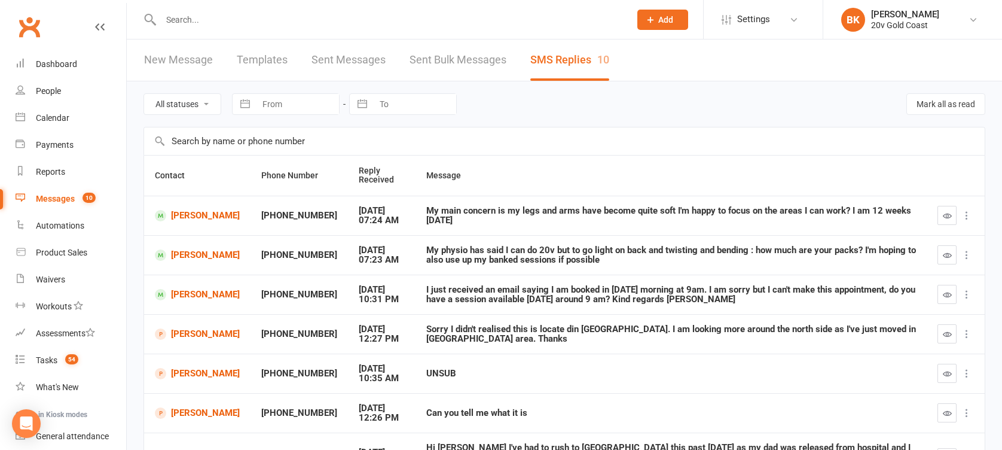
click at [202, 106] on select "All statuses Read only Unread only" at bounding box center [182, 104] width 77 height 20
select select "unread_only"
click at [144, 94] on select "All statuses Read only Unread only" at bounding box center [182, 104] width 77 height 20
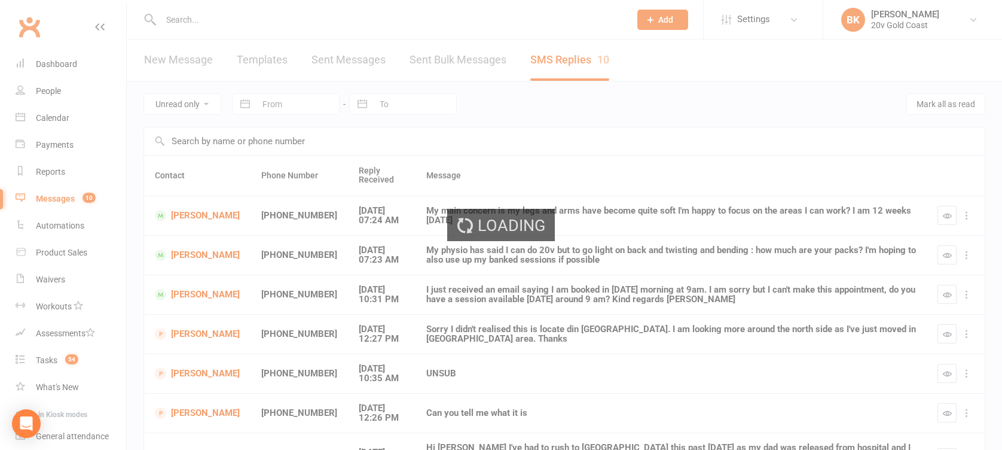
scroll to position [201, 0]
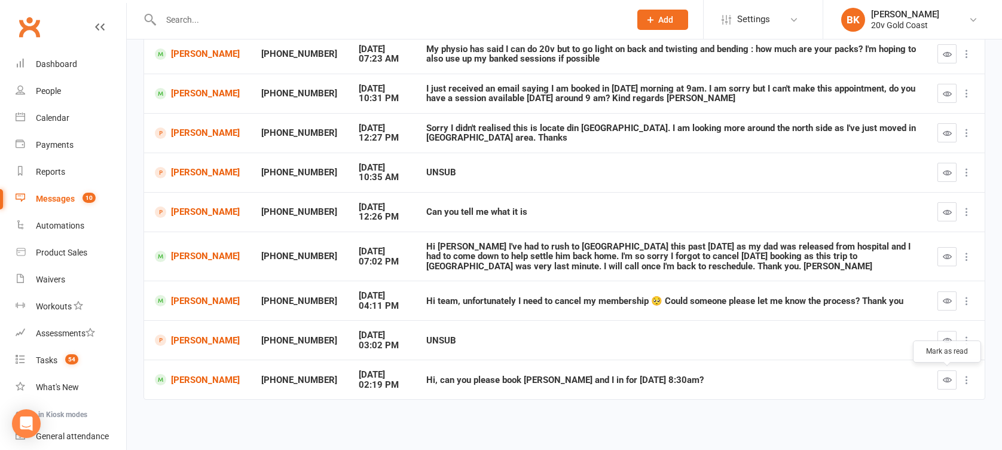
click at [945, 380] on icon "button" at bounding box center [947, 379] width 9 height 9
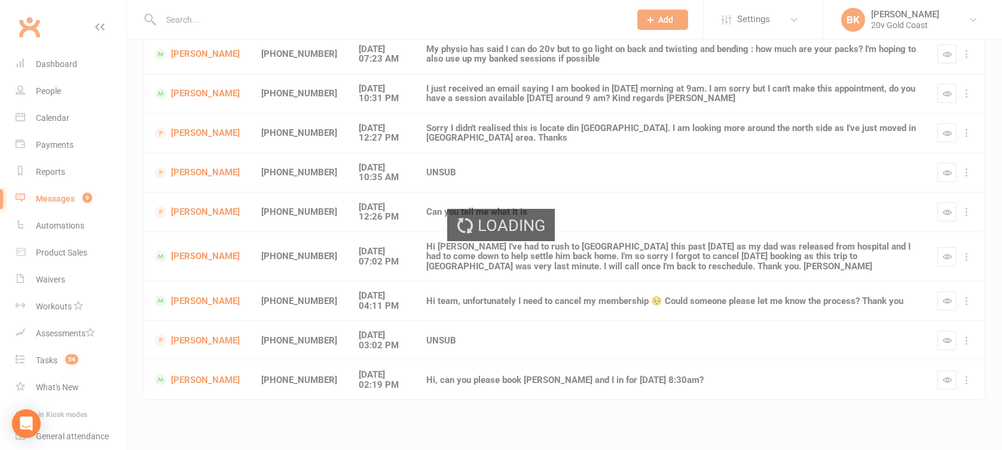
scroll to position [161, 0]
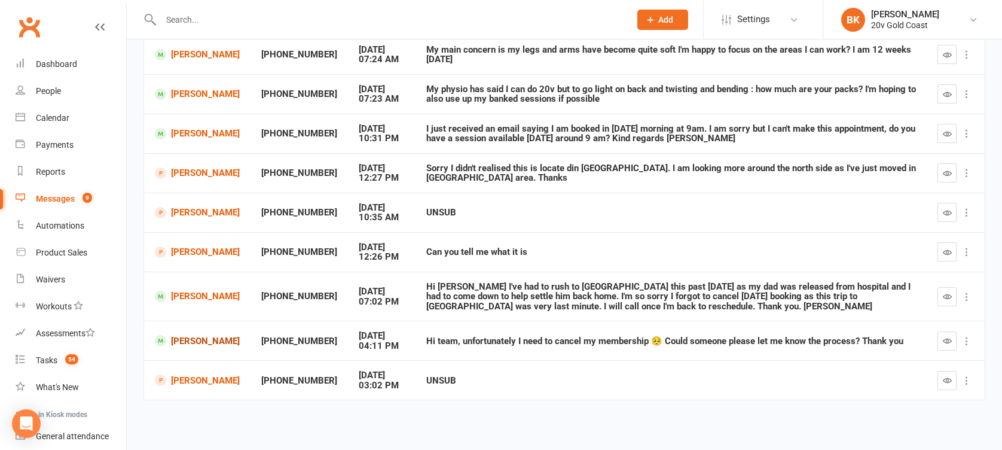
click at [186, 346] on link "Stephanie Coutts" at bounding box center [197, 340] width 85 height 11
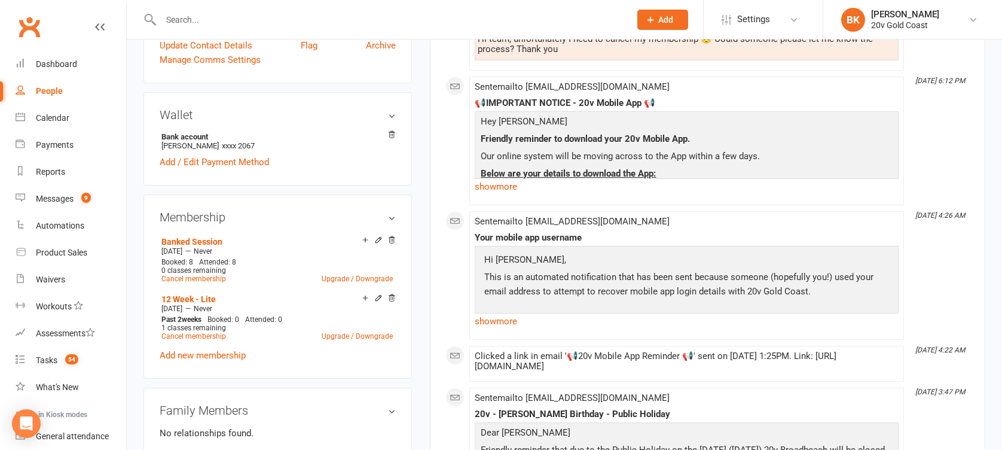
scroll to position [507, 0]
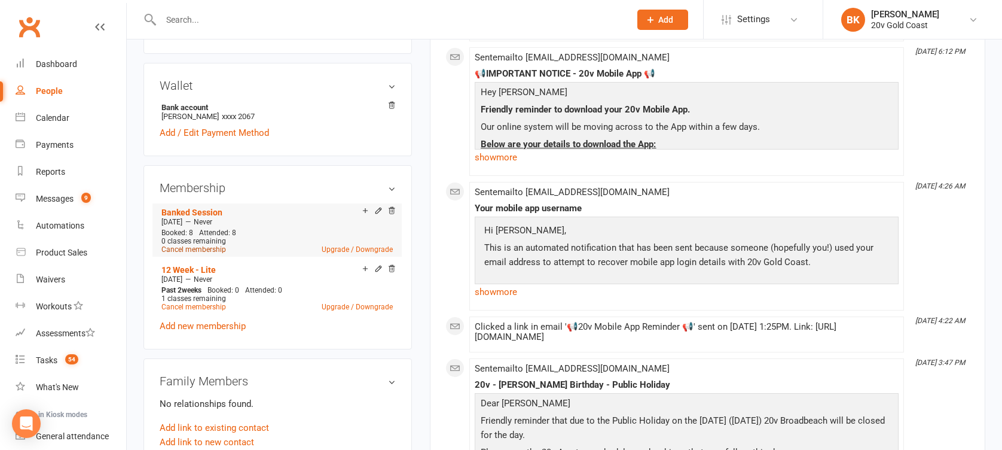
click at [198, 246] on link "Cancel membership" at bounding box center [193, 249] width 65 height 8
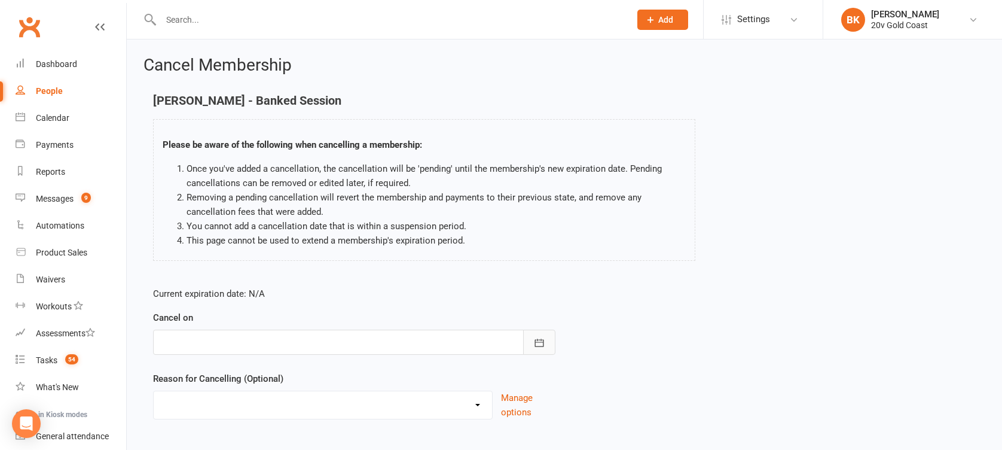
click at [551, 347] on button "button" at bounding box center [539, 341] width 32 height 25
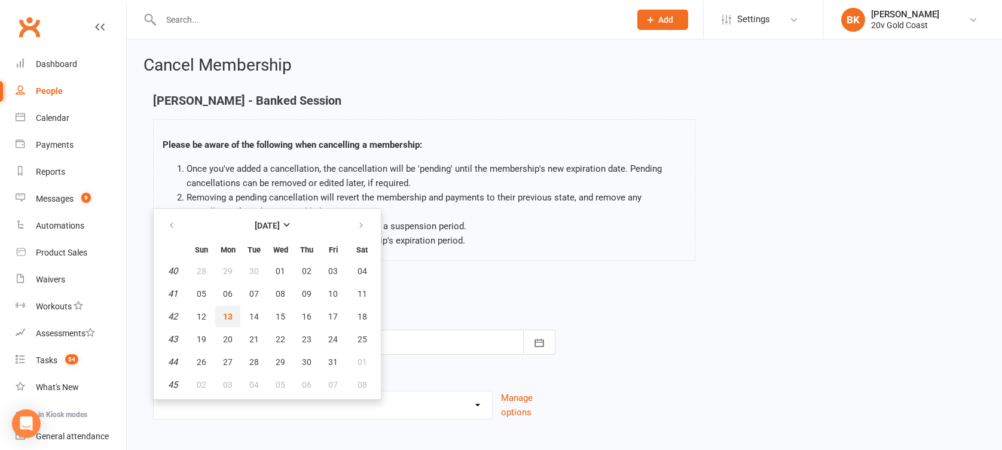
click at [216, 320] on button "13" at bounding box center [227, 316] width 25 height 22
type input "13 Oct 2025"
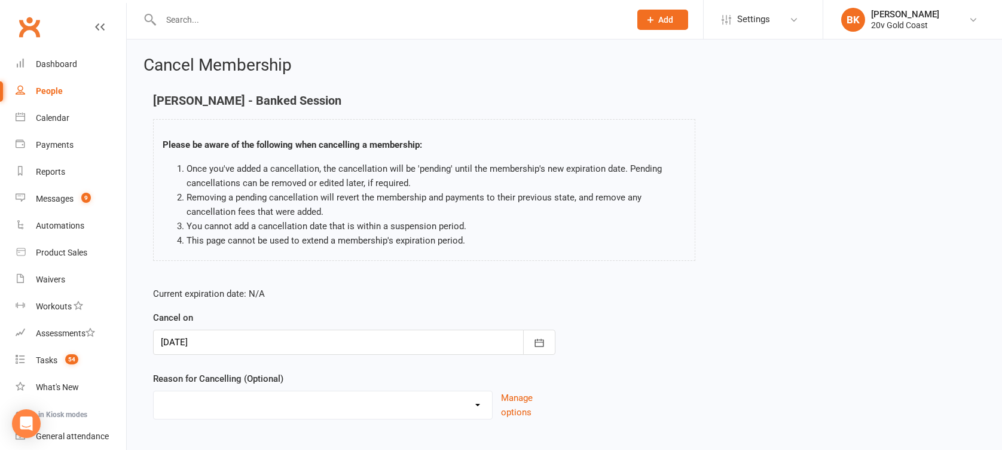
click at [288, 387] on div "Reason for Cancelling (Optional) Holiday Injury Other reason Manage options" at bounding box center [354, 395] width 402 height 48
click at [283, 399] on select "Holiday Injury Other reason" at bounding box center [323, 403] width 338 height 24
drag, startPoint x: 283, startPoint y: 399, endPoint x: 246, endPoint y: 389, distance: 38.6
click at [246, 389] on div "Reason for Cancelling (Optional) Holiday Injury Other reason Manage options" at bounding box center [354, 395] width 402 height 48
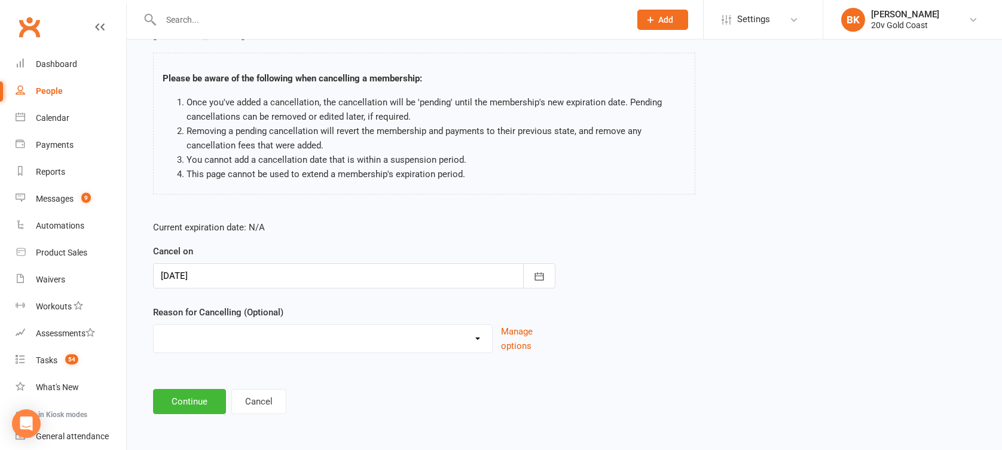
click at [533, 322] on div "Reason for Cancelling (Optional) Holiday Injury Other reason Manage options" at bounding box center [354, 329] width 402 height 48
click at [529, 326] on button "Manage options" at bounding box center [528, 338] width 54 height 29
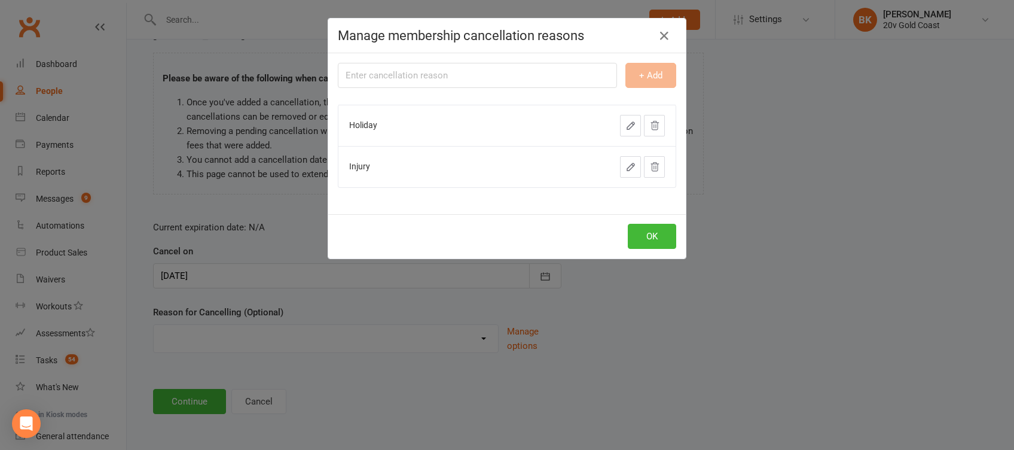
click at [407, 77] on input "text" at bounding box center [477, 75] width 279 height 25
type input "S"
type input "Package Complete"
click at [641, 71] on button "+ Add" at bounding box center [650, 75] width 51 height 25
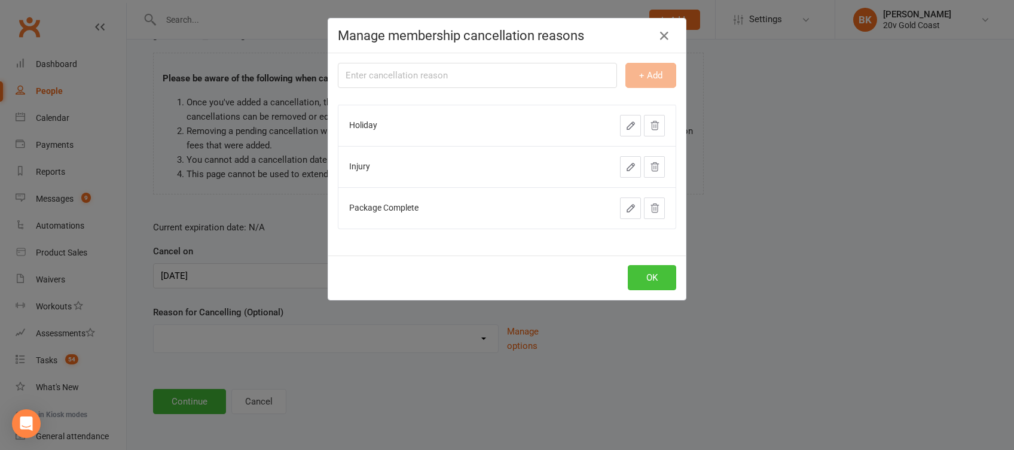
click at [634, 276] on button "OK" at bounding box center [652, 277] width 48 height 25
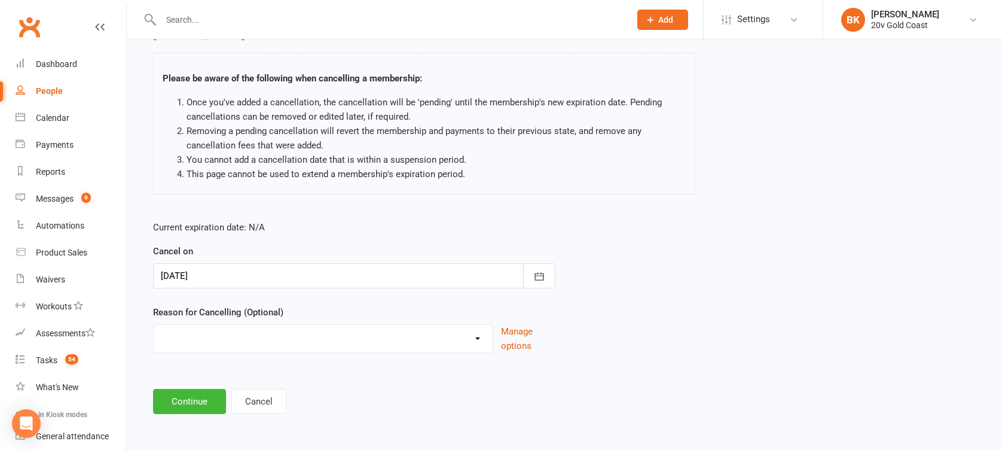
click at [446, 343] on select "Holiday Injury Package Complete Other reason" at bounding box center [323, 337] width 338 height 24
select select "2"
click at [154, 325] on select "Holiday Injury Package Complete Other reason" at bounding box center [323, 337] width 338 height 24
click at [192, 401] on button "Continue" at bounding box center [189, 401] width 73 height 25
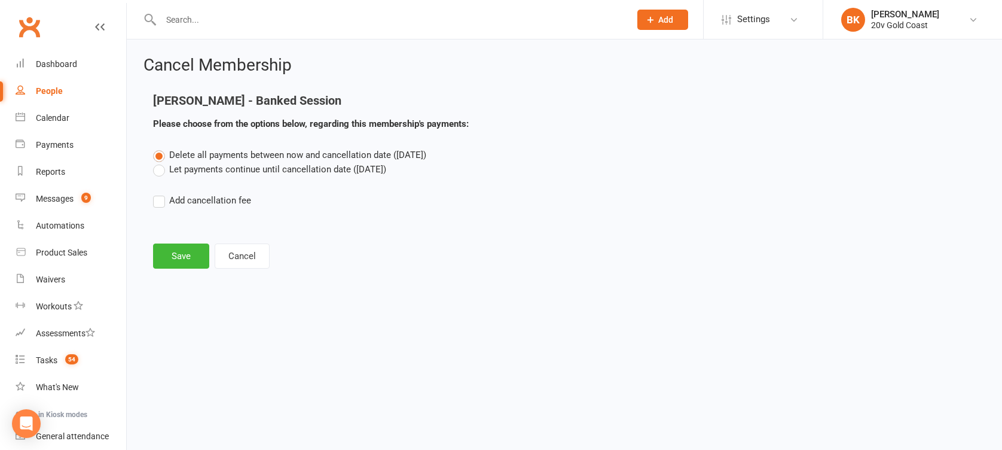
scroll to position [0, 0]
click at [185, 255] on button "Save" at bounding box center [181, 255] width 56 height 25
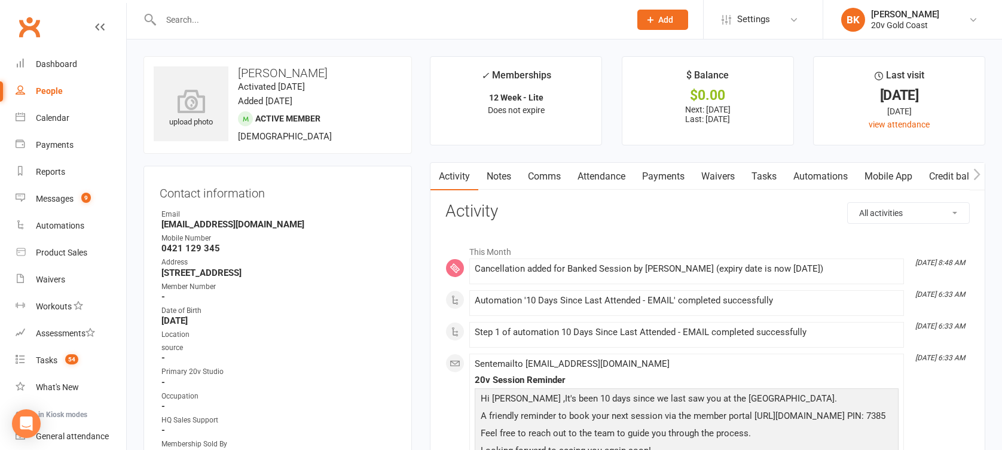
click at [498, 175] on link "Notes" at bounding box center [498, 176] width 41 height 27
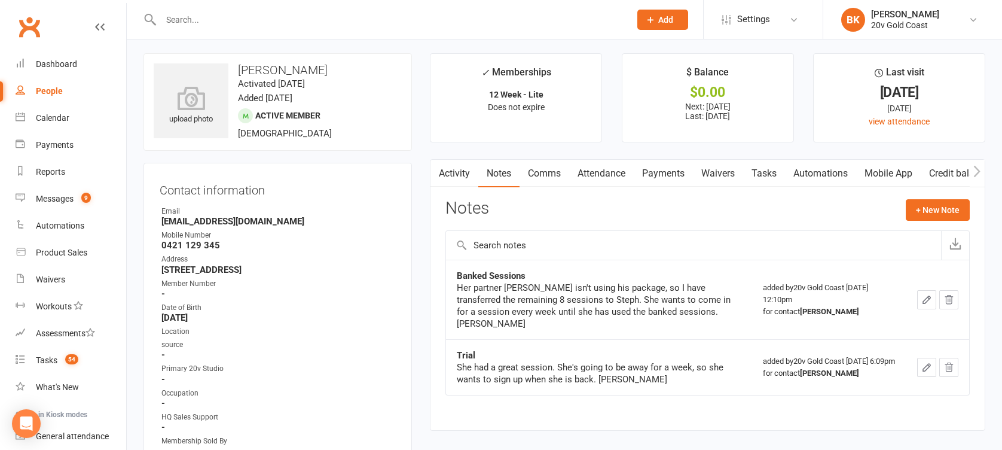
scroll to position [2, 0]
click at [466, 173] on link "Activity" at bounding box center [454, 173] width 48 height 27
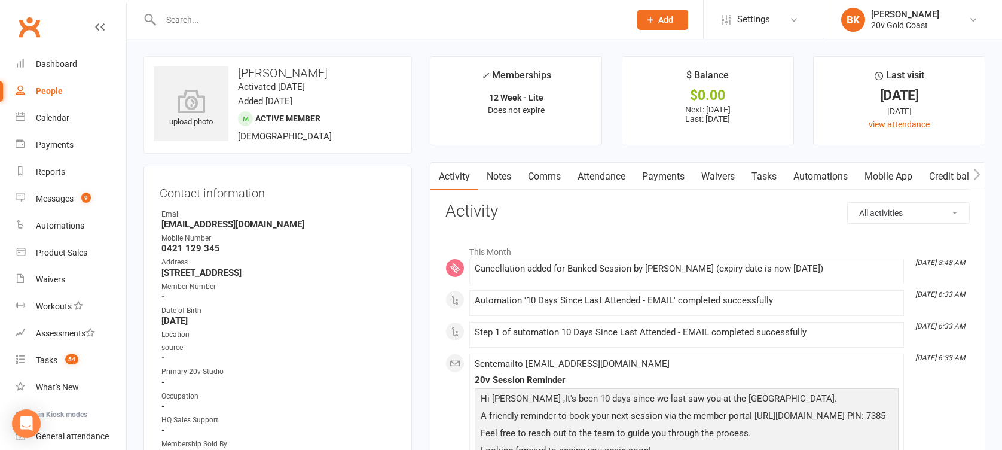
click at [552, 178] on link "Comms" at bounding box center [544, 176] width 50 height 27
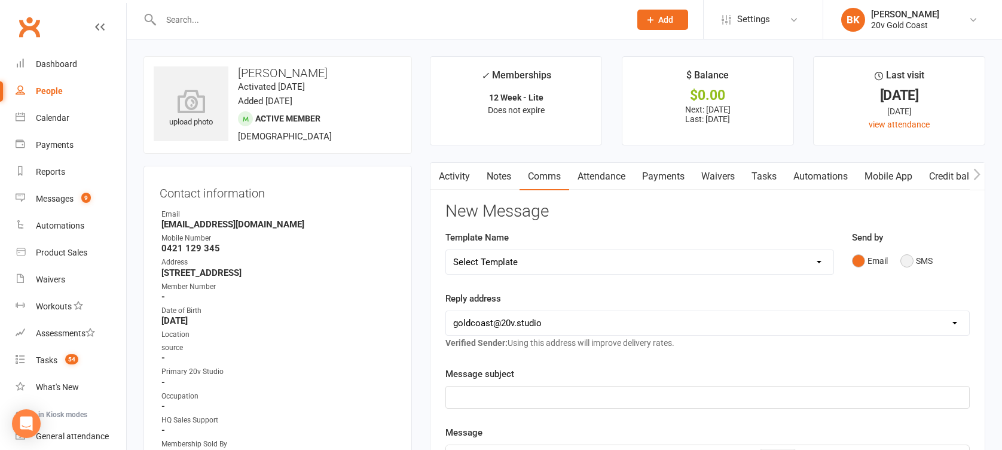
click at [923, 265] on button "SMS" at bounding box center [916, 260] width 32 height 23
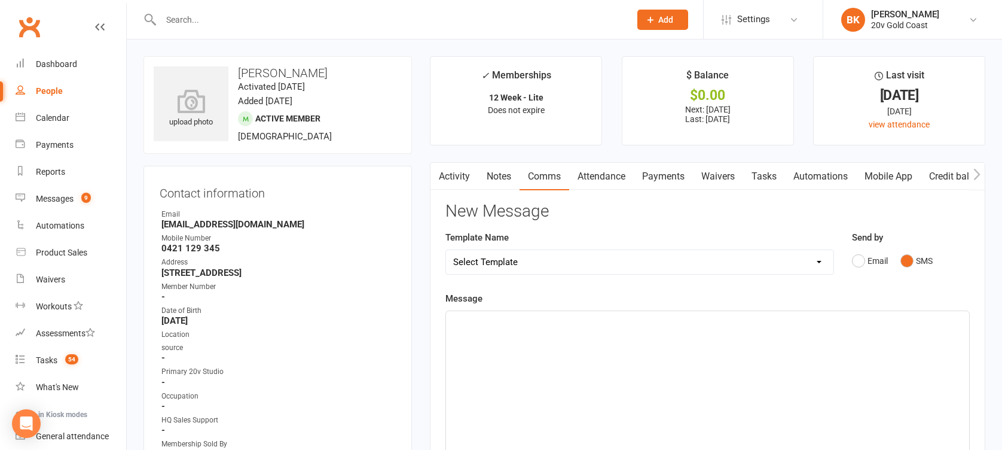
click at [796, 360] on div "﻿" at bounding box center [707, 400] width 523 height 179
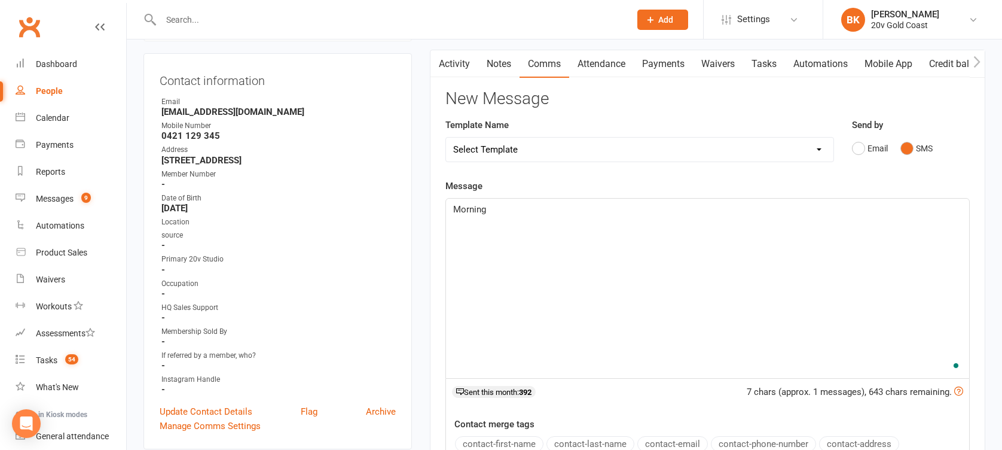
scroll to position [115, 0]
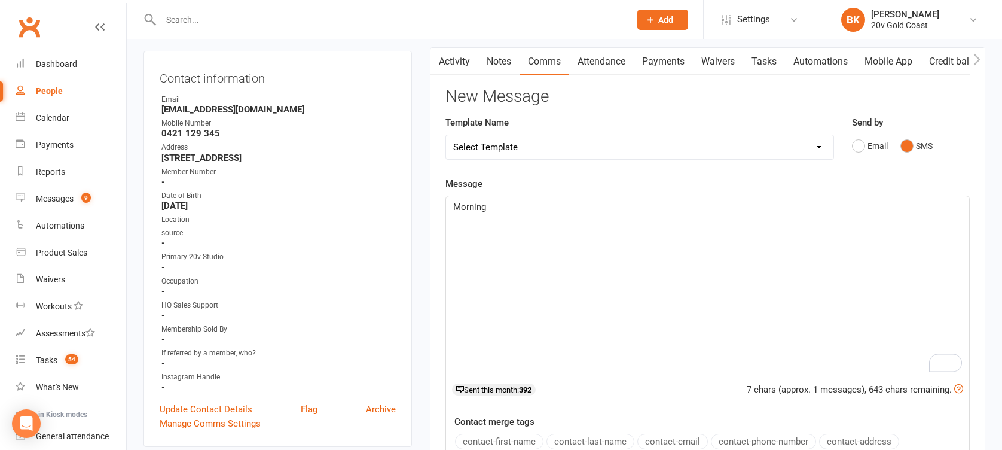
click at [500, 439] on button "contact-first-name" at bounding box center [499, 441] width 88 height 16
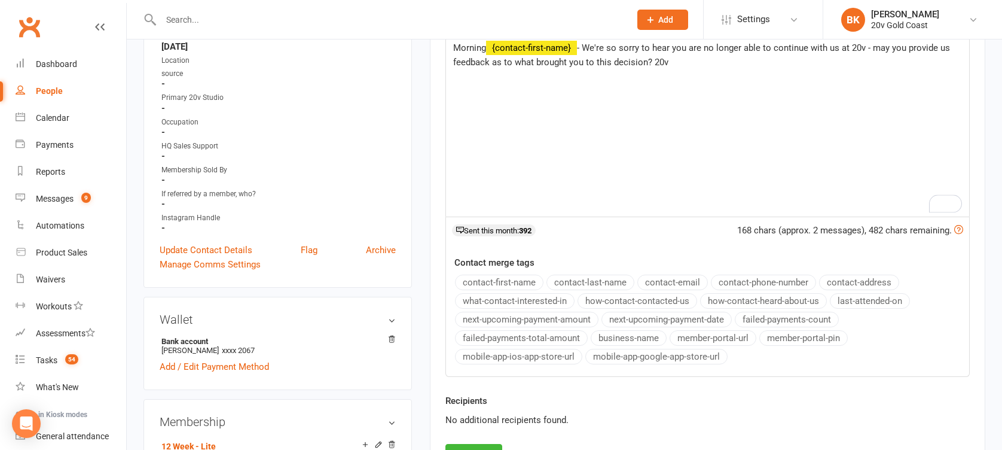
scroll to position [297, 0]
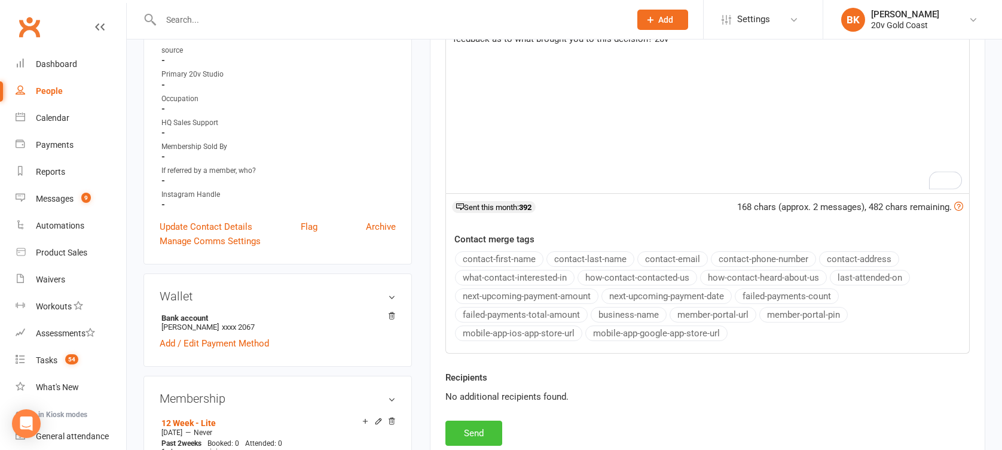
click at [477, 427] on button "Send" at bounding box center [473, 432] width 57 height 25
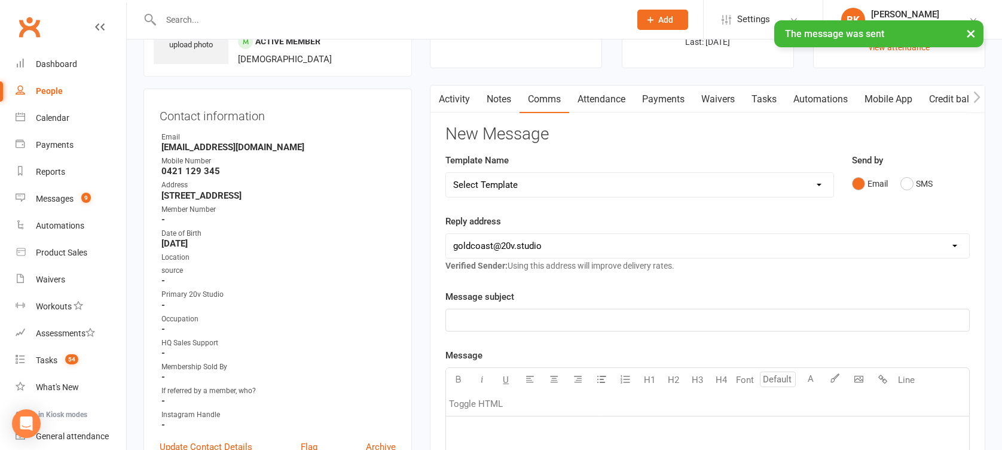
scroll to position [69, 0]
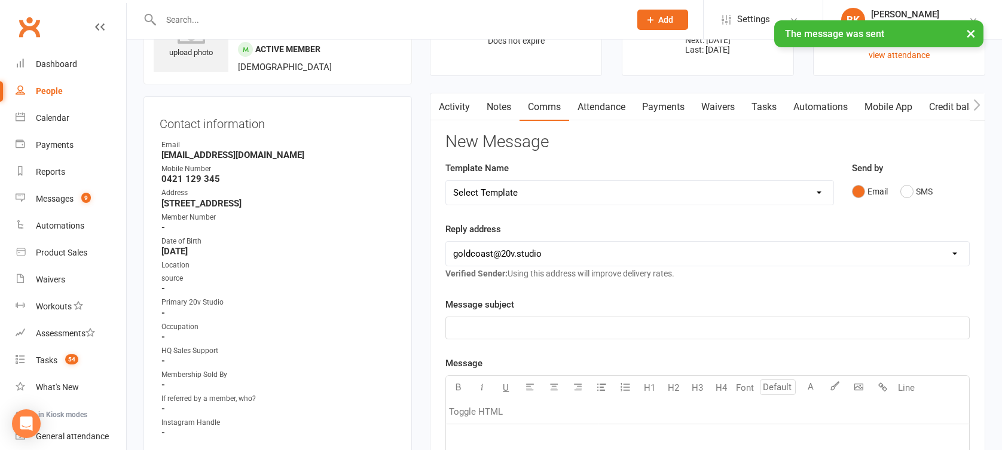
click at [766, 111] on link "Tasks" at bounding box center [764, 106] width 42 height 27
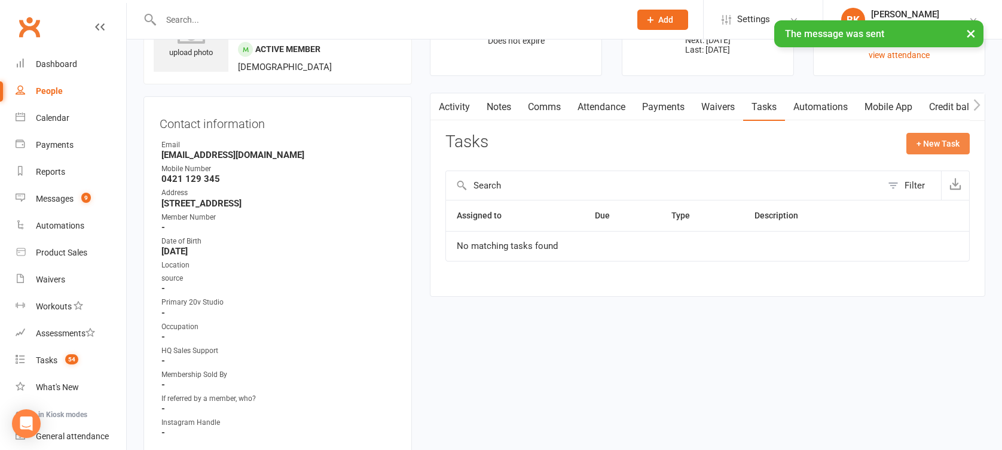
click at [932, 154] on button "+ New Task" at bounding box center [937, 144] width 63 height 22
select select "46005"
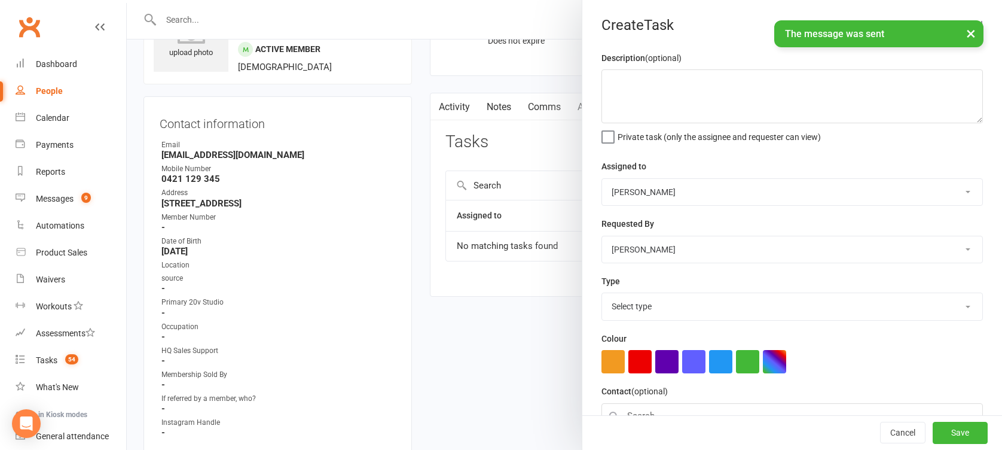
click at [956, 139] on div "Private task (only the assignee and requester can view)" at bounding box center [791, 135] width 381 height 14
click at [723, 111] on textarea at bounding box center [791, 96] width 381 height 54
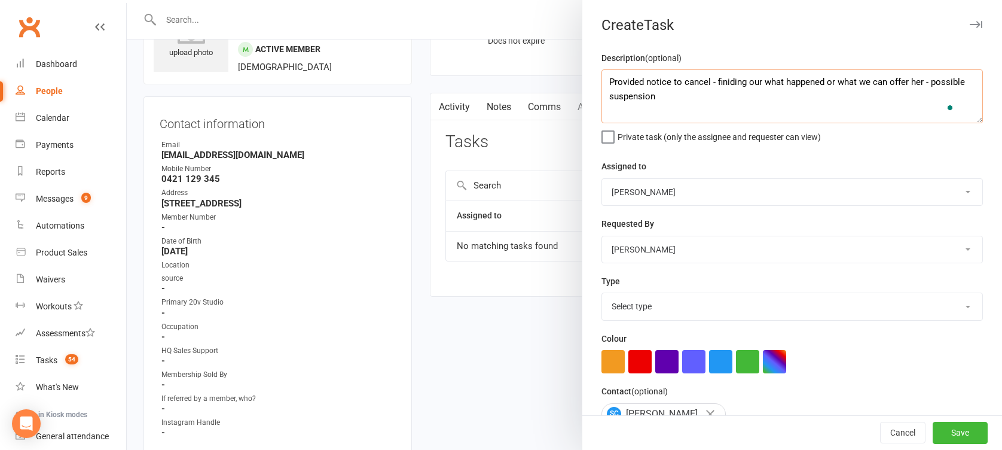
type textarea "Provided notice to cancel - finiding our what happened or what we can offer her…"
click at [652, 317] on select "Select type Call Call - to book trial Confirm session attendance Confirm trial …" at bounding box center [792, 306] width 380 height 26
select select "35761"
click at [602, 293] on select "Select type Call Call - to book trial Confirm session attendance Confirm trial …" at bounding box center [792, 306] width 380 height 26
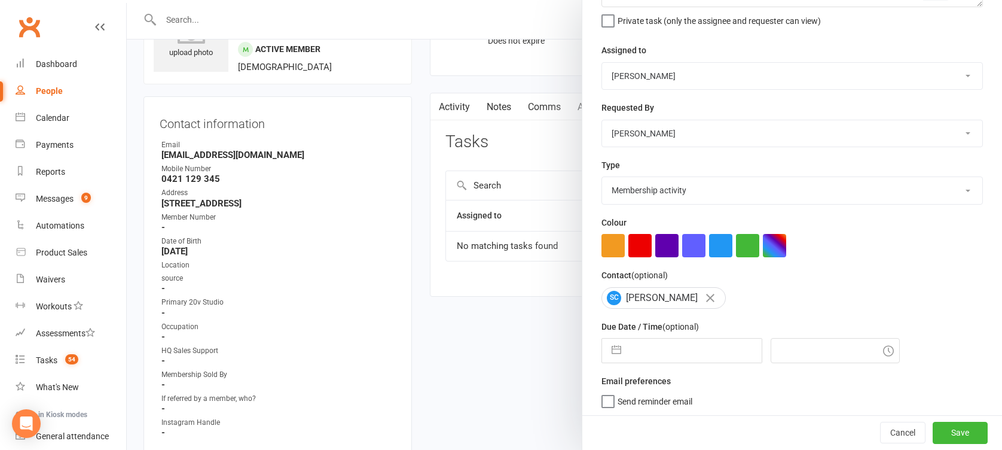
scroll to position [119, 0]
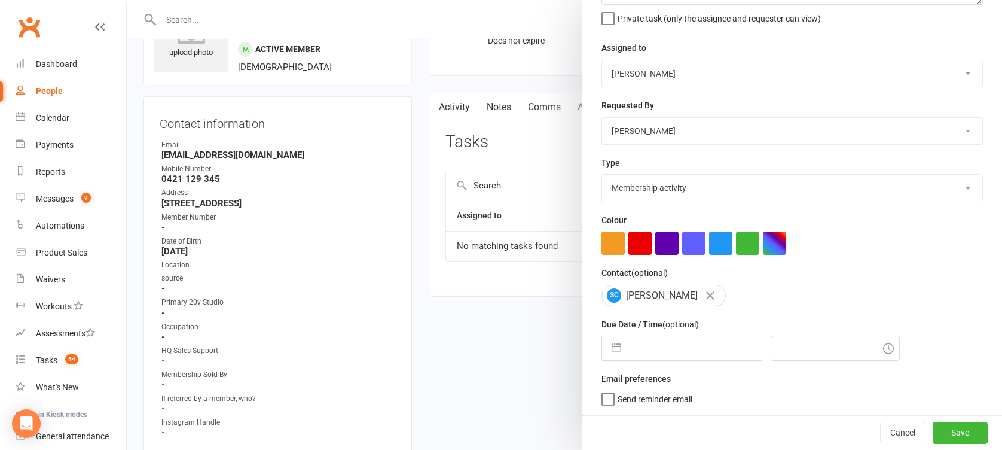
click at [613, 354] on button "button" at bounding box center [617, 348] width 22 height 24
select select "8"
select select "2025"
select select "9"
select select "2025"
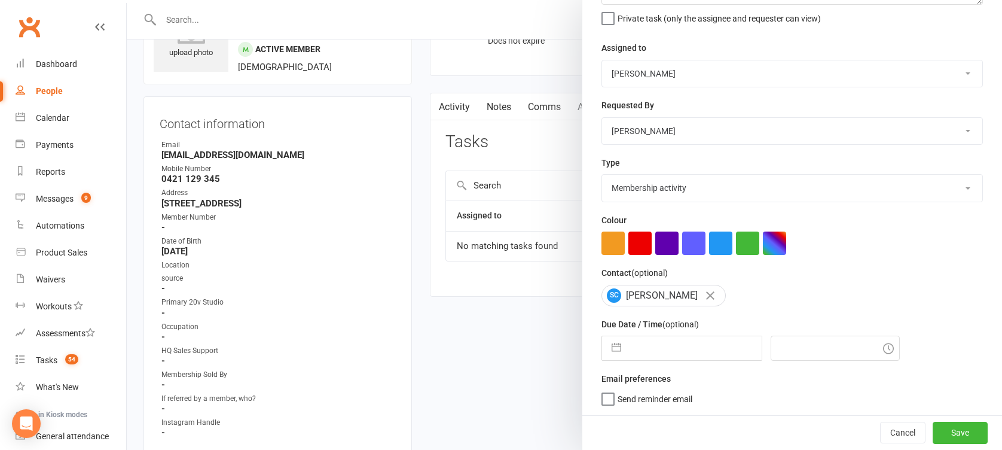
select select "10"
select select "2025"
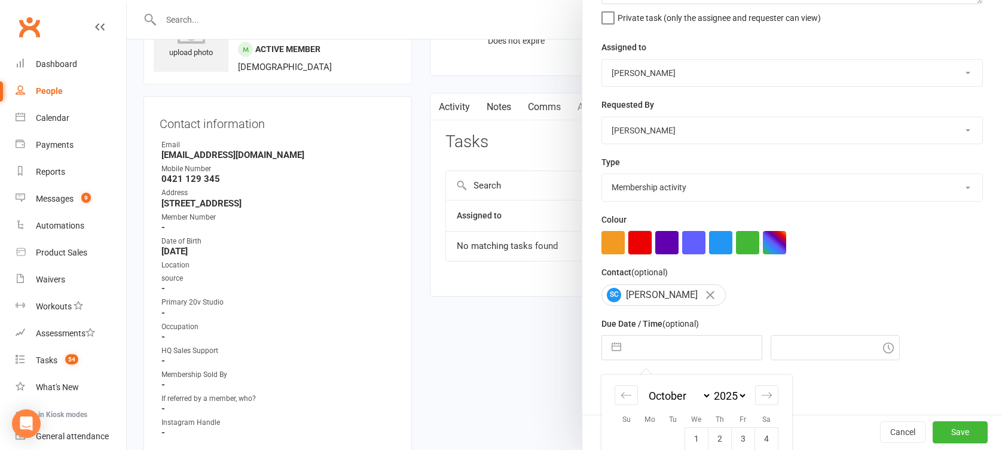
drag, startPoint x: 613, startPoint y: 354, endPoint x: 627, endPoint y: 246, distance: 108.5
click at [627, 246] on div "Description (optional) Provided notice to cancel - finiding our what happened o…" at bounding box center [792, 173] width 420 height 482
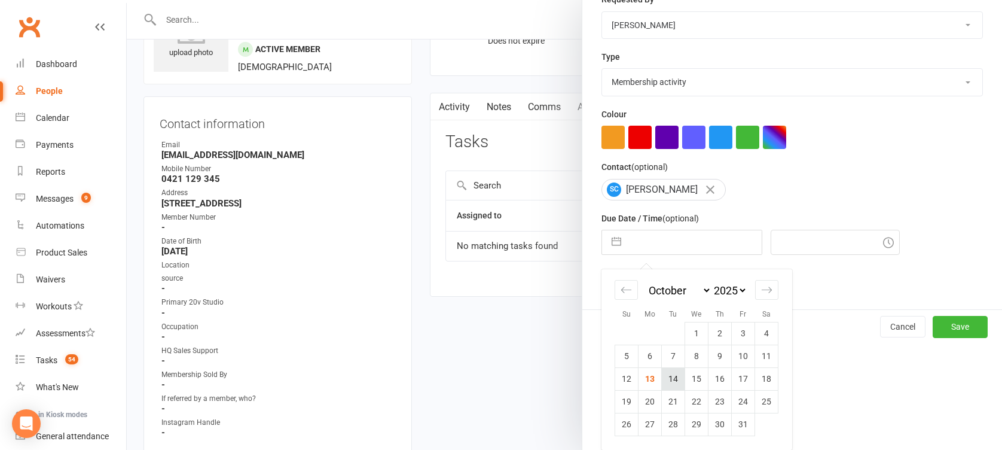
click at [670, 383] on td "14" at bounding box center [673, 378] width 23 height 23
type input "14 Oct 2025"
type input "9:00am"
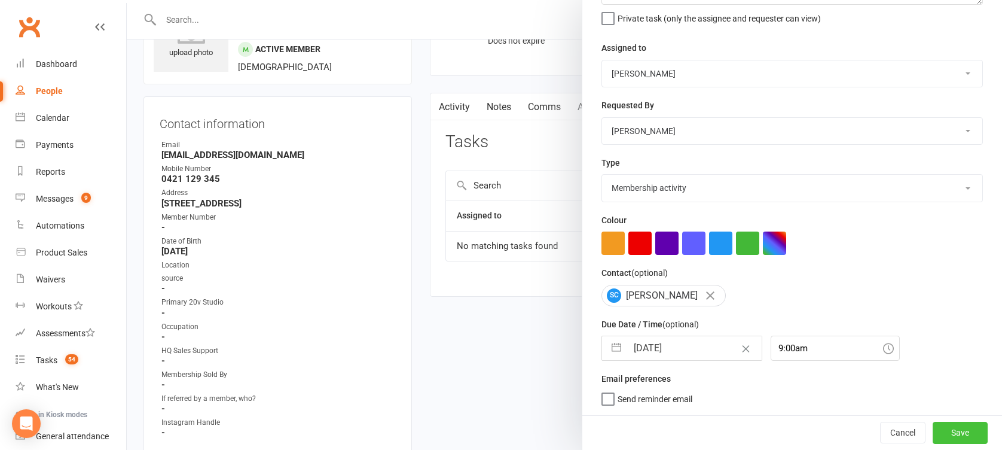
click at [932, 432] on button "Save" at bounding box center [959, 432] width 55 height 22
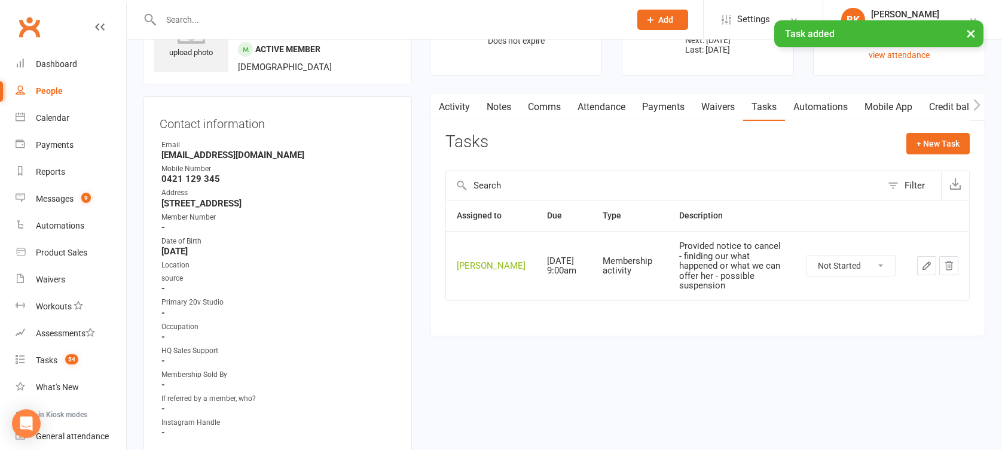
click at [500, 106] on link "Notes" at bounding box center [498, 106] width 41 height 27
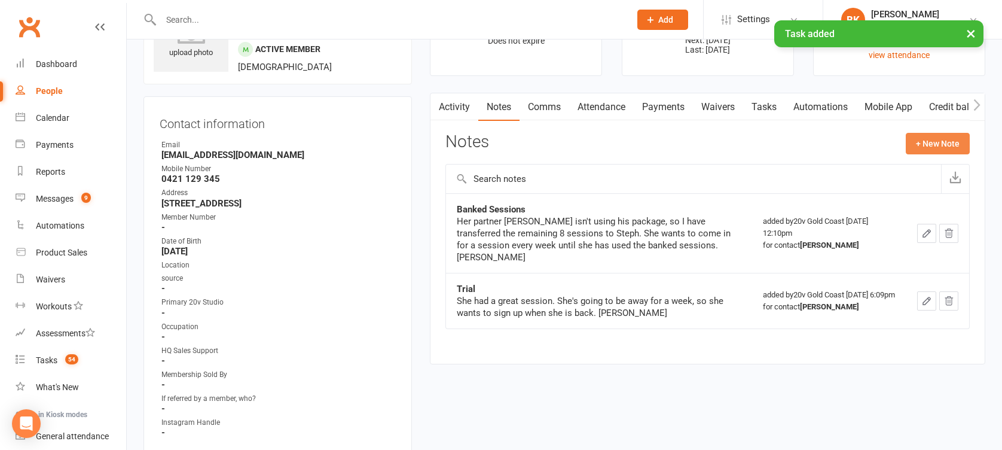
click at [925, 151] on button "+ New Note" at bounding box center [938, 144] width 64 height 22
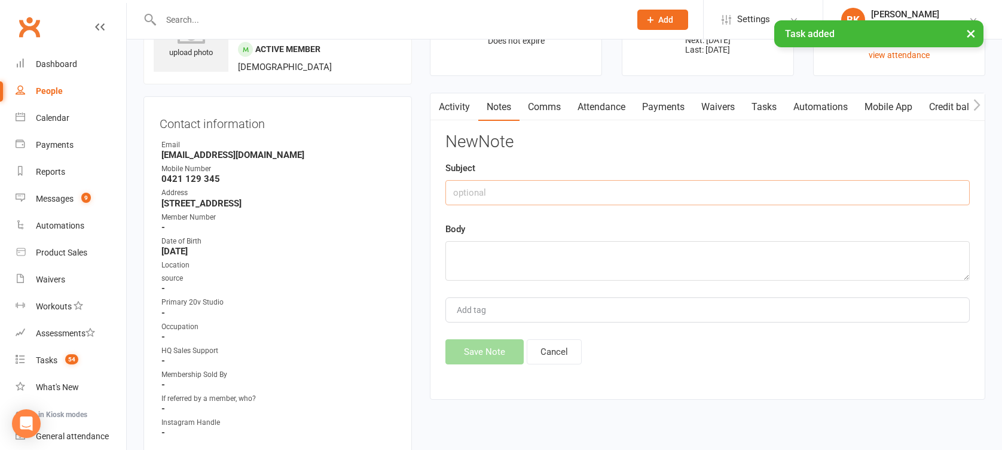
click at [836, 189] on input "text" at bounding box center [707, 192] width 524 height 25
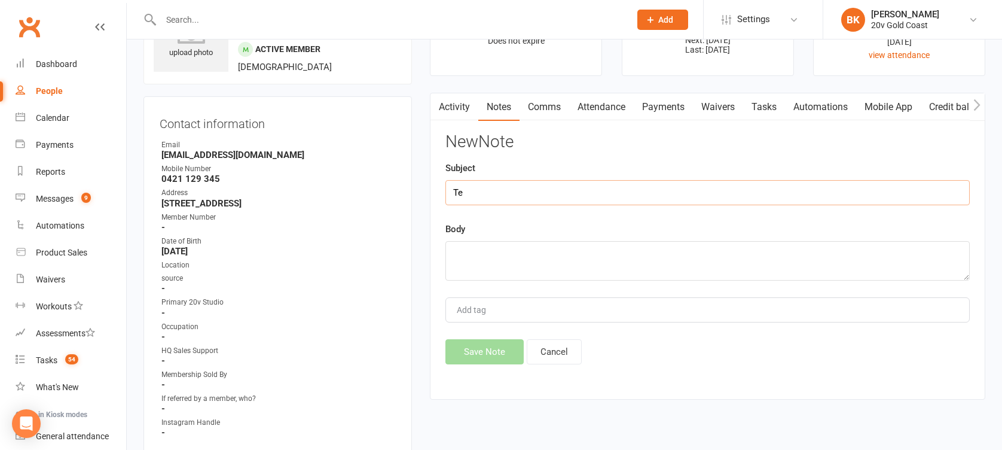
type input "T"
type input "Cancellation Notice Given"
click at [454, 250] on textarea "[PERSON_NAME]" at bounding box center [707, 260] width 524 height 39
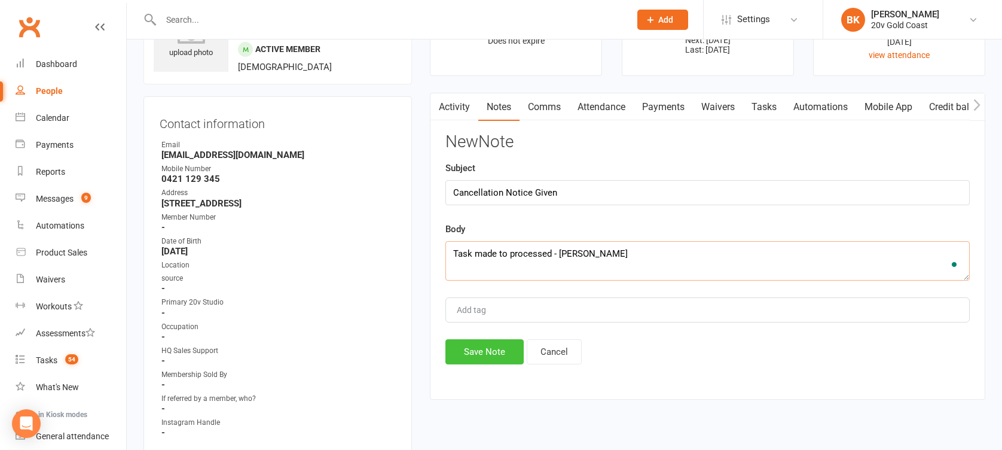
type textarea "Task made to processed - Byron"
click at [493, 352] on button "Save Note" at bounding box center [484, 351] width 78 height 25
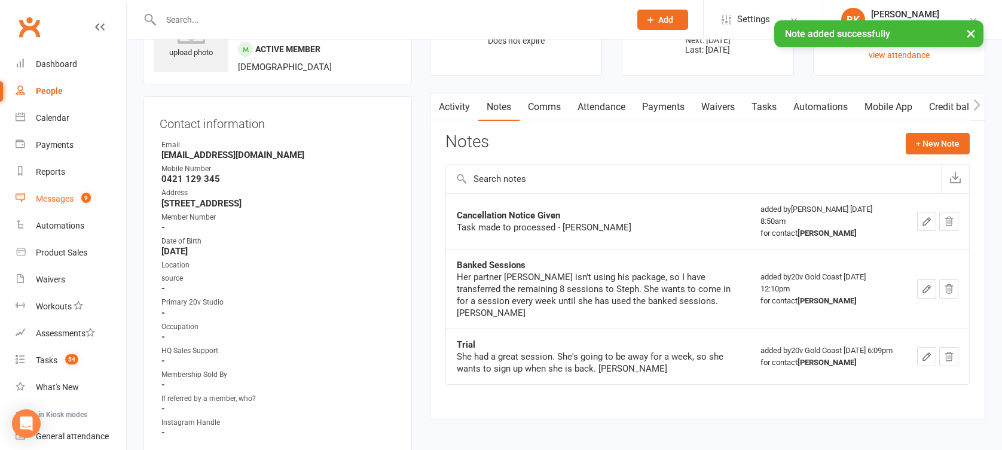
click at [74, 192] on link "Messages 9" at bounding box center [71, 198] width 111 height 27
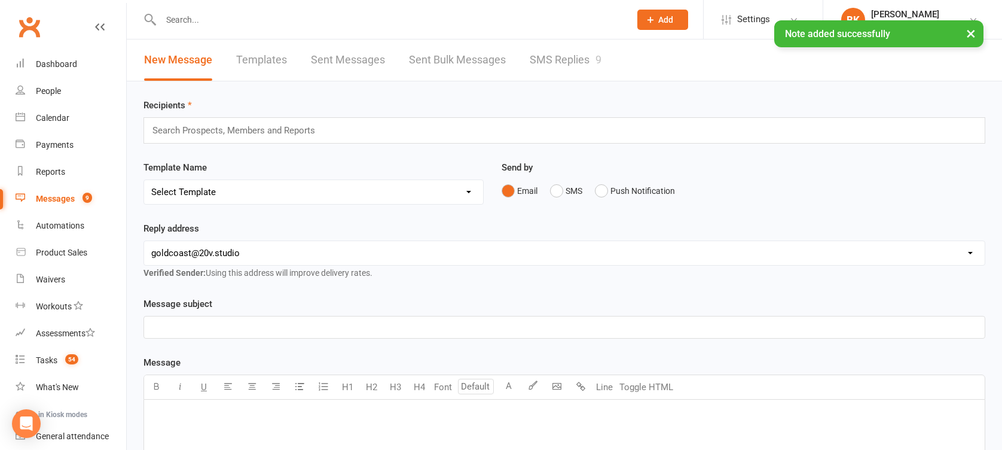
click at [576, 51] on link "SMS Replies 9" at bounding box center [566, 59] width 72 height 41
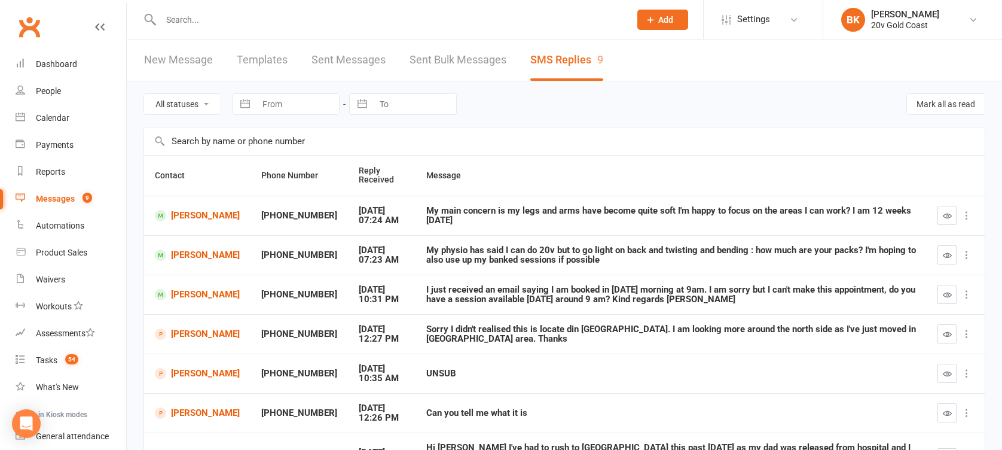
click at [213, 101] on select "All statuses Read only Unread only" at bounding box center [182, 104] width 77 height 20
select select "unread_only"
click at [144, 94] on select "All statuses Read only Unread only" at bounding box center [182, 104] width 77 height 20
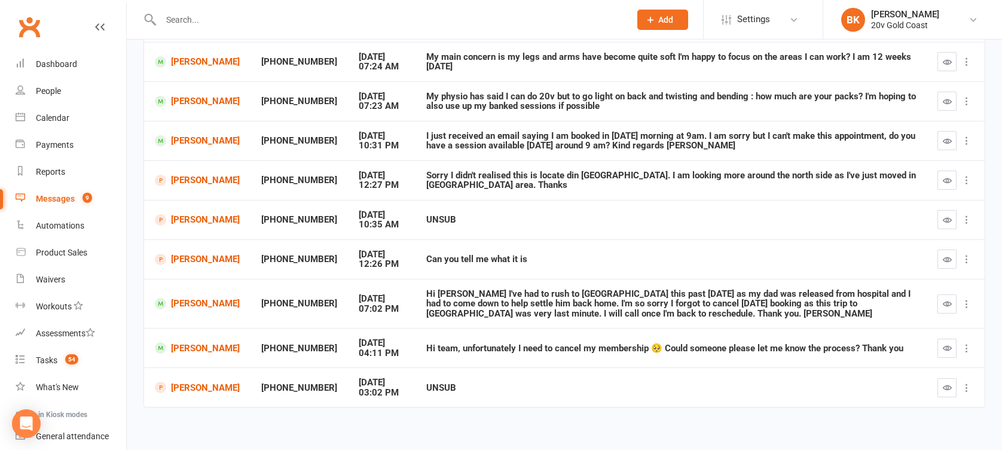
scroll to position [161, 0]
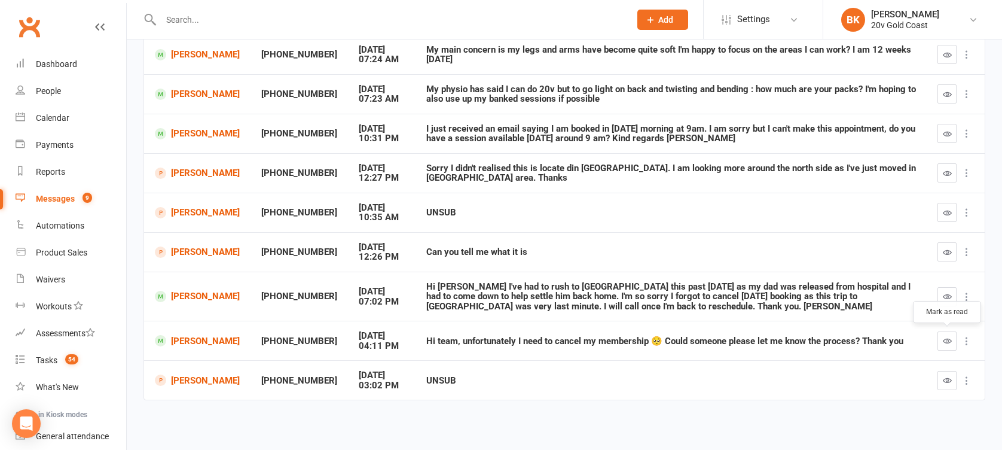
click at [940, 344] on button "button" at bounding box center [946, 340] width 19 height 19
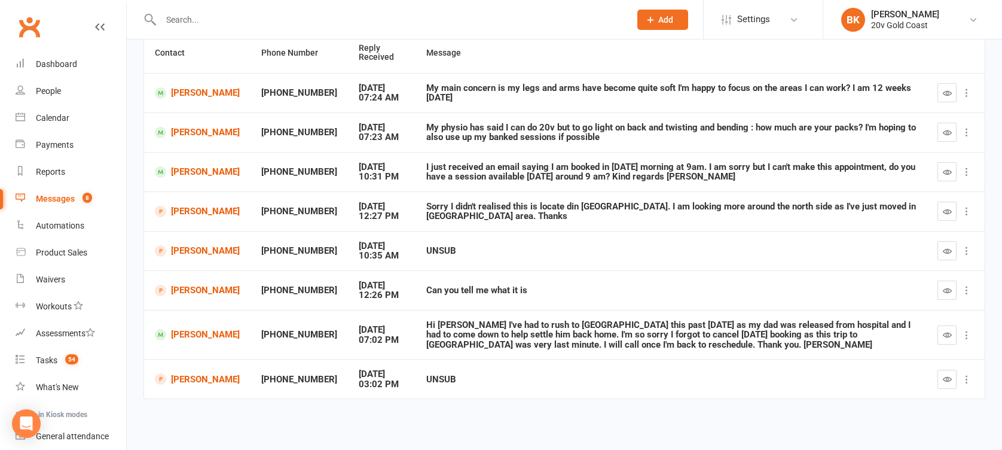
scroll to position [122, 0]
click at [178, 330] on link "Miranda Barnes" at bounding box center [197, 334] width 85 height 11
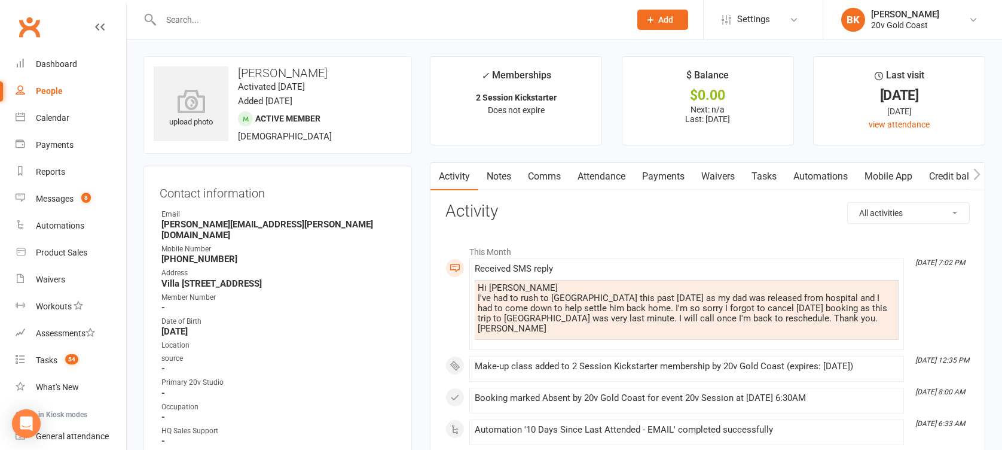
click at [760, 175] on link "Tasks" at bounding box center [764, 176] width 42 height 27
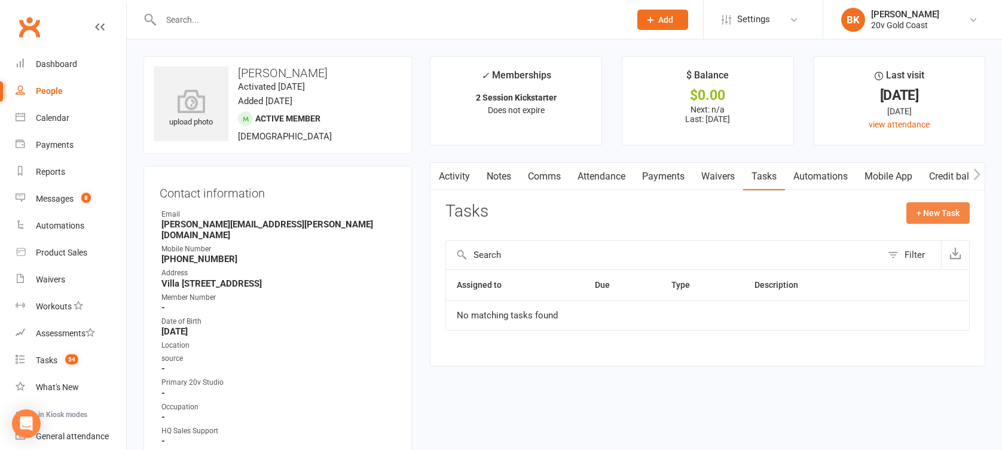
click at [923, 213] on button "+ New Task" at bounding box center [937, 213] width 63 height 22
select select "46005"
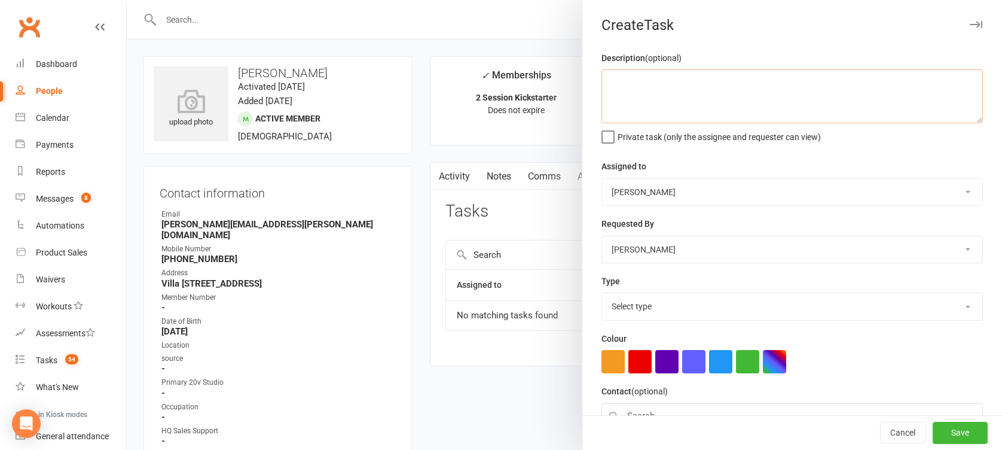
click at [667, 87] on textarea at bounding box center [791, 96] width 381 height 54
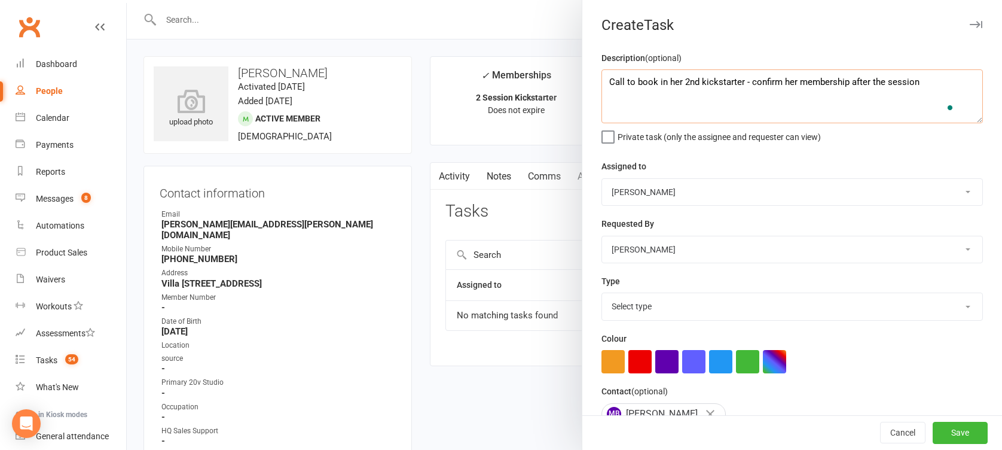
type textarea "Call to book in her 2nd kickstarter - confirm her membership after the session"
click at [650, 185] on select "20v Gold Coast Yu Wang Byron Kruger Graham Pearson Joel Cox" at bounding box center [792, 192] width 380 height 26
select select "45734"
click at [602, 179] on select "20v Gold Coast Yu Wang Byron Kruger Graham Pearson Joel Cox" at bounding box center [792, 192] width 380 height 26
click at [634, 320] on div "Description (optional) Call to book in her 2nd kickstarter - confirm her member…" at bounding box center [792, 302] width 420 height 502
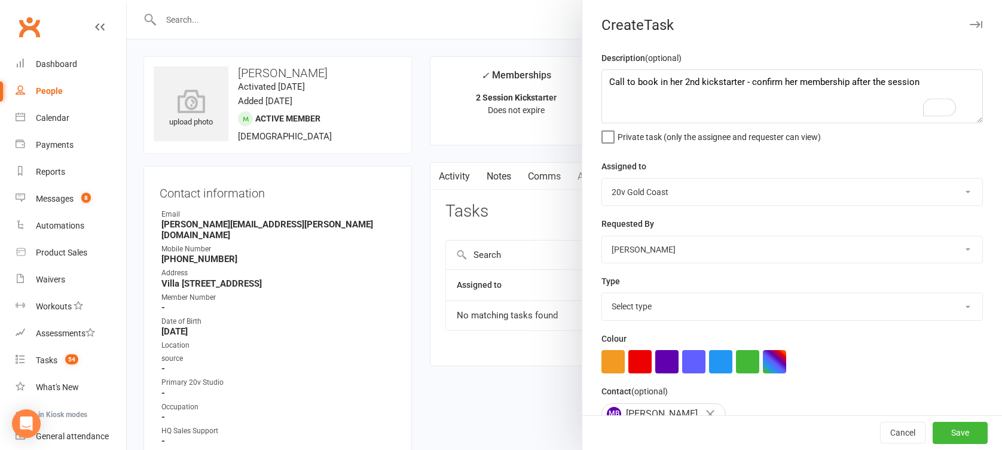
click at [634, 308] on select "Select type Call Call - to book trial Confirm session attendance Confirm trial …" at bounding box center [792, 306] width 380 height 26
click at [602, 293] on select "Select type Call Call - to book trial Confirm session attendance Confirm trial …" at bounding box center [792, 306] width 380 height 26
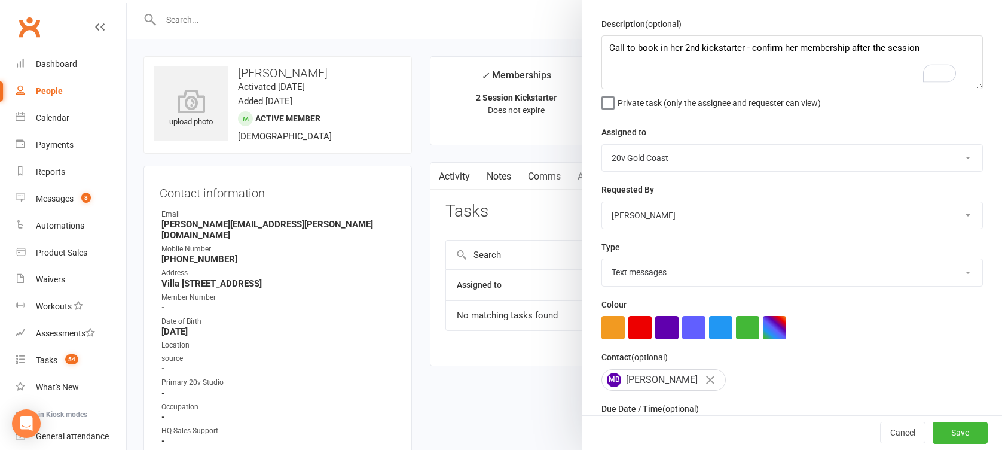
scroll to position [35, 0]
click at [632, 262] on select "Call Call - to book trial Confirm session attendance Confirm trial Follow up Me…" at bounding box center [792, 271] width 380 height 26
select select "27552"
click at [602, 258] on select "Call Call - to book trial Confirm session attendance Confirm trial Follow up Me…" at bounding box center [792, 271] width 380 height 26
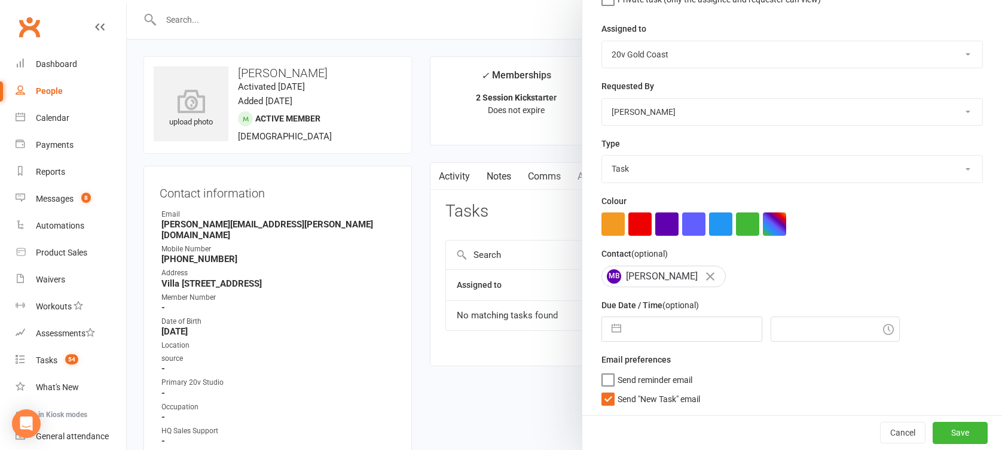
click at [609, 331] on button "button" at bounding box center [617, 329] width 22 height 24
select select "8"
select select "2025"
select select "9"
select select "2025"
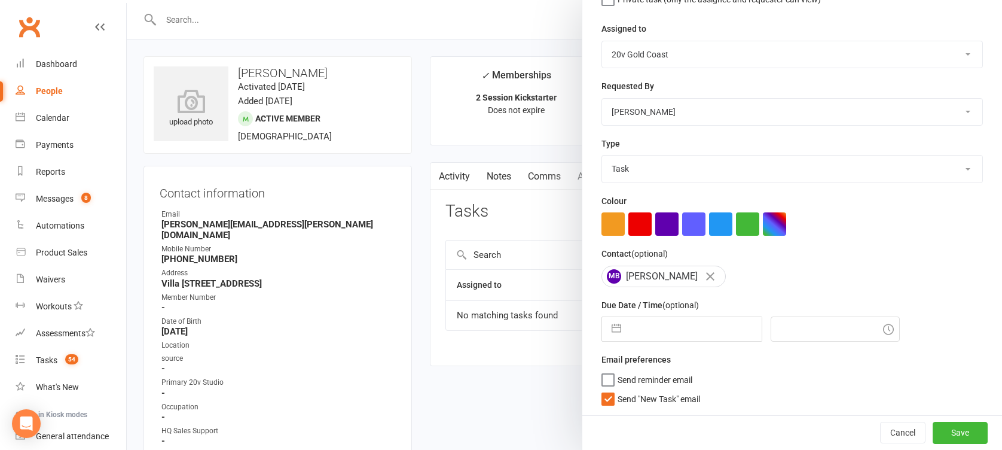
select select "10"
select select "2025"
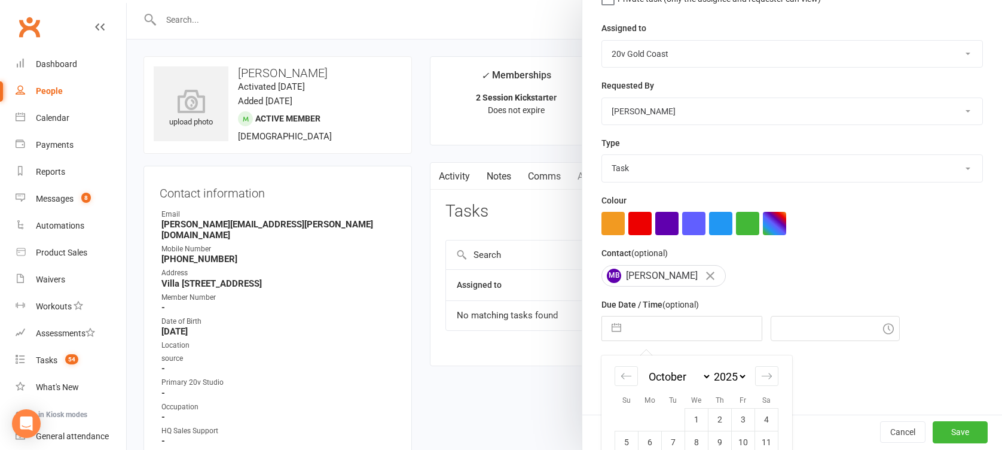
scroll to position [225, 0]
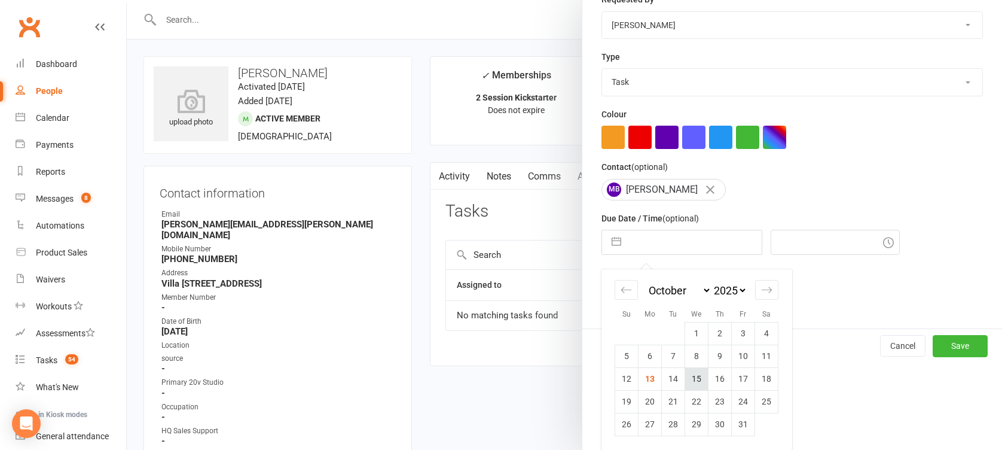
click at [688, 375] on td "15" at bounding box center [696, 378] width 23 height 23
type input "15 Oct 2025"
type input "9:00am"
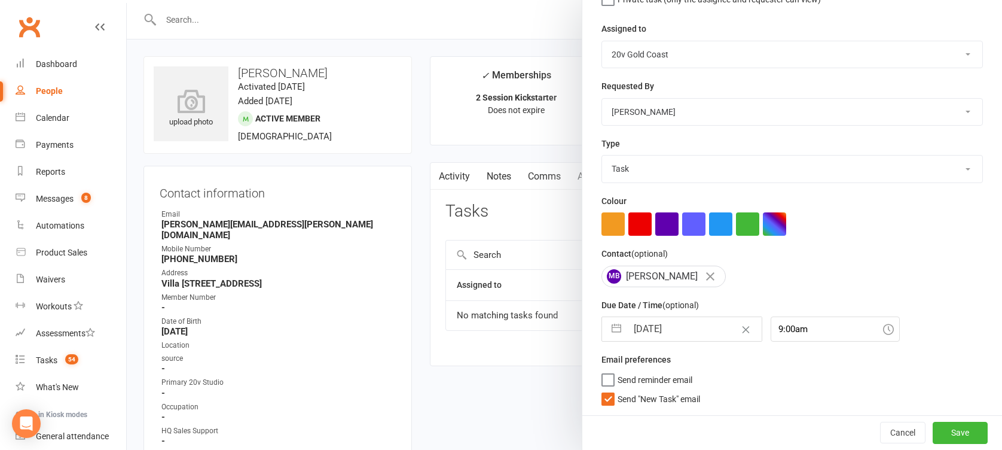
scroll to position [138, 0]
click at [668, 396] on span "Send "New Task" email" at bounding box center [658, 397] width 82 height 14
click at [668, 390] on input "Send "New Task" email" at bounding box center [650, 390] width 99 height 0
click at [647, 328] on input "15 Oct 2025" at bounding box center [694, 329] width 134 height 24
select select "8"
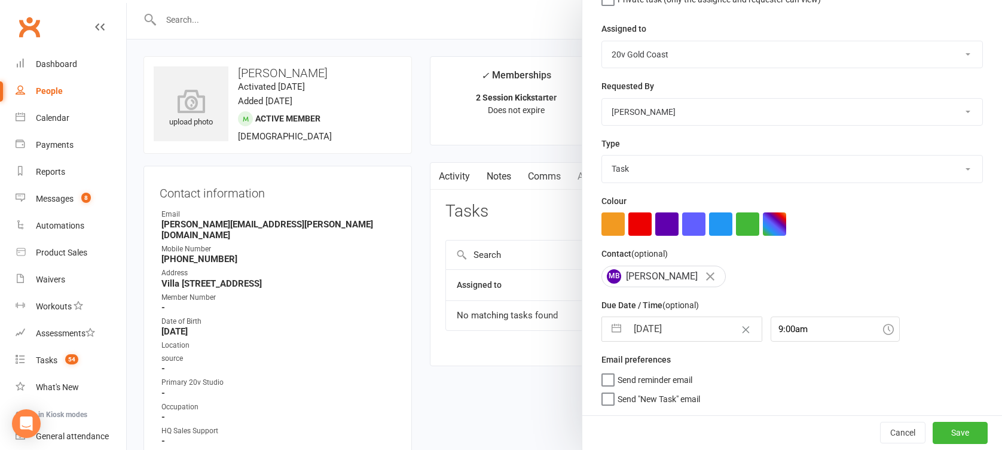
select select "2025"
select select "9"
select select "2025"
select select "10"
select select "2025"
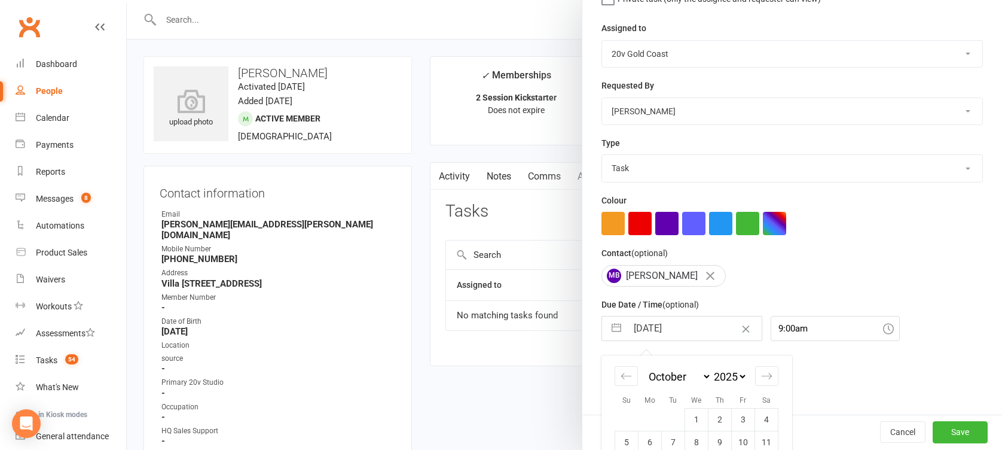
scroll to position [225, 0]
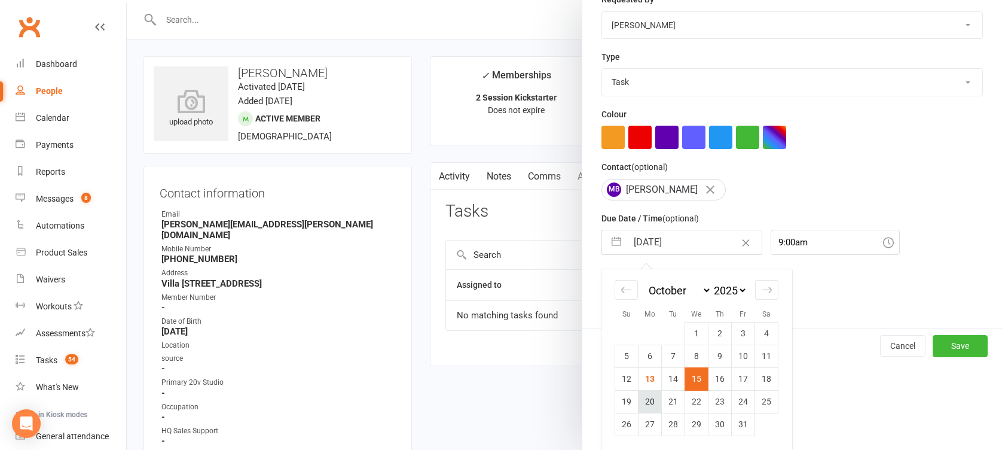
click at [649, 400] on td "20" at bounding box center [649, 401] width 23 height 23
type input "20 Oct 2025"
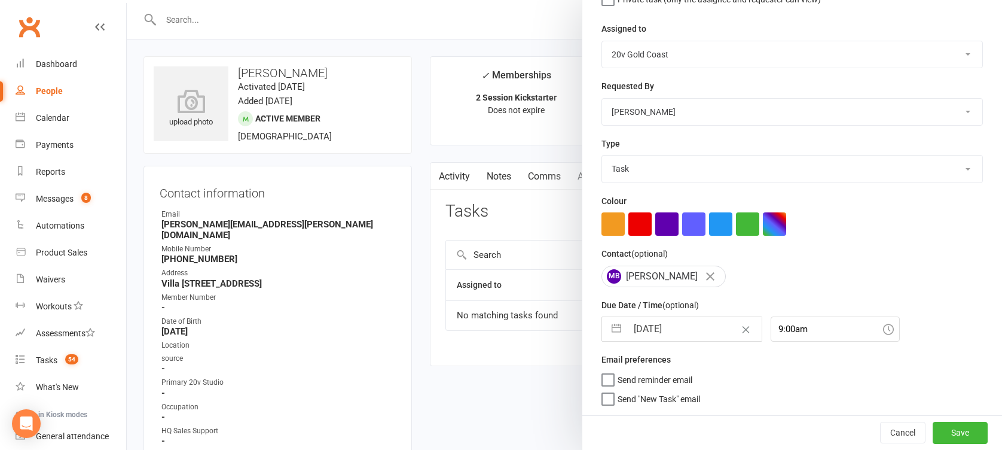
scroll to position [138, 0]
click at [932, 429] on button "Save" at bounding box center [959, 432] width 55 height 22
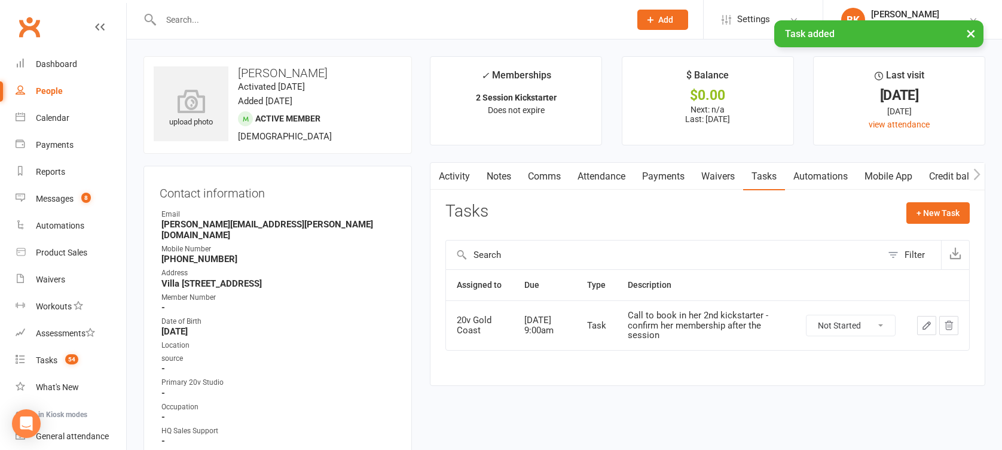
click at [488, 175] on link "Notes" at bounding box center [498, 176] width 41 height 27
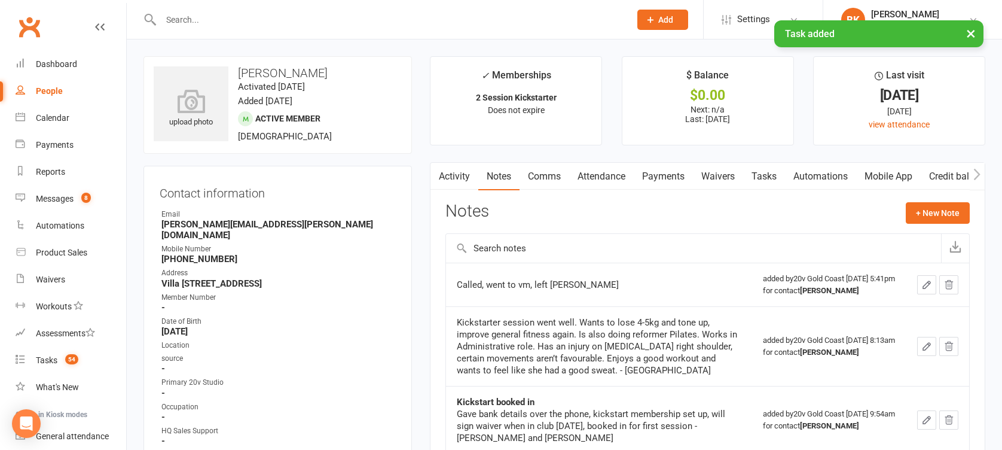
click at [457, 176] on link "Activity" at bounding box center [454, 176] width 48 height 27
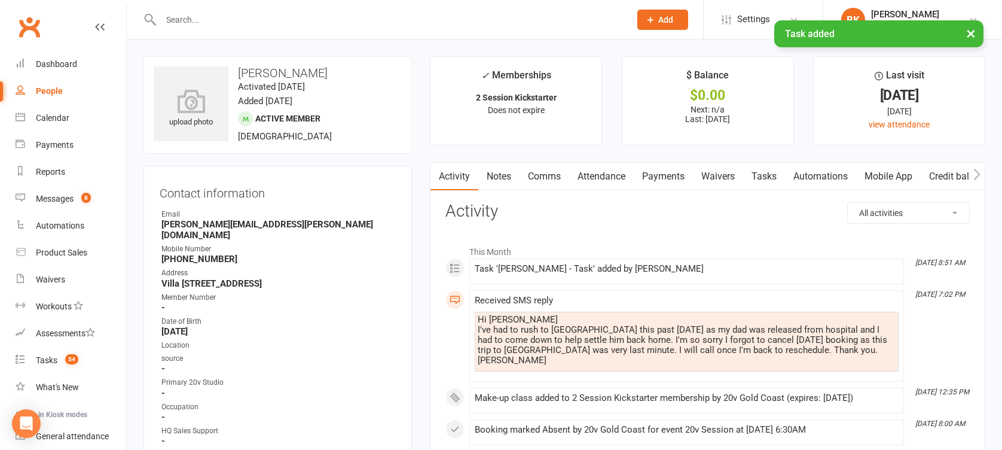
click at [497, 176] on link "Notes" at bounding box center [498, 176] width 41 height 27
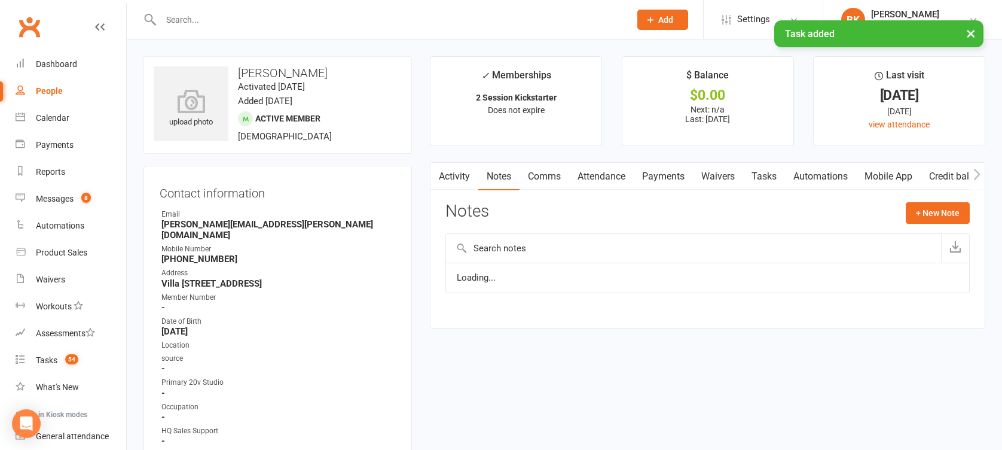
click at [465, 176] on link "Activity" at bounding box center [454, 176] width 48 height 27
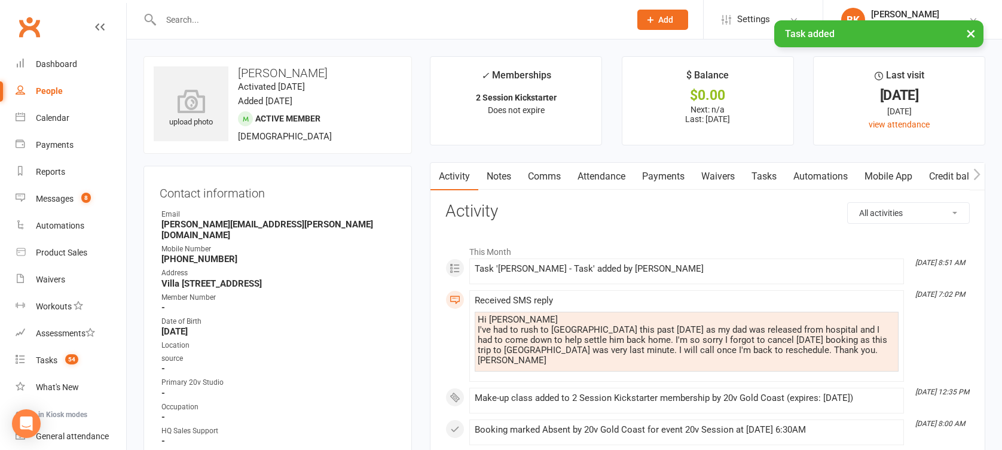
click at [491, 176] on link "Notes" at bounding box center [498, 176] width 41 height 27
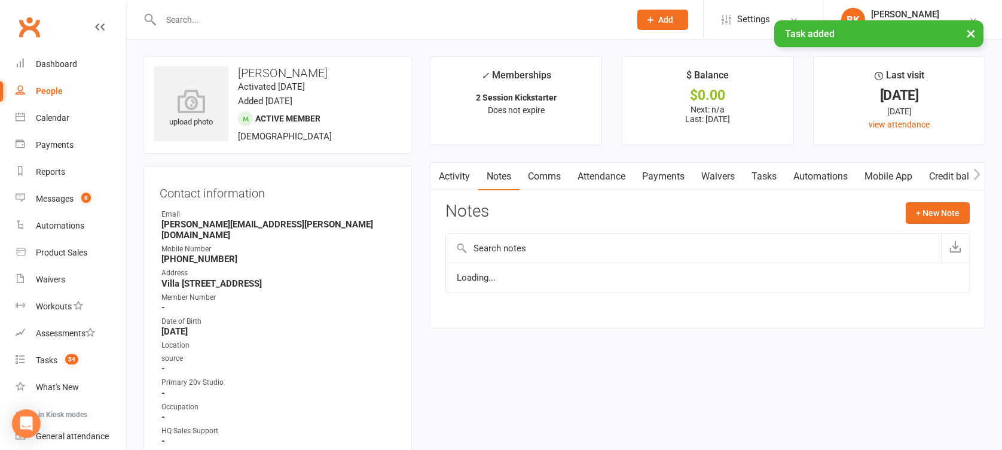
click at [583, 175] on link "Attendance" at bounding box center [601, 176] width 65 height 27
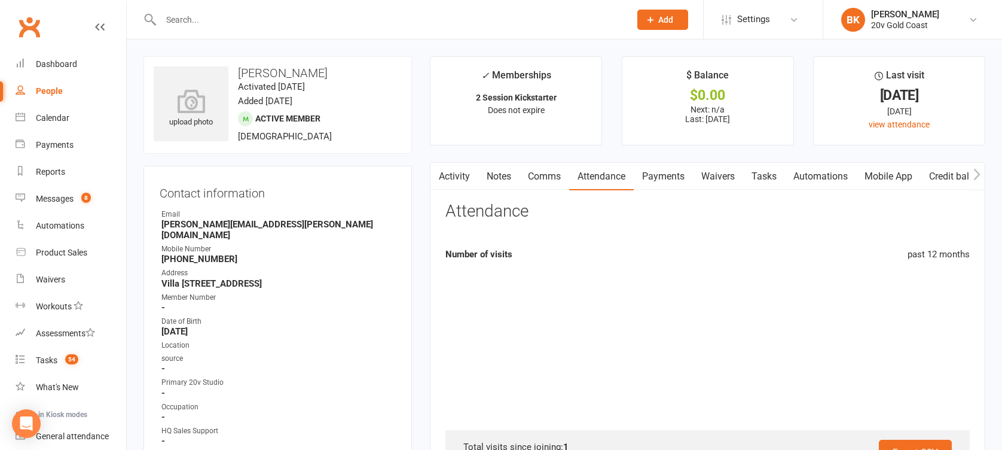
click at [553, 175] on link "Comms" at bounding box center [544, 176] width 50 height 27
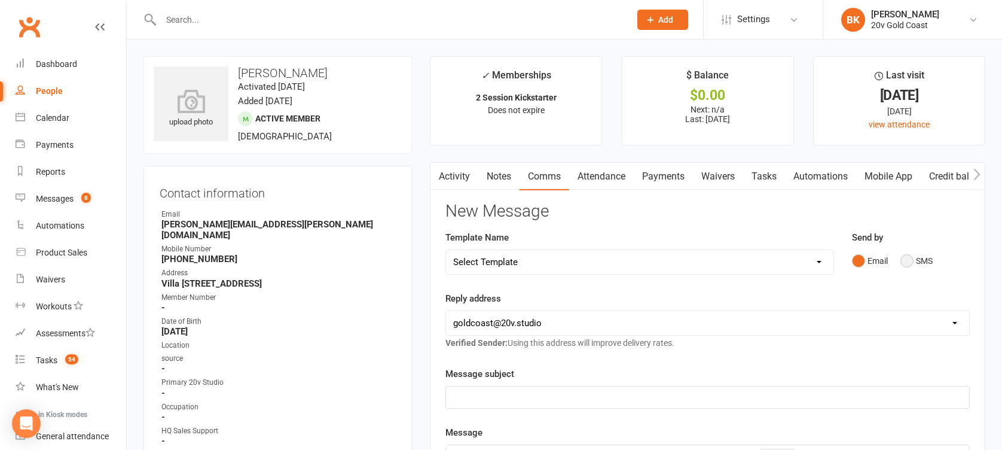
click at [922, 264] on button "SMS" at bounding box center [916, 260] width 32 height 23
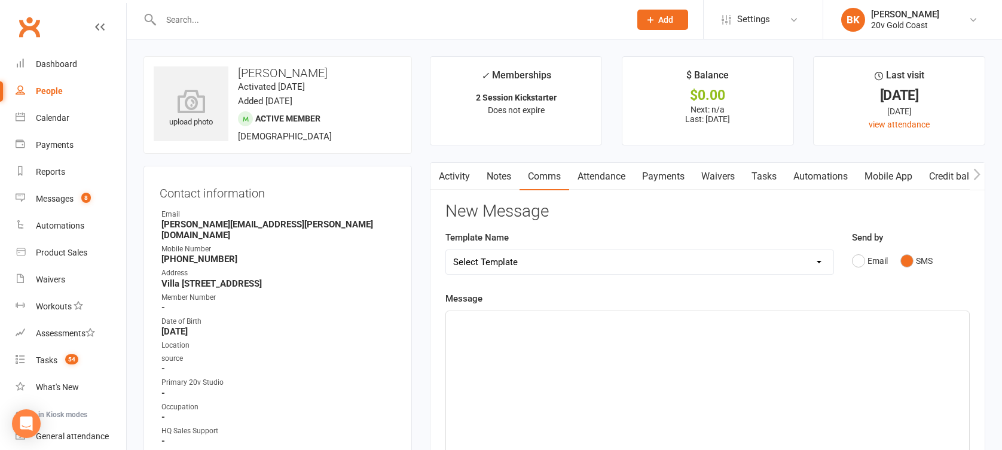
click at [726, 341] on div "﻿" at bounding box center [707, 400] width 523 height 179
